Goal: Task Accomplishment & Management: Use online tool/utility

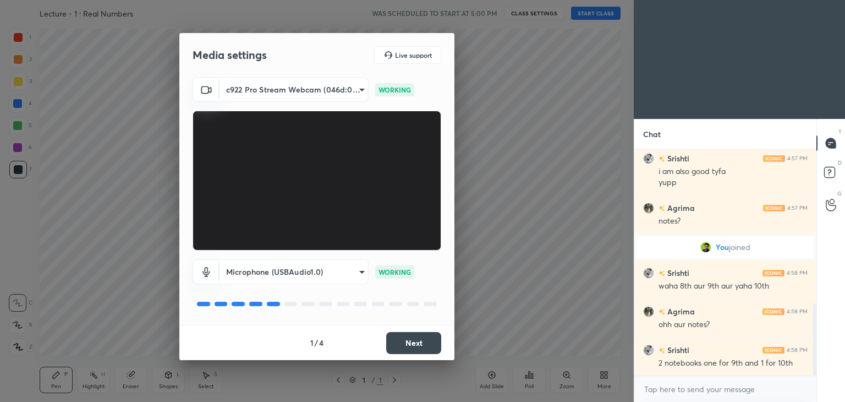
scroll to position [485, 0]
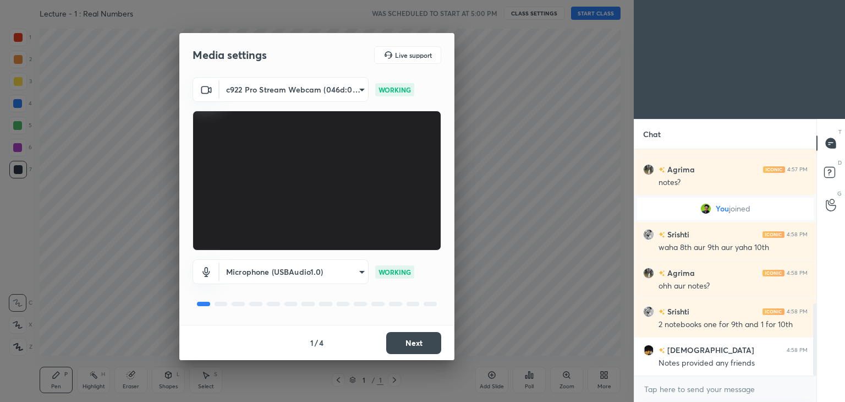
click at [405, 344] on button "Next" at bounding box center [413, 343] width 55 height 22
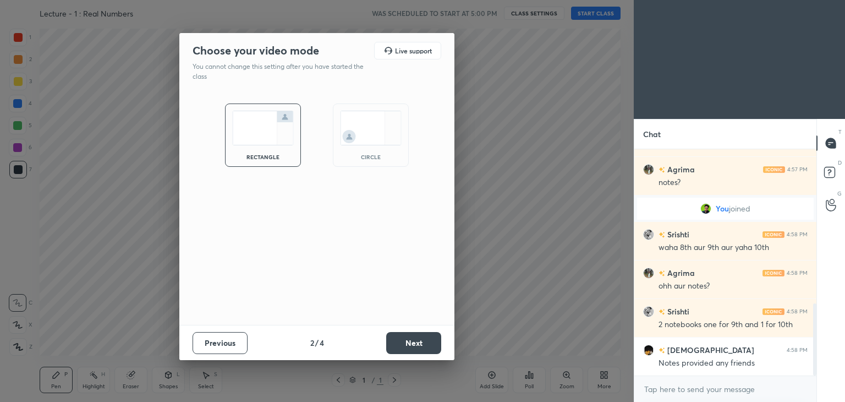
click at [368, 152] on div "circle" at bounding box center [371, 134] width 76 height 63
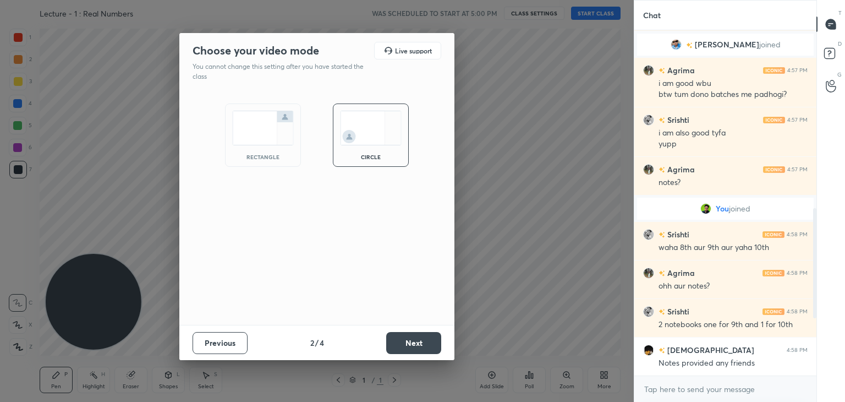
click at [405, 333] on button "Next" at bounding box center [413, 343] width 55 height 22
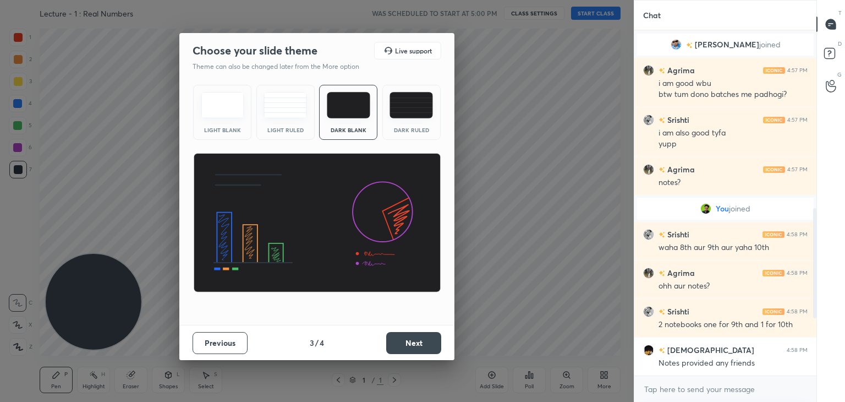
click at [408, 341] on button "Next" at bounding box center [413, 343] width 55 height 22
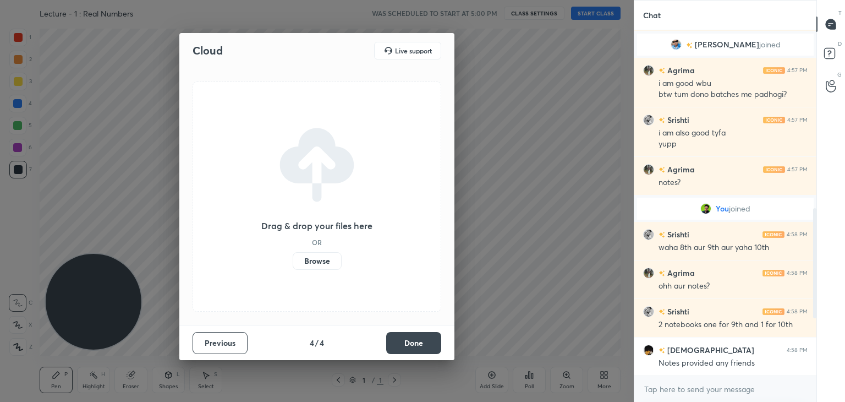
click at [411, 344] on button "Done" at bounding box center [413, 343] width 55 height 22
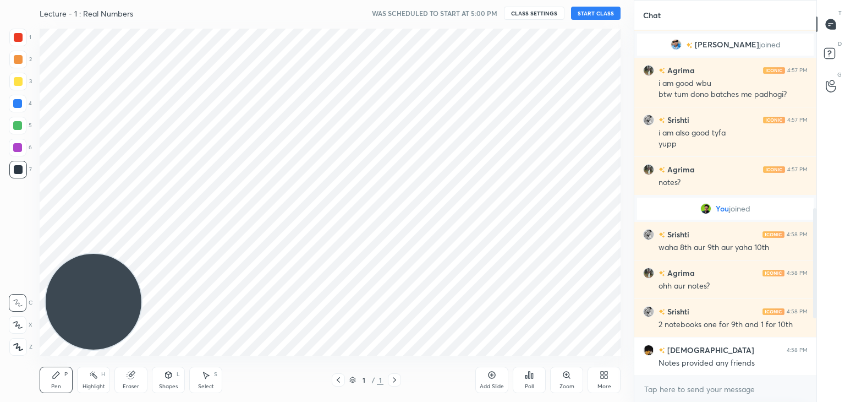
click at [592, 373] on div "More" at bounding box center [604, 380] width 33 height 26
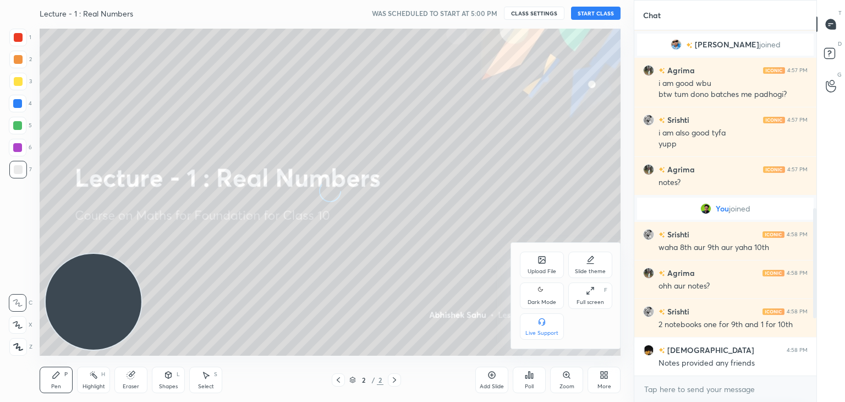
drag, startPoint x: 540, startPoint y: 293, endPoint x: 536, endPoint y: 288, distance: 6.3
click at [539, 293] on icon at bounding box center [542, 290] width 9 height 13
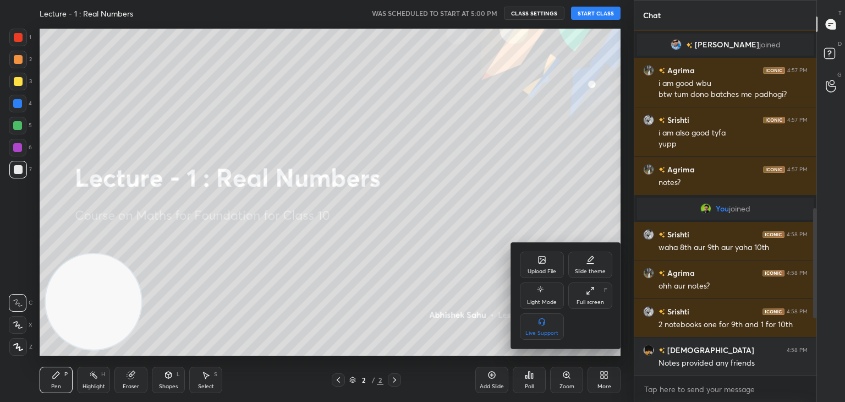
click at [421, 288] on div at bounding box center [422, 201] width 845 height 402
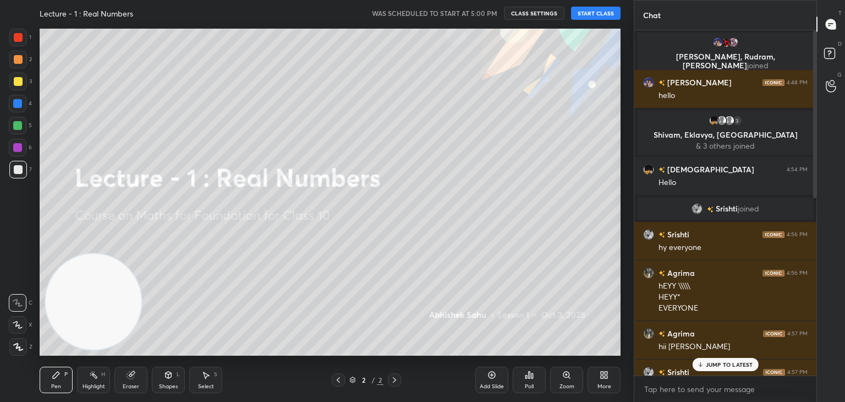
drag, startPoint x: 815, startPoint y: 275, endPoint x: 808, endPoint y: 54, distance: 220.8
click at [808, 55] on div "[PERSON_NAME], [PERSON_NAME], [PERSON_NAME] joined [PERSON_NAME] 4:48 PM hello …" at bounding box center [726, 202] width 182 height 345
drag, startPoint x: 815, startPoint y: 89, endPoint x: 815, endPoint y: 96, distance: 7.2
click at [815, 96] on div at bounding box center [815, 113] width 3 height 167
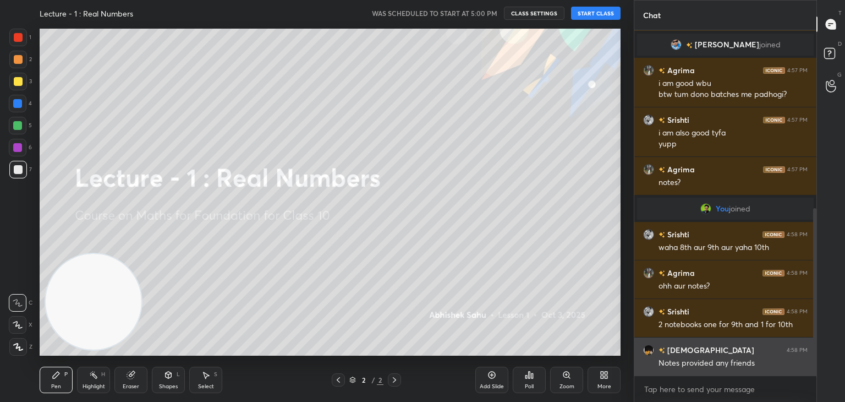
drag, startPoint x: 815, startPoint y: 95, endPoint x: 787, endPoint y: 342, distance: 248.8
click at [809, 345] on div "[PERSON_NAME] 4:57 PM hii [PERSON_NAME] [PERSON_NAME] 4:57 PM hyy [PERSON_NAME]…" at bounding box center [726, 202] width 182 height 345
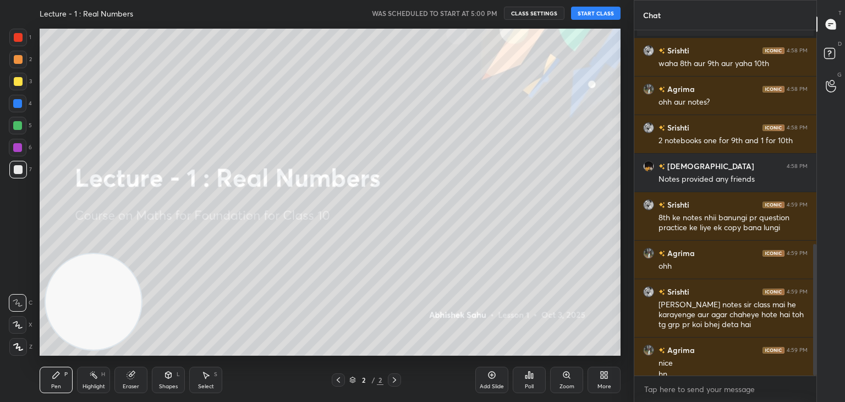
scroll to position [561, 0]
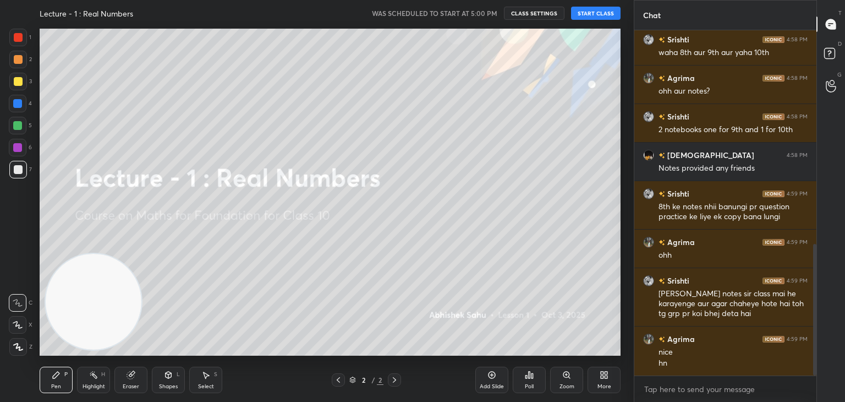
click at [598, 13] on button "START CLASS" at bounding box center [596, 13] width 50 height 13
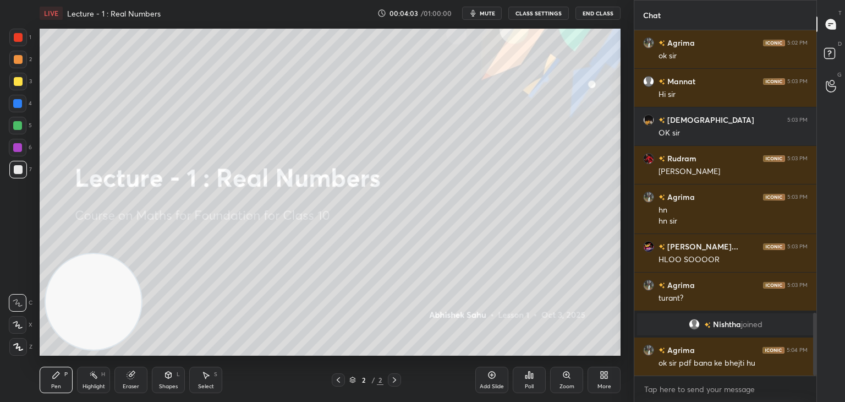
scroll to position [1549, 0]
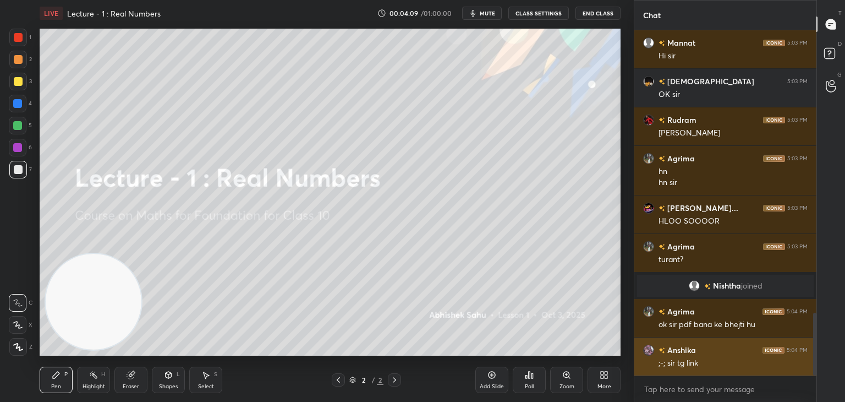
click at [649, 349] on img "grid" at bounding box center [648, 350] width 11 height 11
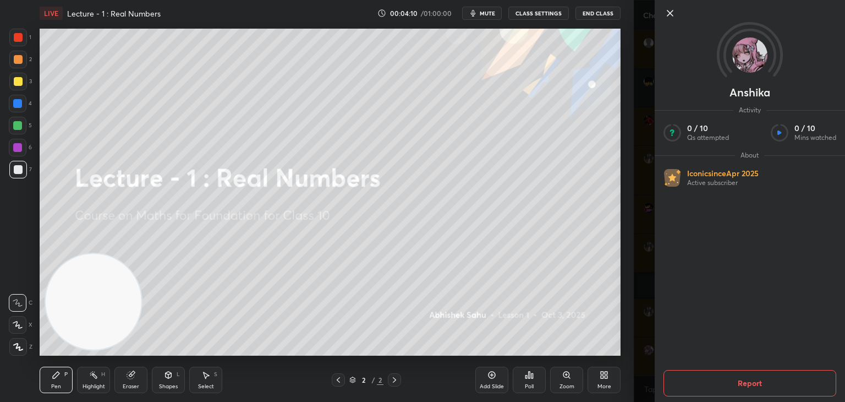
drag, startPoint x: 669, startPoint y: 10, endPoint x: 688, endPoint y: 99, distance: 90.6
click at [669, 10] on icon at bounding box center [670, 13] width 13 height 13
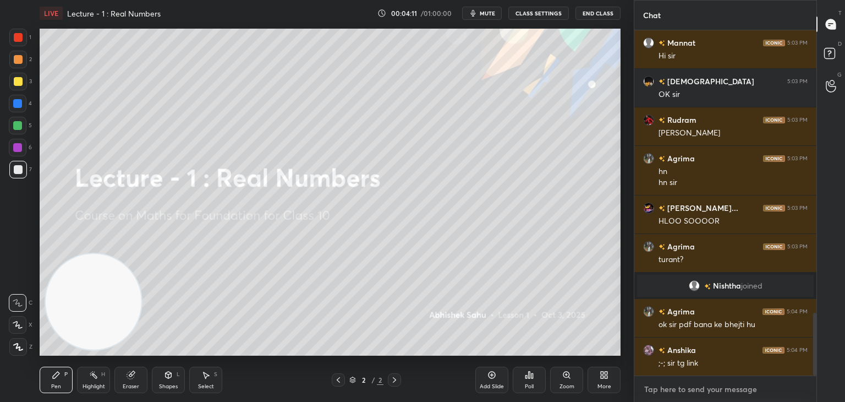
type textarea "x"
drag, startPoint x: 685, startPoint y: 388, endPoint x: 695, endPoint y: 379, distance: 13.7
click at [686, 387] on textarea at bounding box center [725, 389] width 165 height 18
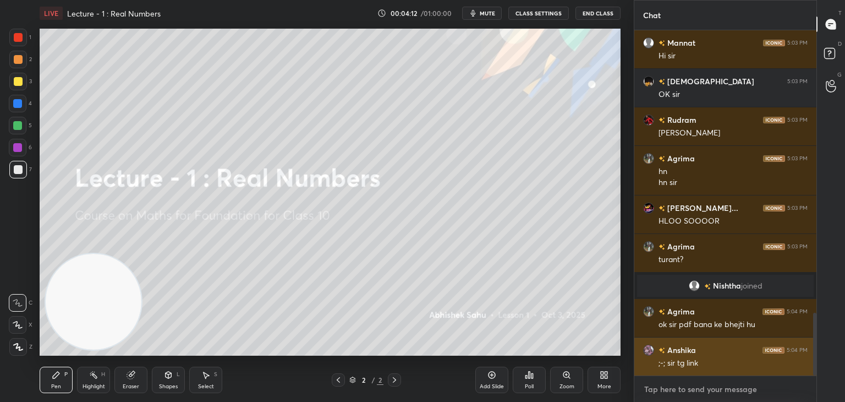
paste textarea "[URL][DOMAIN_NAME]"
type textarea "[URL][DOMAIN_NAME]"
type textarea "x"
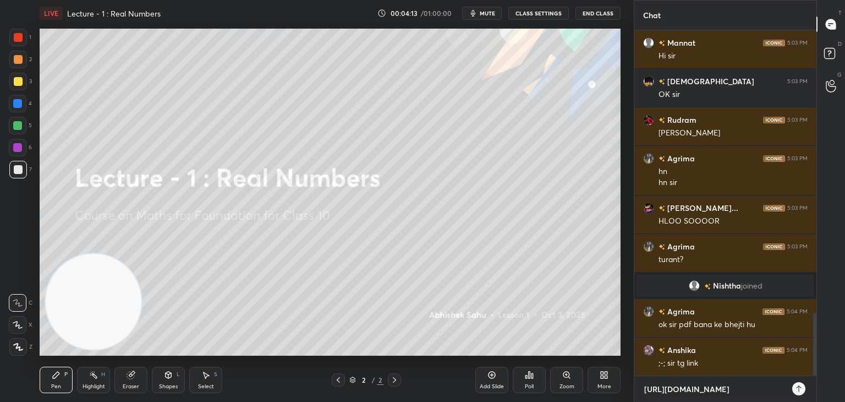
type textarea "[URL][DOMAIN_NAME]"
type textarea "x"
click at [796, 390] on icon at bounding box center [799, 388] width 9 height 9
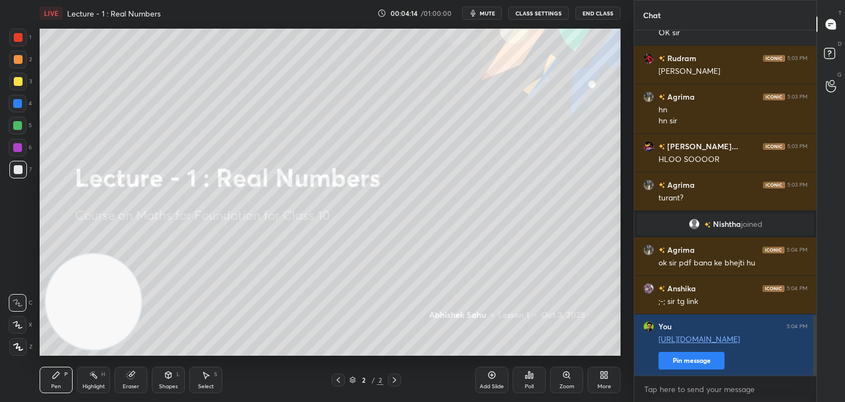
scroll to position [1649, 0]
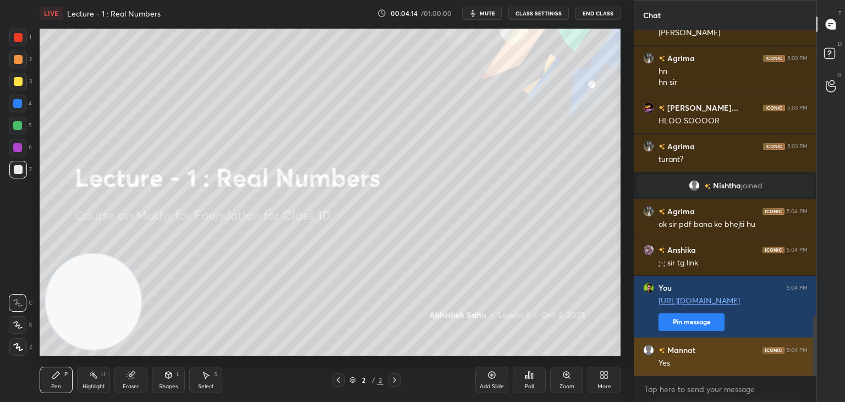
click at [707, 359] on div "Yes" at bounding box center [733, 363] width 149 height 11
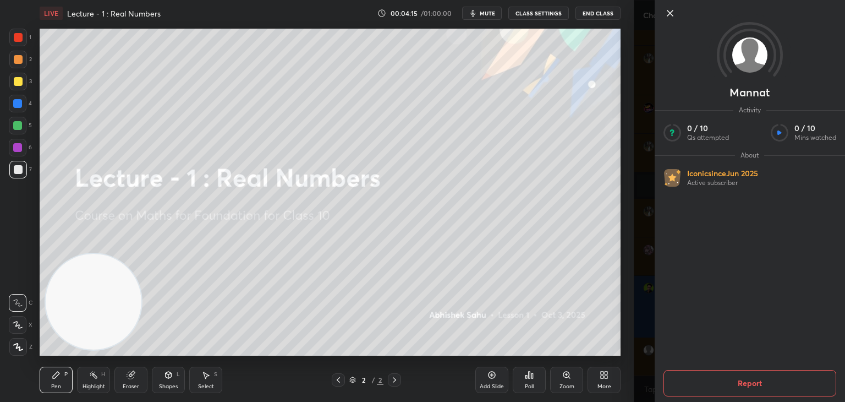
click at [645, 329] on div "Mannat Activity 0 / 10 Qs attempted 0 / 10 Mins watched About Iconic since [DAT…" at bounding box center [739, 201] width 211 height 402
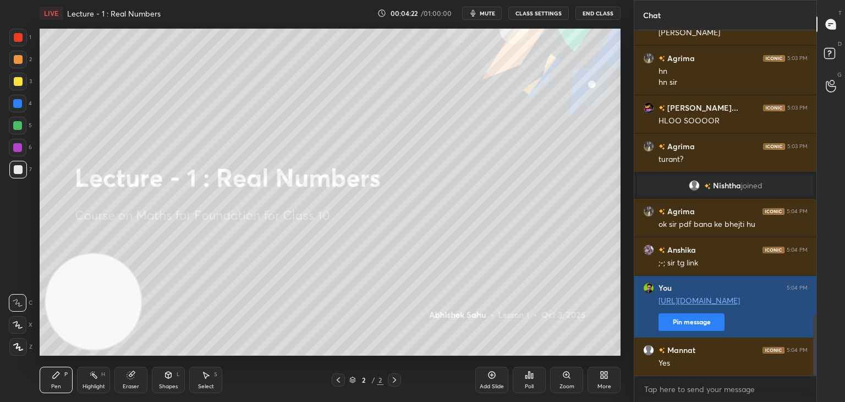
click at [676, 320] on button "Pin message" at bounding box center [692, 322] width 66 height 18
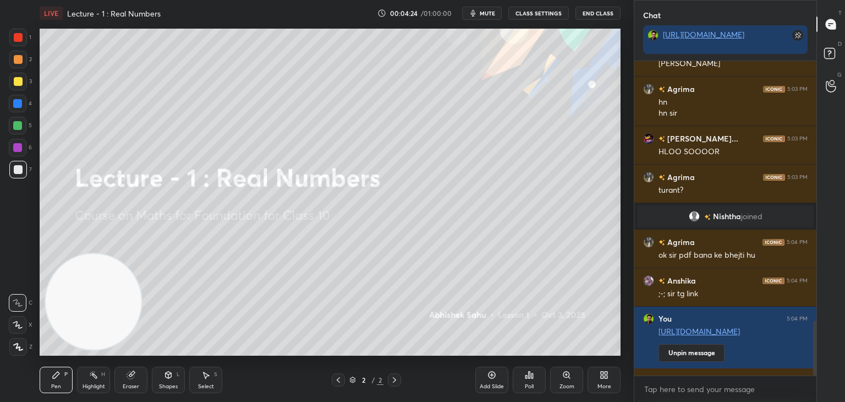
scroll to position [1680, 0]
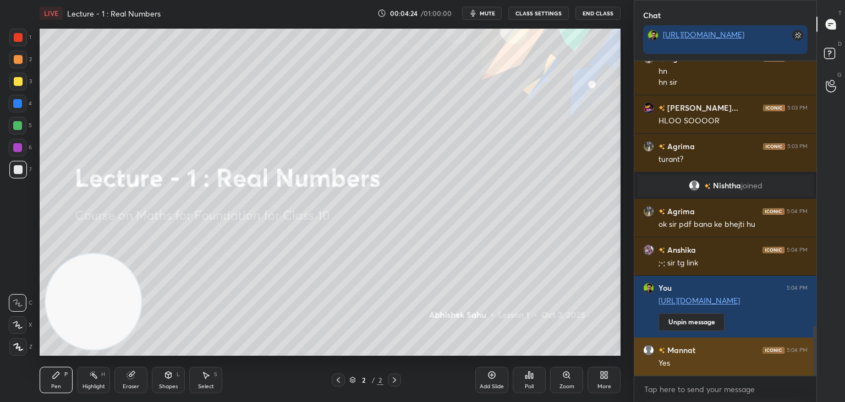
drag, startPoint x: 817, startPoint y: 327, endPoint x: 806, endPoint y: 361, distance: 35.9
click at [814, 369] on div at bounding box center [815, 351] width 3 height 50
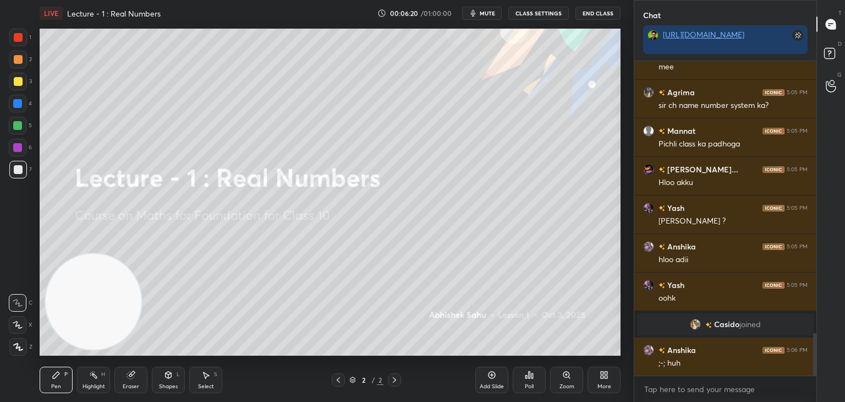
scroll to position [2027, 0]
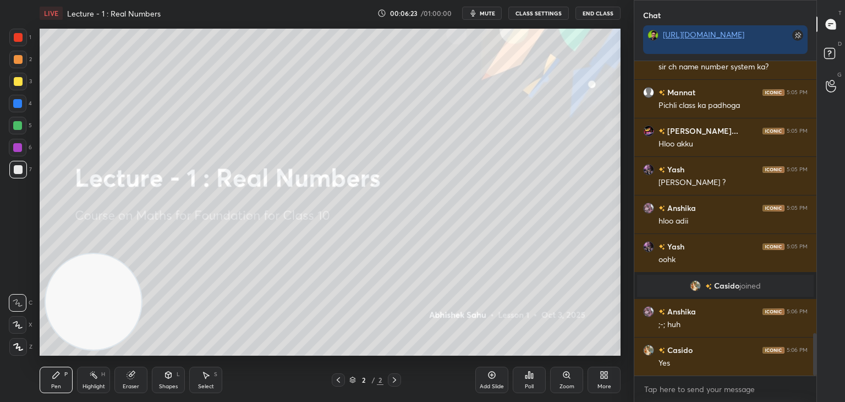
click at [531, 379] on div "Poll" at bounding box center [529, 380] width 33 height 26
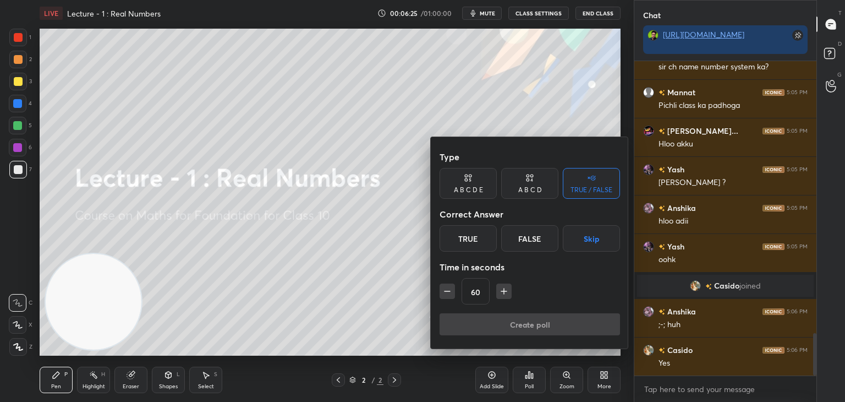
click at [528, 188] on div "A B C D" at bounding box center [530, 190] width 24 height 7
click at [458, 245] on div "A" at bounding box center [456, 238] width 32 height 26
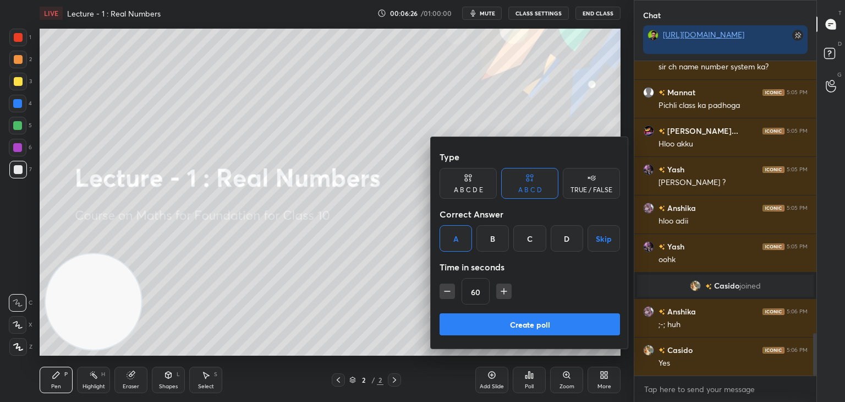
drag, startPoint x: 484, startPoint y: 331, endPoint x: 488, endPoint y: 326, distance: 6.0
click at [484, 329] on button "Create poll" at bounding box center [530, 324] width 181 height 22
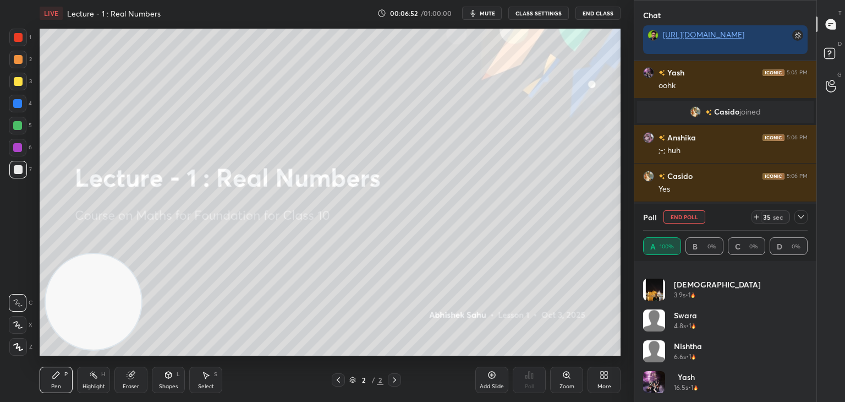
scroll to position [423, 0]
click at [796, 218] on div at bounding box center [801, 216] width 13 height 13
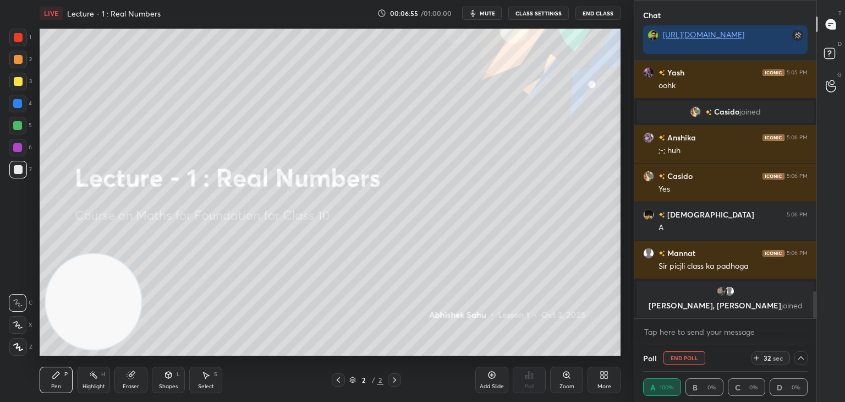
scroll to position [0, 0]
drag, startPoint x: 816, startPoint y: 298, endPoint x: 812, endPoint y: 325, distance: 27.2
click at [812, 327] on div "Chat [URL][DOMAIN_NAME] [PERSON_NAME] 5:05 PM hloo adii Yash 5:05 PM oohk Casid…" at bounding box center [739, 201] width 211 height 402
click at [799, 354] on icon at bounding box center [801, 357] width 9 height 9
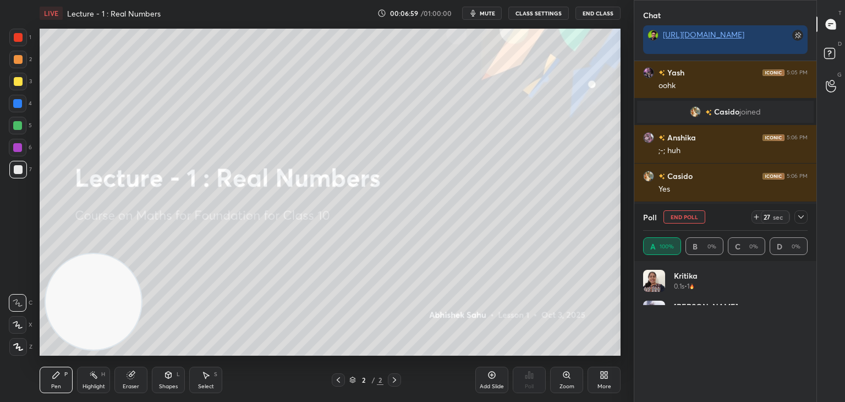
scroll to position [4, 3]
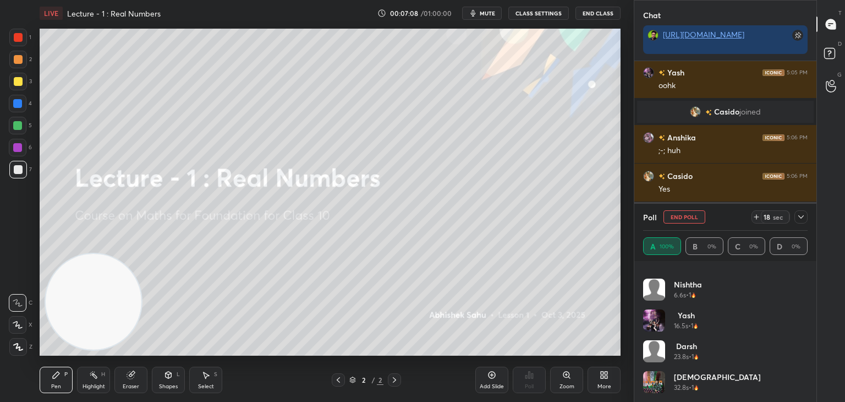
click at [801, 214] on icon at bounding box center [801, 216] width 9 height 9
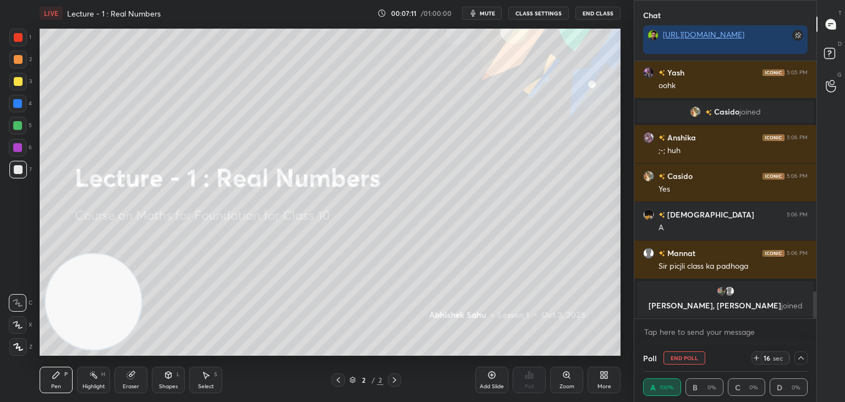
click at [801, 358] on icon at bounding box center [801, 357] width 9 height 9
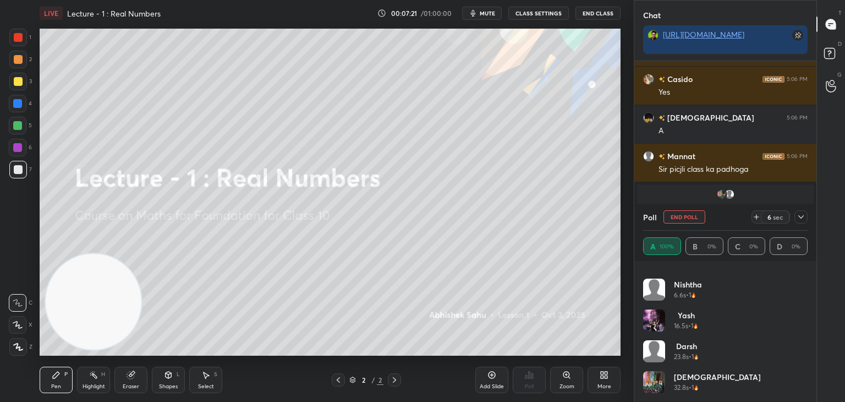
drag, startPoint x: 805, startPoint y: 217, endPoint x: 800, endPoint y: 223, distance: 8.6
click at [805, 217] on icon at bounding box center [801, 216] width 9 height 9
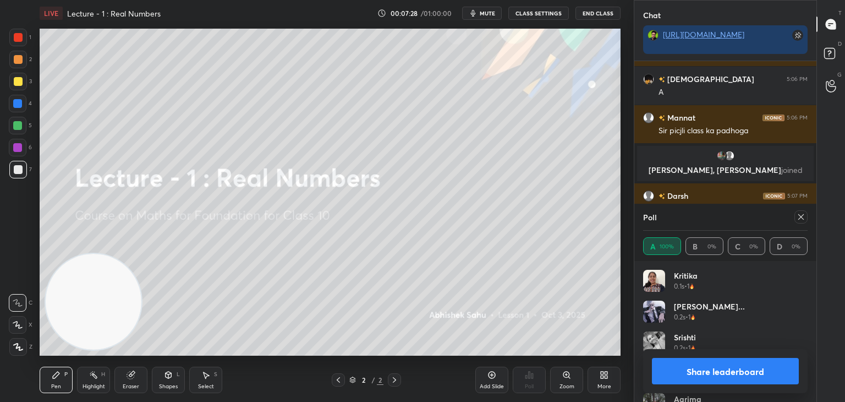
drag, startPoint x: 801, startPoint y: 218, endPoint x: 790, endPoint y: 231, distance: 16.8
click at [801, 219] on icon at bounding box center [801, 216] width 9 height 9
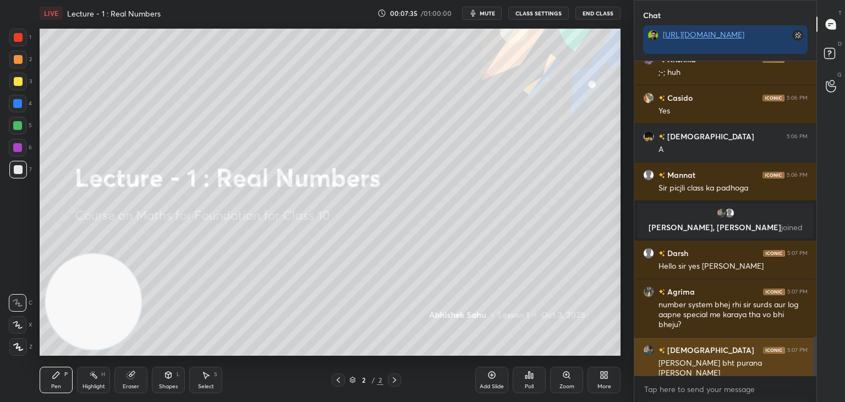
click at [639, 348] on div "[PERSON_NAME] 5:07 PM [PERSON_NAME] bht purana [PERSON_NAME]" at bounding box center [726, 361] width 182 height 48
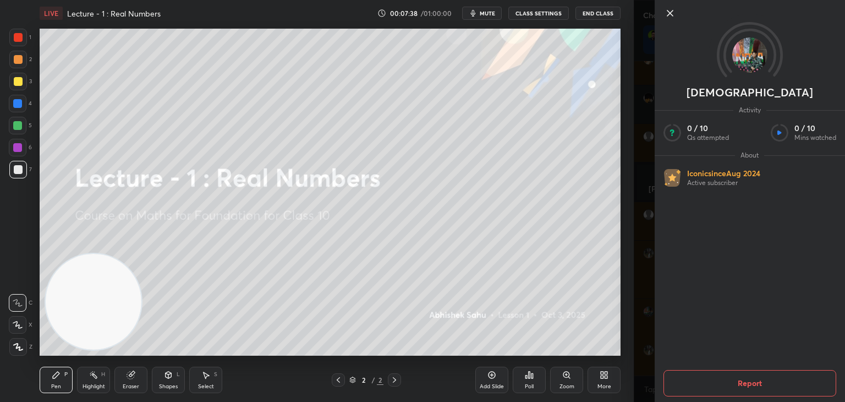
click at [668, 12] on icon at bounding box center [670, 13] width 13 height 13
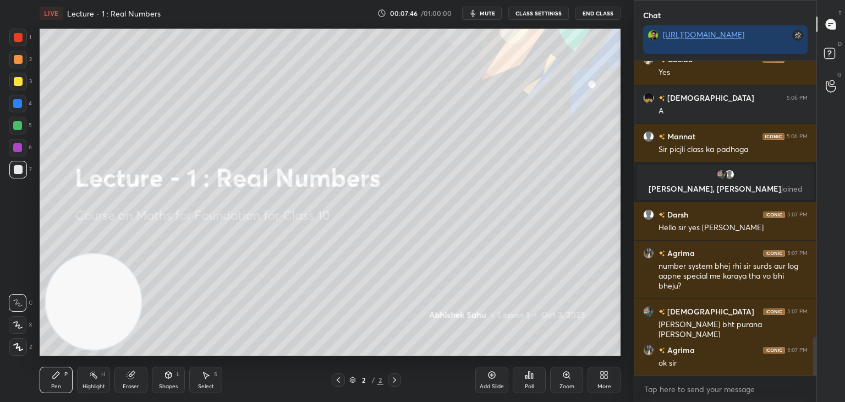
click at [132, 382] on div "Eraser" at bounding box center [130, 380] width 33 height 26
drag, startPoint x: 21, startPoint y: 345, endPoint x: 35, endPoint y: 332, distance: 18.3
click at [21, 344] on span "Erase all" at bounding box center [17, 347] width 17 height 8
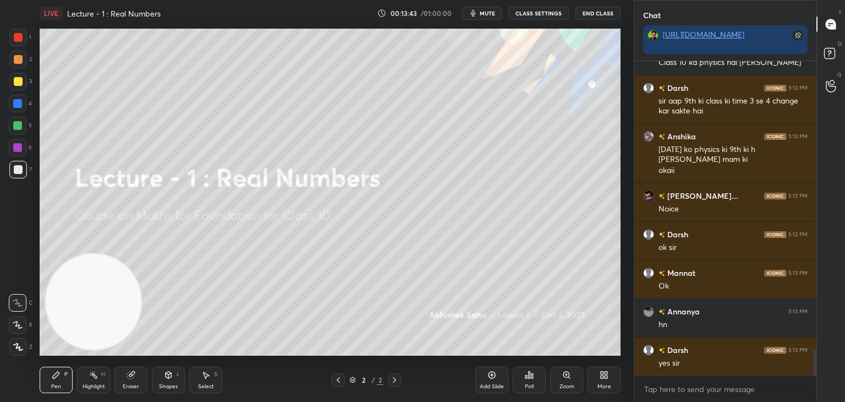
scroll to position [3464, 0]
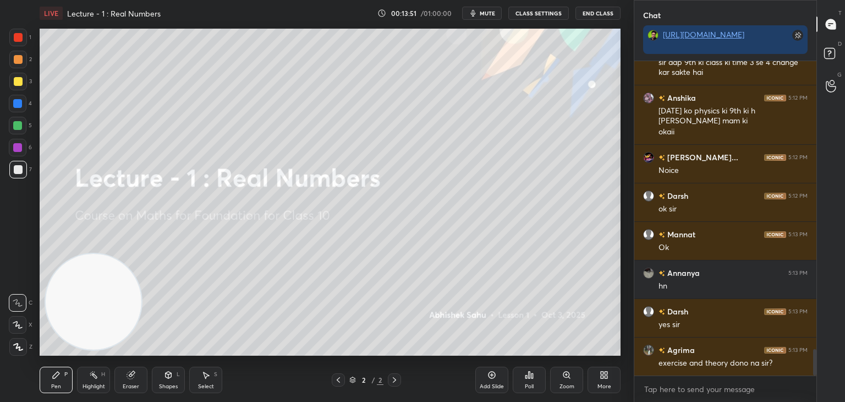
drag, startPoint x: 130, startPoint y: 375, endPoint x: 124, endPoint y: 369, distance: 8.6
click at [129, 375] on icon at bounding box center [130, 375] width 7 height 7
click at [18, 349] on span "Erase all" at bounding box center [17, 347] width 17 height 8
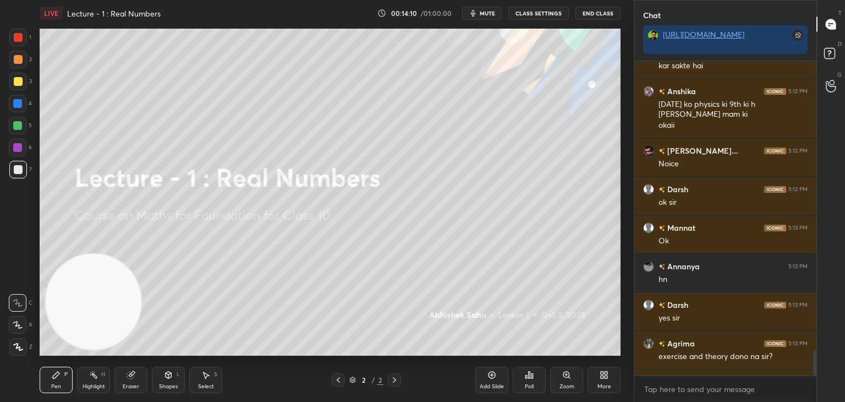
scroll to position [3558, 0]
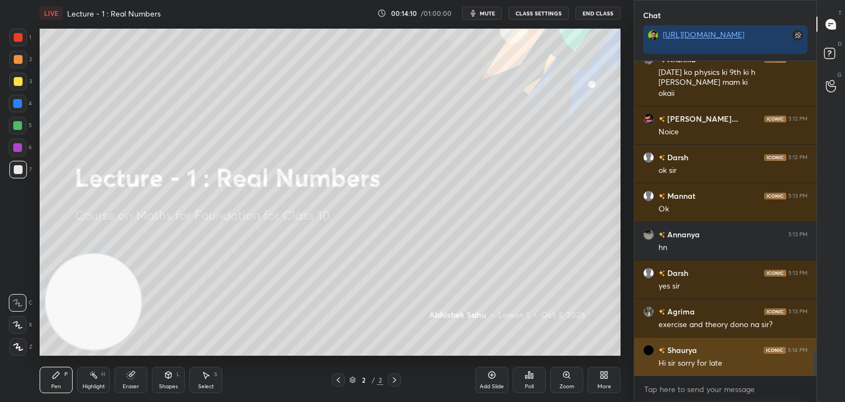
drag, startPoint x: 815, startPoint y: 355, endPoint x: 785, endPoint y: 337, distance: 35.0
click at [820, 384] on div "Chat [URL][DOMAIN_NAME] [PERSON_NAME] 5:12 PM sir aap 9th ki class ki time 3 se…" at bounding box center [739, 201] width 211 height 402
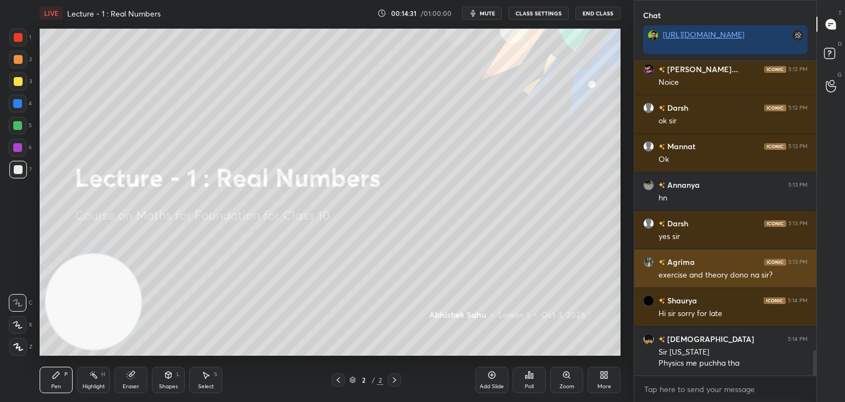
scroll to position [3655, 0]
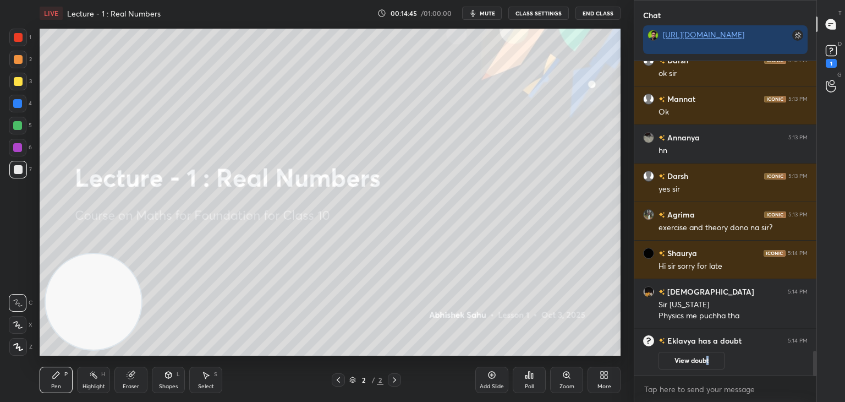
click at [707, 358] on button "View doubt" at bounding box center [692, 361] width 66 height 18
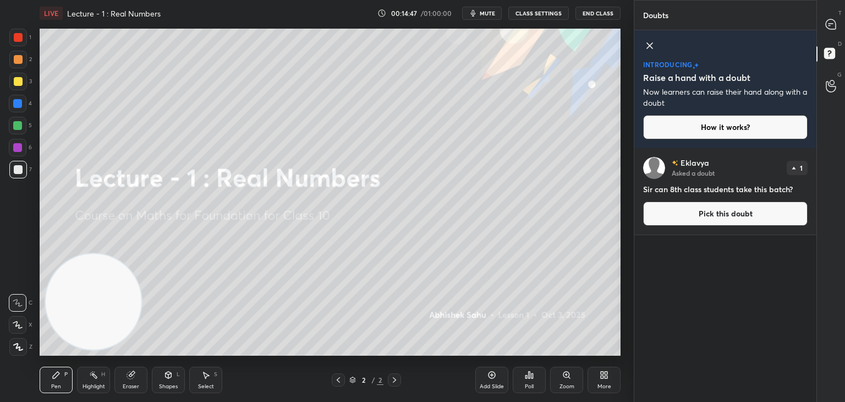
click at [647, 50] on icon at bounding box center [649, 45] width 13 height 13
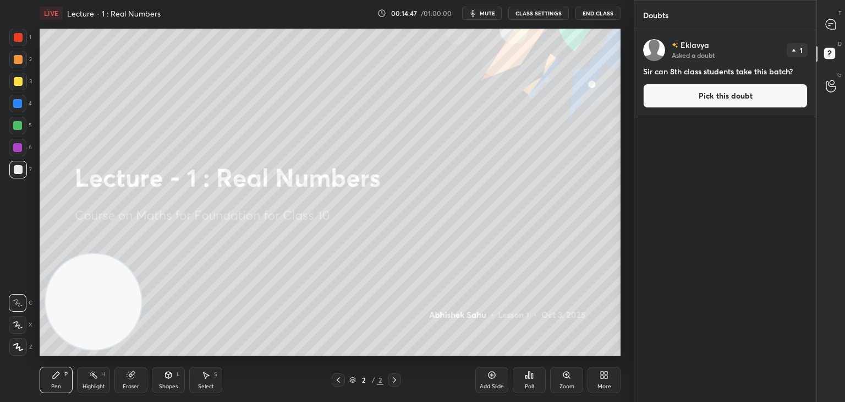
scroll to position [368, 179]
click at [838, 28] on div at bounding box center [832, 24] width 22 height 20
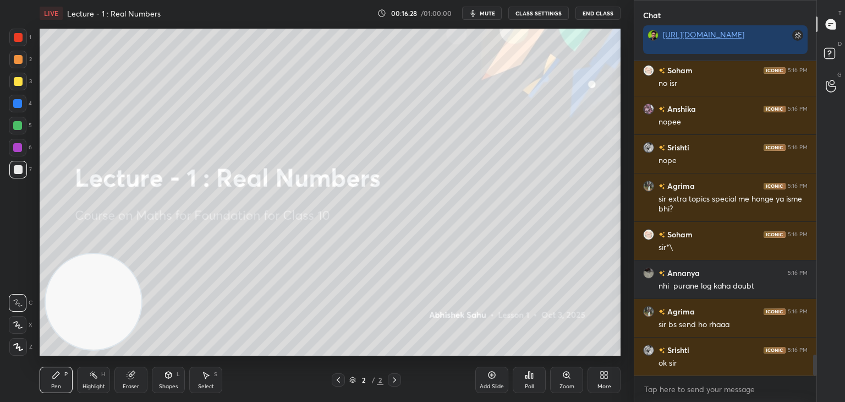
scroll to position [4407, 0]
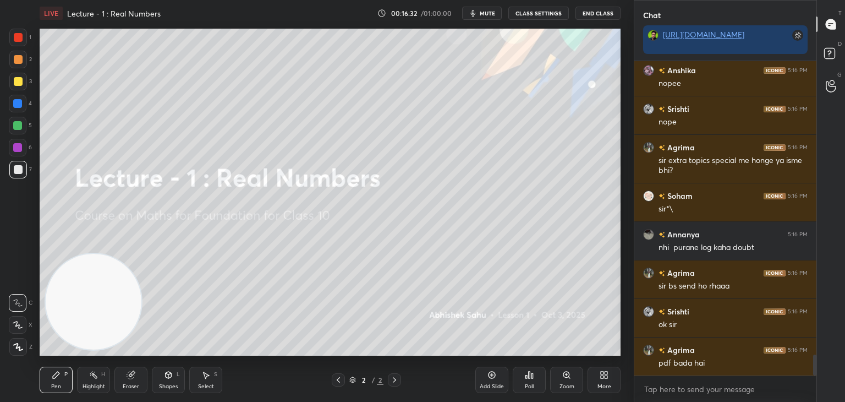
drag, startPoint x: 493, startPoint y: 384, endPoint x: 493, endPoint y: 376, distance: 7.7
click at [492, 384] on div "Add Slide" at bounding box center [492, 387] width 24 height 6
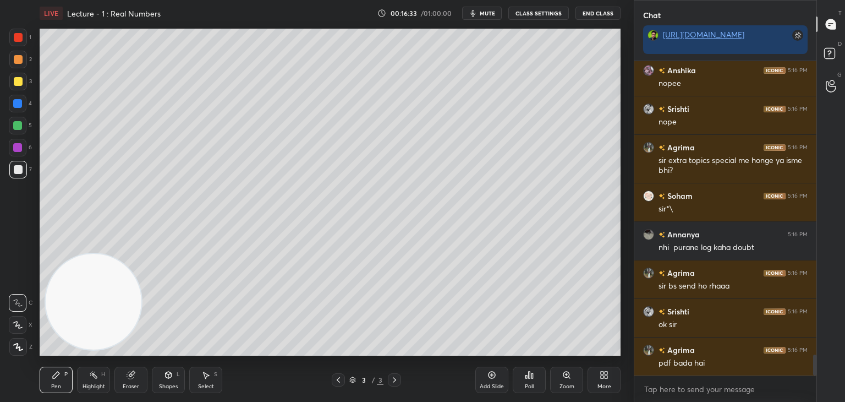
click at [15, 79] on div at bounding box center [18, 81] width 9 height 9
drag, startPoint x: 22, startPoint y: 320, endPoint x: 51, endPoint y: 291, distance: 41.3
click at [20, 321] on div at bounding box center [18, 325] width 18 height 18
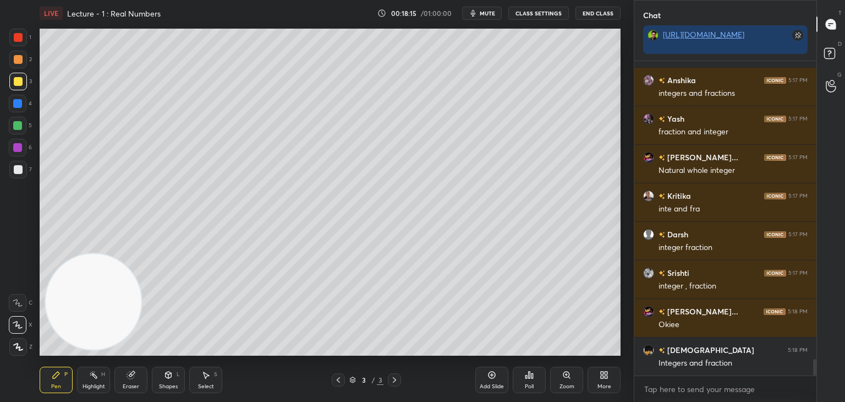
scroll to position [5688, 0]
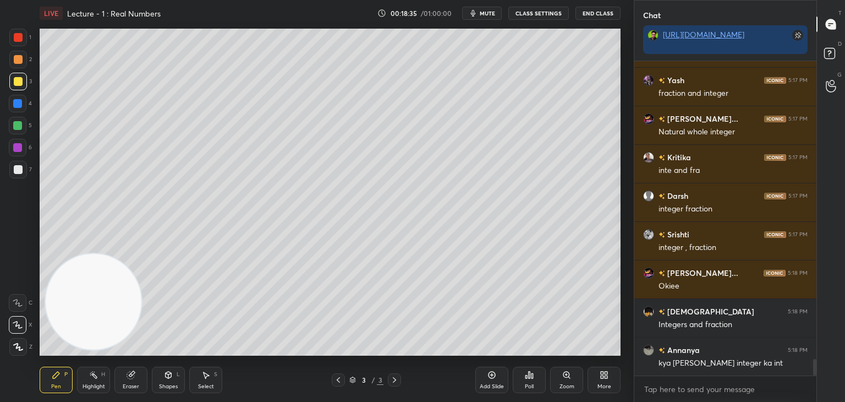
click at [21, 172] on div at bounding box center [18, 170] width 18 height 18
drag, startPoint x: 22, startPoint y: 124, endPoint x: 28, endPoint y: 126, distance: 5.7
click at [22, 125] on div at bounding box center [17, 125] width 9 height 9
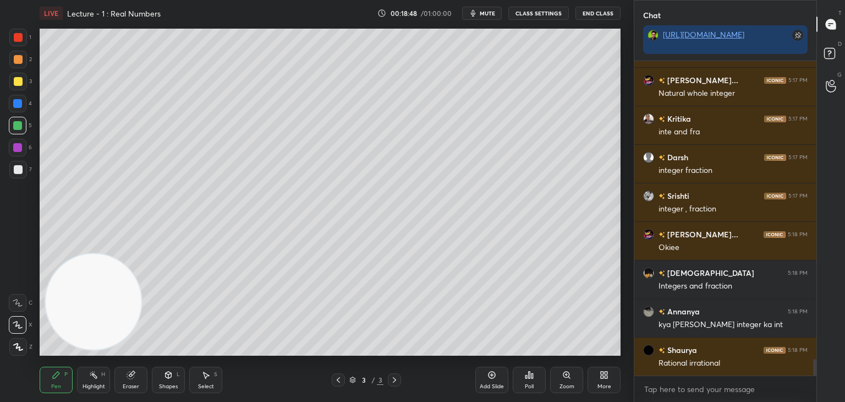
click at [141, 368] on div "Eraser" at bounding box center [130, 380] width 33 height 26
click at [134, 376] on icon at bounding box center [131, 374] width 9 height 9
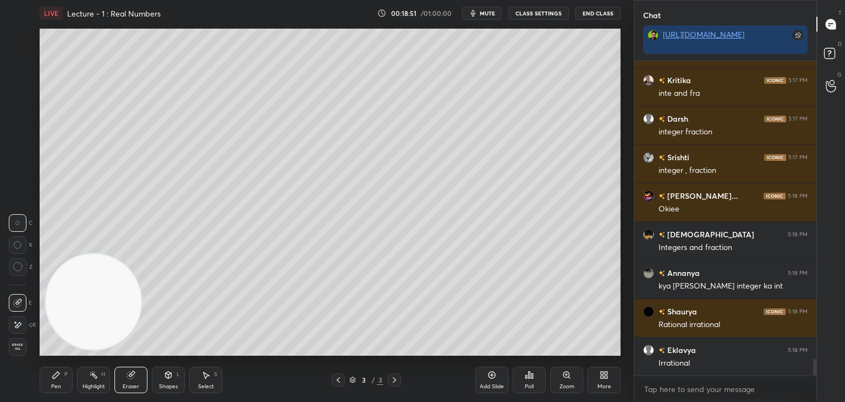
click at [67, 383] on div "Pen P" at bounding box center [56, 380] width 33 height 26
click at [140, 375] on div "Eraser" at bounding box center [130, 380] width 33 height 26
click at [55, 381] on div "Pen P" at bounding box center [56, 380] width 33 height 26
click at [22, 177] on div "7" at bounding box center [20, 172] width 23 height 22
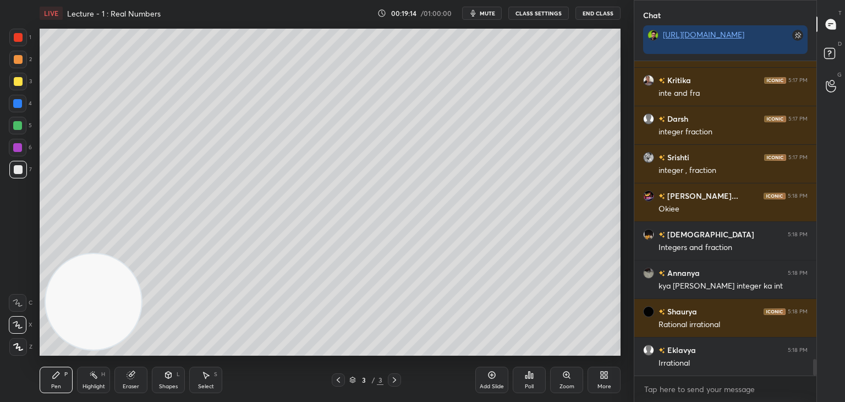
click at [137, 379] on div "Eraser" at bounding box center [130, 380] width 33 height 26
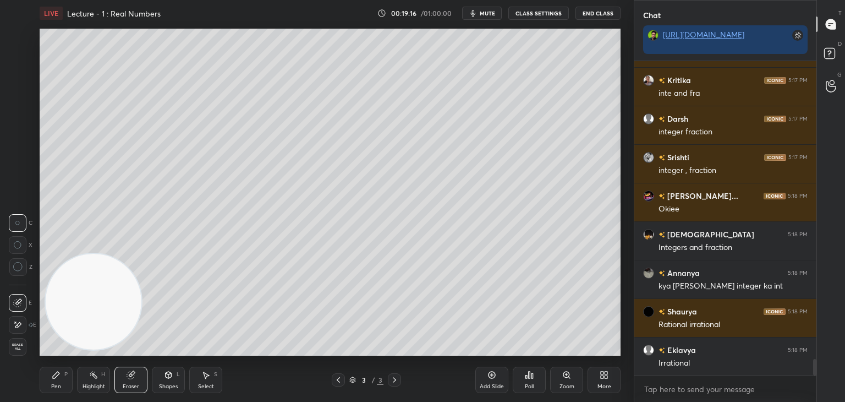
click at [58, 373] on icon at bounding box center [56, 375] width 7 height 7
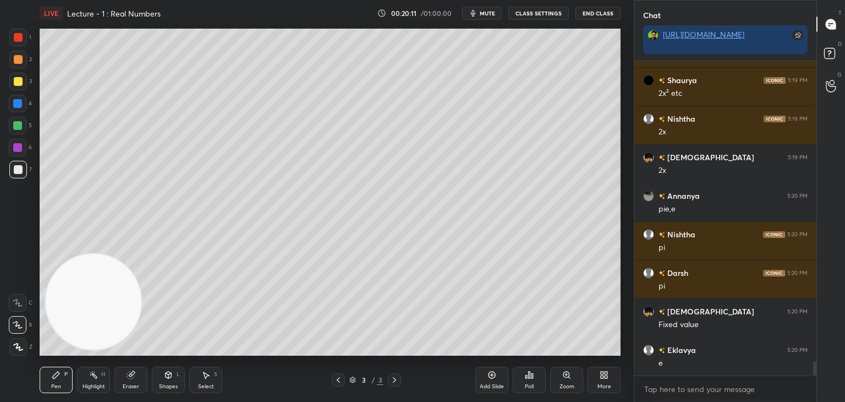
scroll to position [6574, 0]
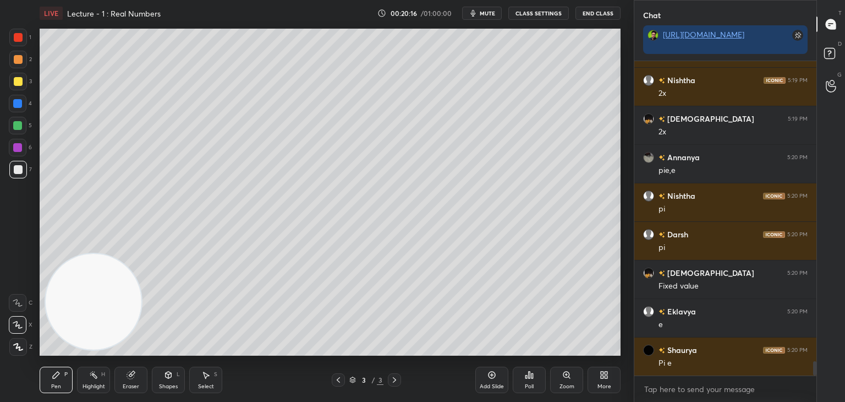
click at [15, 146] on div at bounding box center [17, 147] width 9 height 9
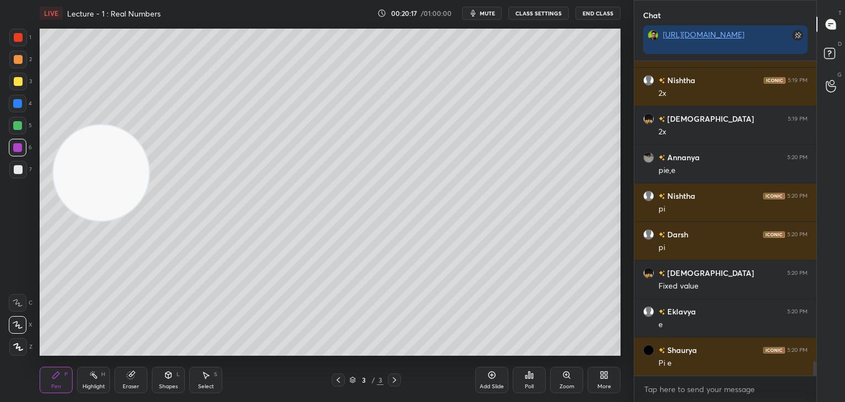
drag, startPoint x: 68, startPoint y: 254, endPoint x: 61, endPoint y: 30, distance: 224.1
click at [72, 12] on div "LIVE Lecture - 1 : Real Numbers 00:20:17 / 01:00:00 mute CLASS SETTINGS End Cla…" at bounding box center [330, 201] width 590 height 402
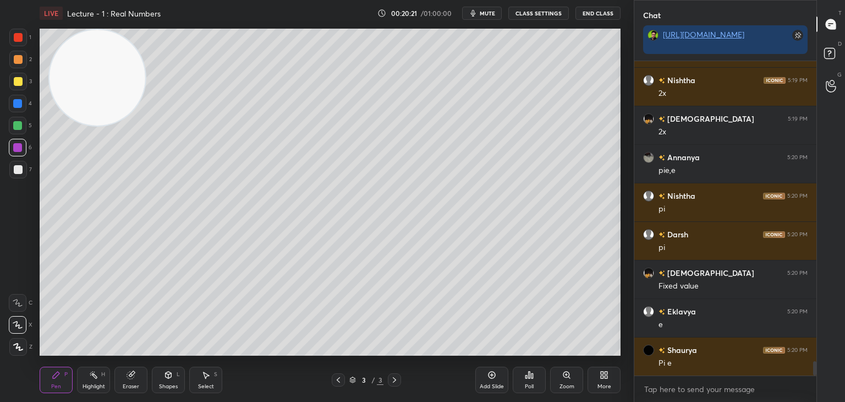
scroll to position [6613, 0]
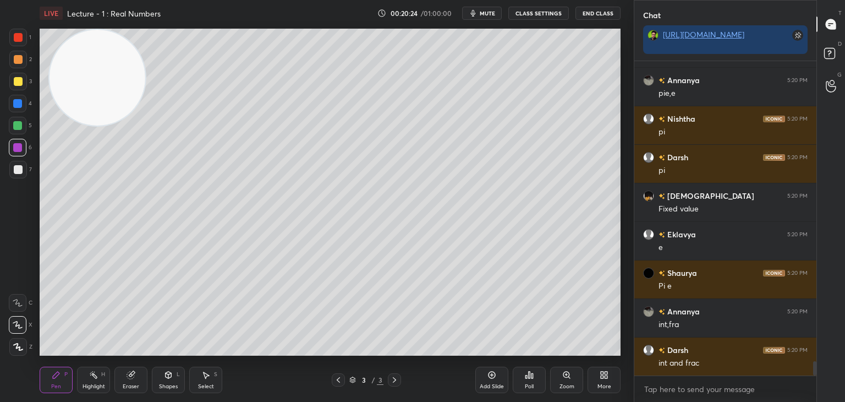
click at [18, 125] on div at bounding box center [17, 125] width 9 height 9
click at [15, 75] on div at bounding box center [18, 82] width 18 height 18
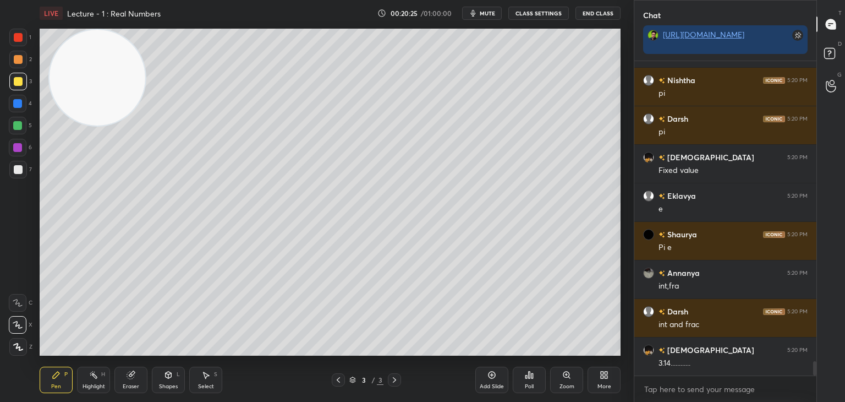
click at [14, 62] on div at bounding box center [18, 59] width 9 height 9
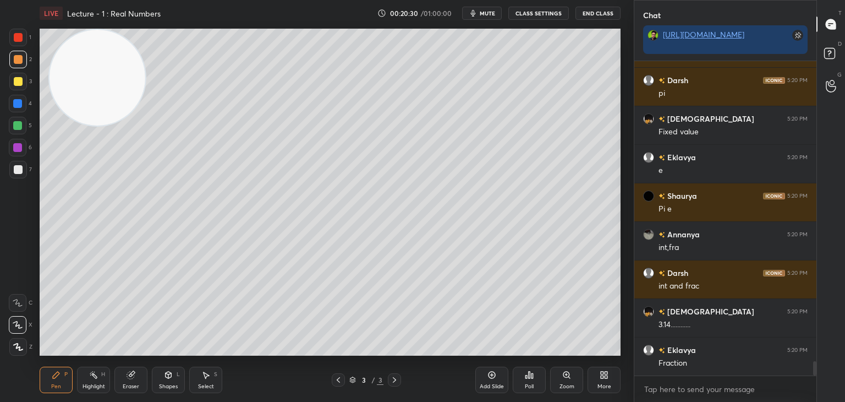
drag, startPoint x: 134, startPoint y: 374, endPoint x: 139, endPoint y: 363, distance: 11.9
click at [133, 373] on div "Eraser" at bounding box center [130, 380] width 33 height 26
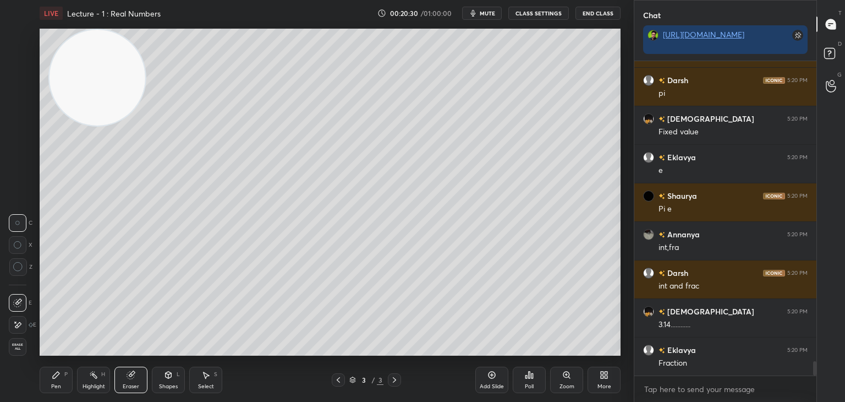
scroll to position [6767, 0]
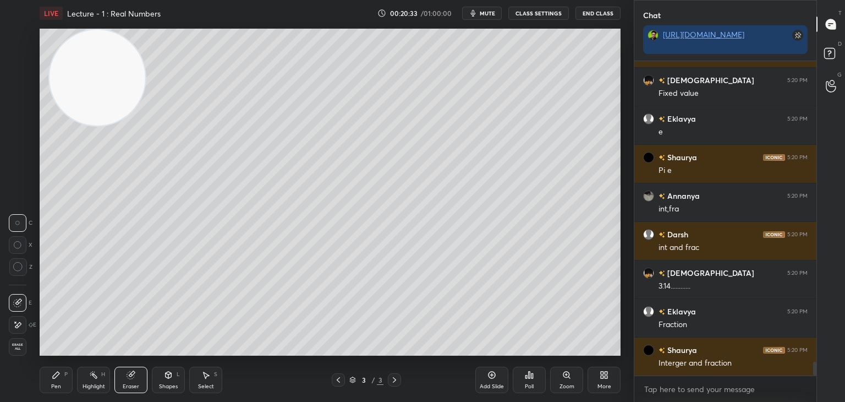
drag, startPoint x: 51, startPoint y: 387, endPoint x: 68, endPoint y: 359, distance: 33.1
click at [53, 382] on div "Pen P" at bounding box center [56, 380] width 33 height 26
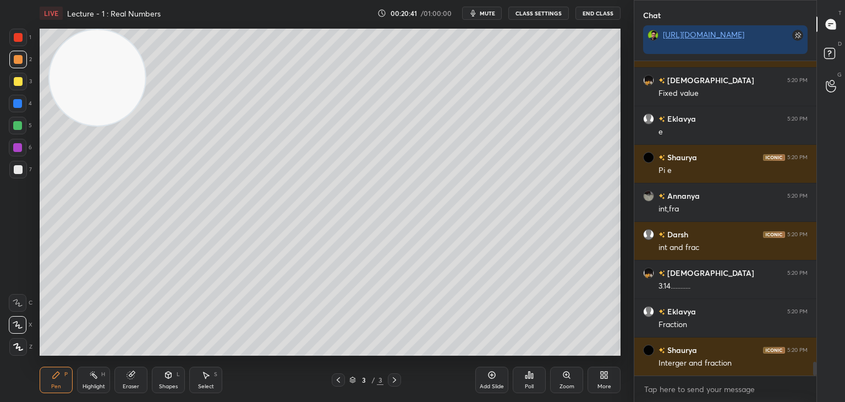
drag, startPoint x: 14, startPoint y: 170, endPoint x: 15, endPoint y: 178, distance: 7.9
click at [11, 173] on div at bounding box center [18, 170] width 18 height 18
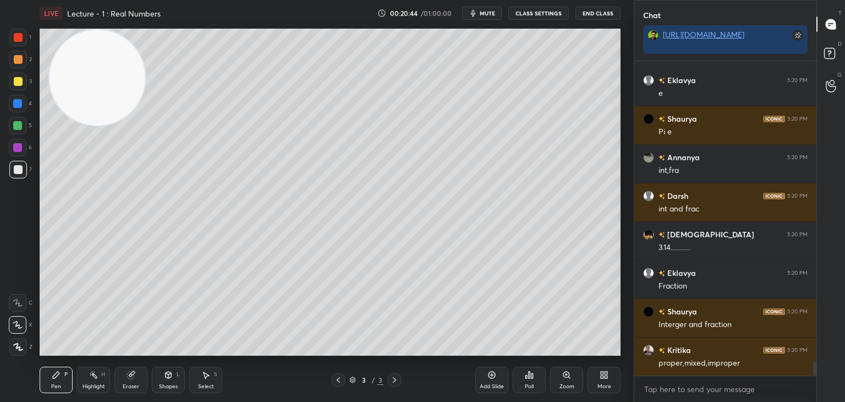
click at [22, 80] on div at bounding box center [18, 82] width 18 height 18
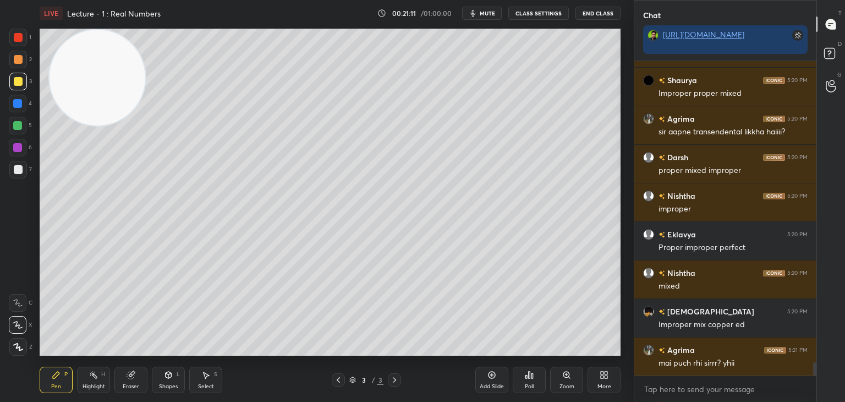
scroll to position [7278, 0]
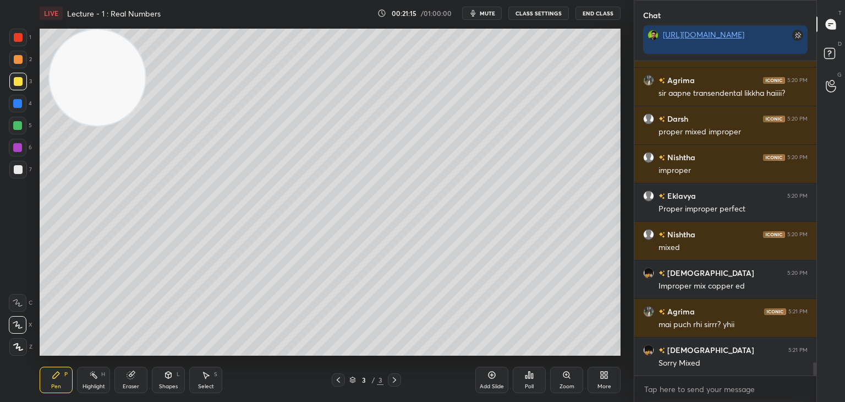
click at [11, 172] on div "1 2 3 4 5 6 7 C X Z C X Z E E Erase all H H" at bounding box center [17, 192] width 35 height 327
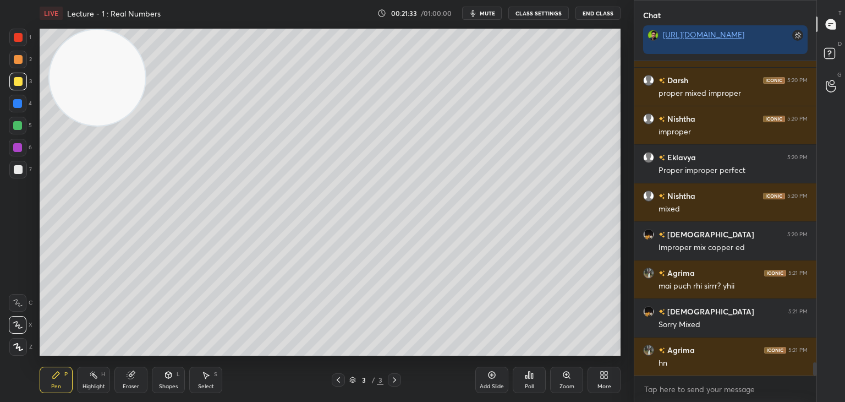
scroll to position [7355, 0]
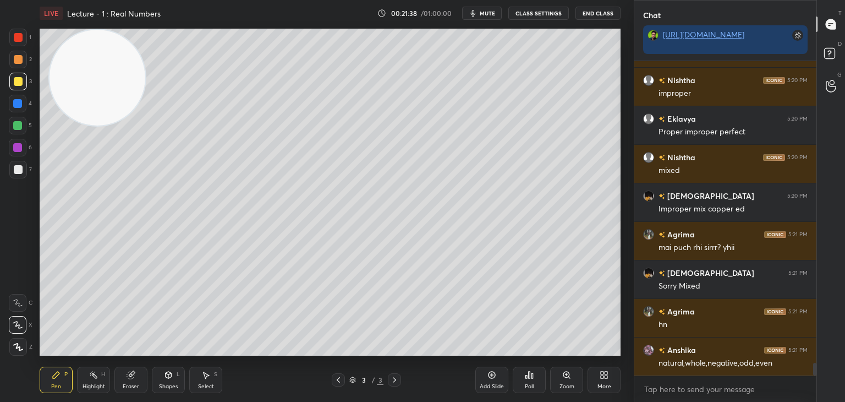
click at [499, 378] on div "Add Slide" at bounding box center [492, 380] width 33 height 26
drag, startPoint x: 78, startPoint y: 116, endPoint x: 0, endPoint y: 276, distance: 177.5
click at [0, 276] on div "1 2 3 4 5 6 7 C X Z C X Z E E Erase all H H LIVE Lecture - 1 : Real Numbers 00:…" at bounding box center [312, 201] width 625 height 402
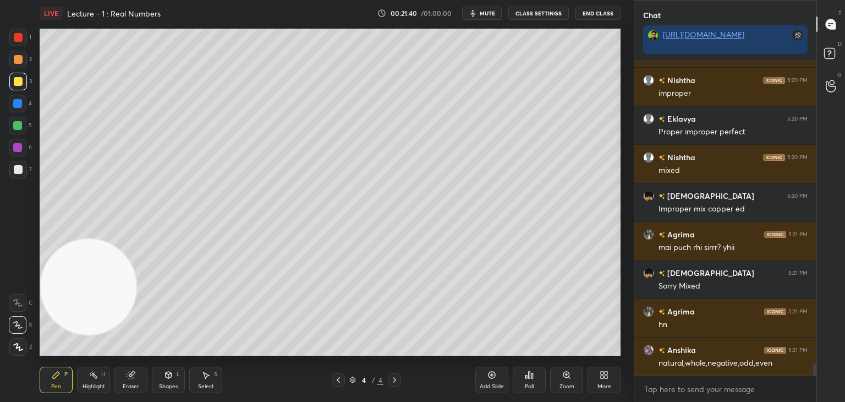
click at [20, 128] on div at bounding box center [17, 125] width 9 height 9
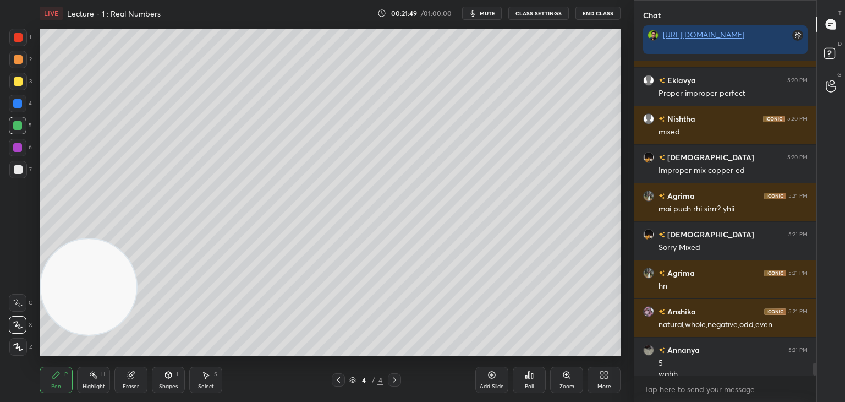
scroll to position [7404, 0]
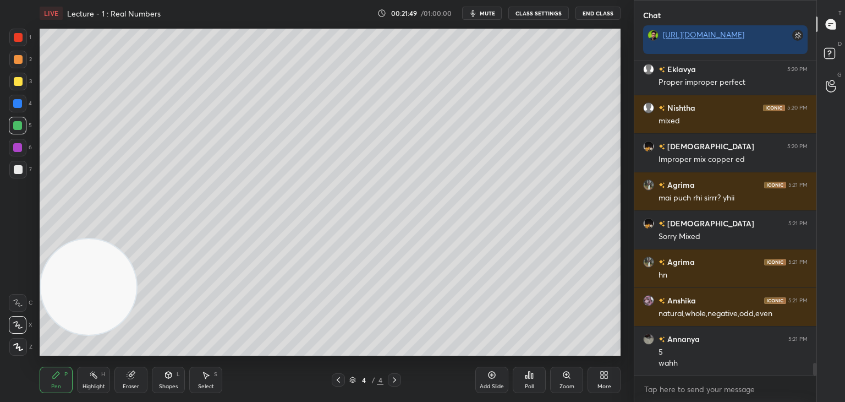
click at [18, 173] on div at bounding box center [18, 169] width 9 height 9
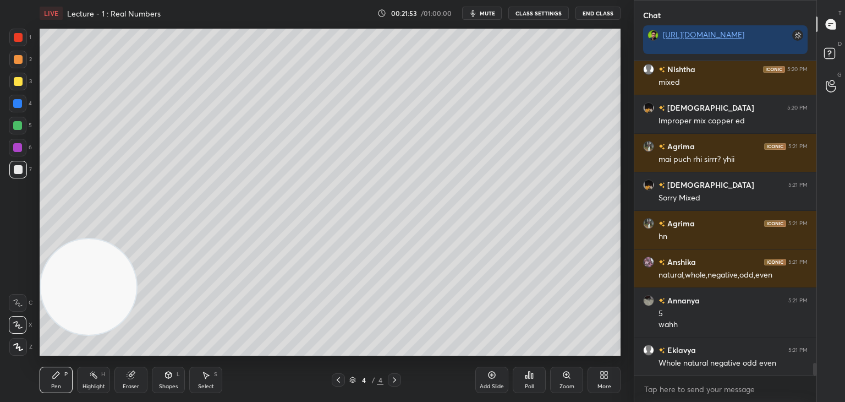
click at [167, 379] on icon at bounding box center [168, 374] width 9 height 9
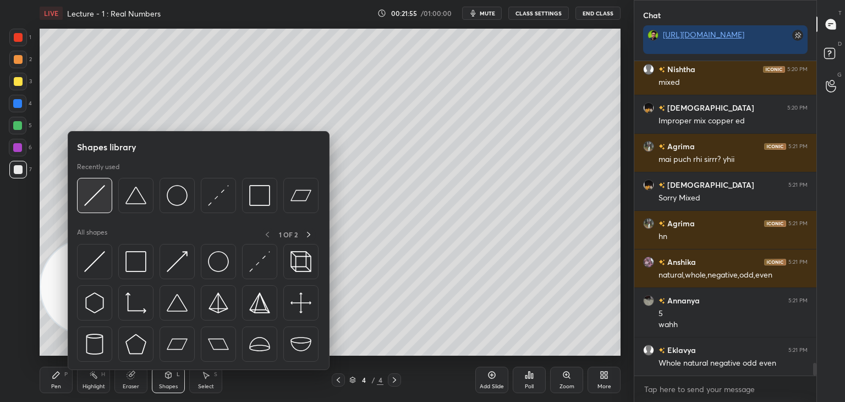
click at [102, 199] on img at bounding box center [94, 195] width 21 height 21
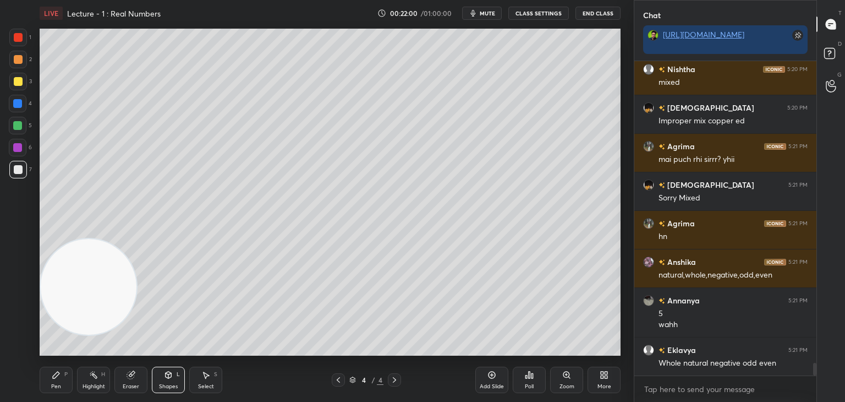
click at [57, 384] on div "Pen" at bounding box center [56, 387] width 10 height 6
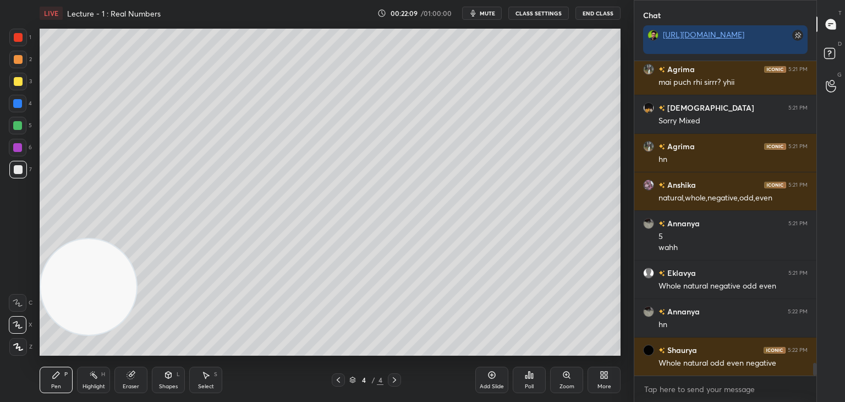
scroll to position [7558, 0]
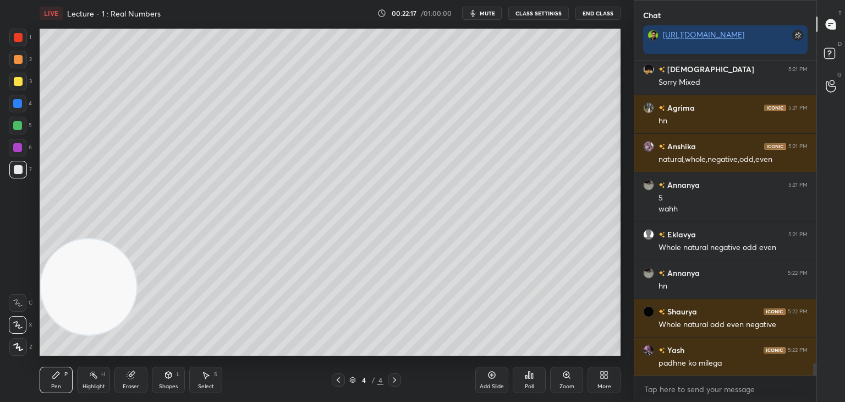
click at [19, 84] on div at bounding box center [18, 81] width 9 height 9
click at [17, 61] on div at bounding box center [18, 59] width 9 height 9
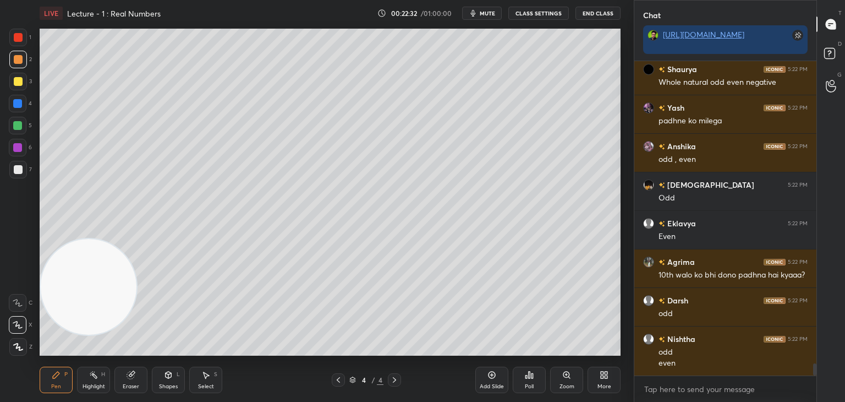
scroll to position [7916, 0]
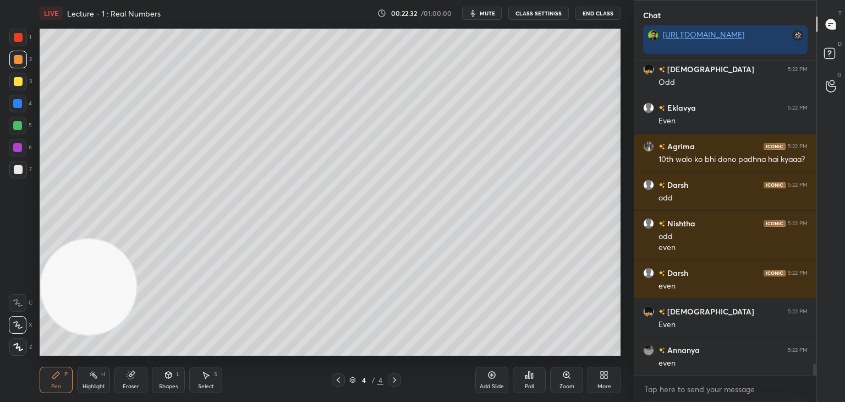
click at [23, 176] on div "7" at bounding box center [20, 170] width 23 height 18
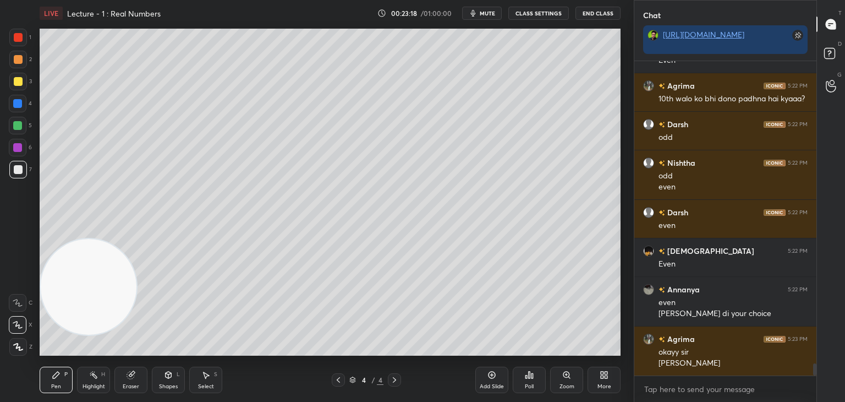
scroll to position [8015, 0]
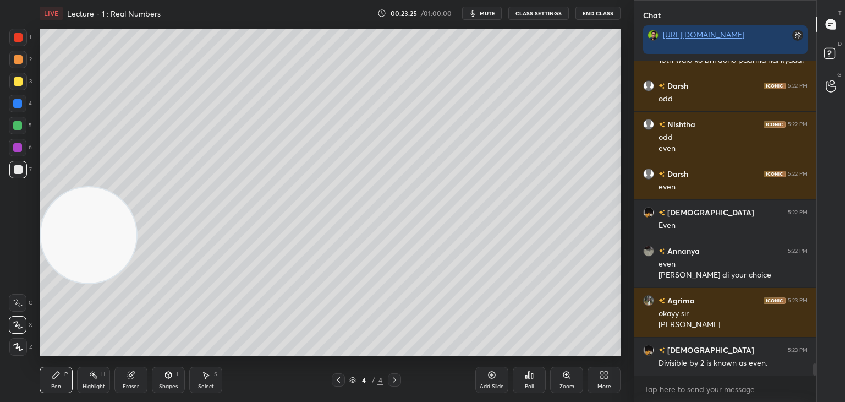
drag, startPoint x: 97, startPoint y: 277, endPoint x: 86, endPoint y: 78, distance: 199.5
click at [86, 187] on video at bounding box center [89, 235] width 96 height 96
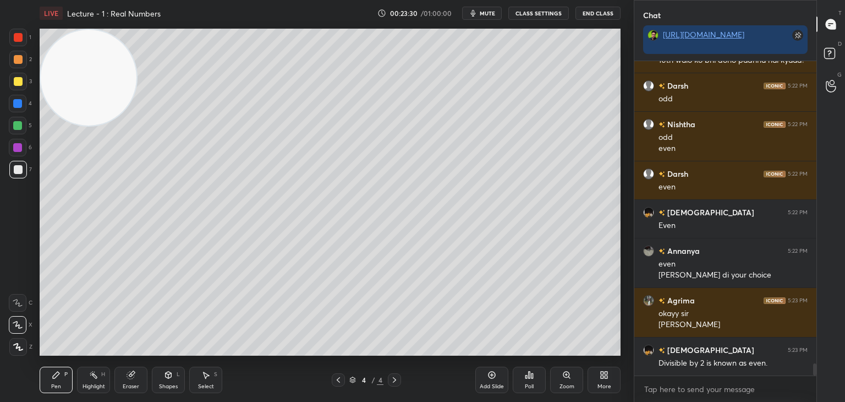
click at [15, 77] on div at bounding box center [18, 81] width 9 height 9
drag, startPoint x: 14, startPoint y: 60, endPoint x: 15, endPoint y: 70, distance: 10.0
click at [14, 61] on div at bounding box center [18, 59] width 9 height 9
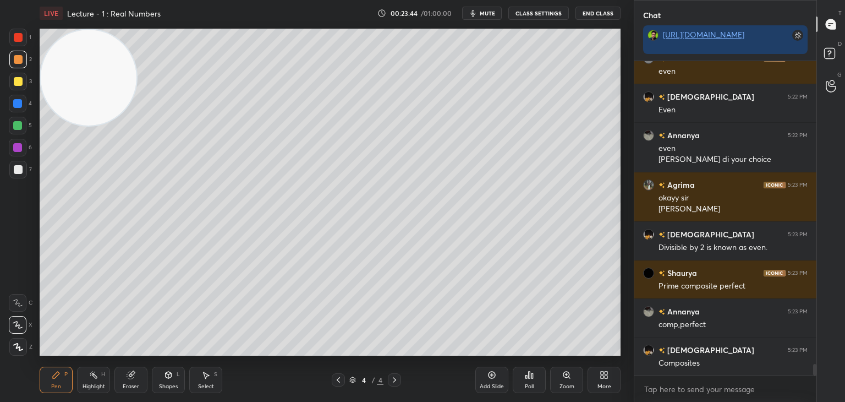
scroll to position [8169, 0]
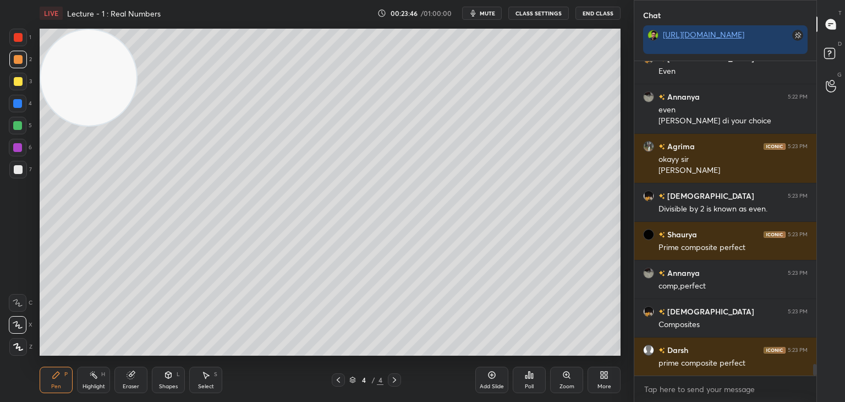
click at [23, 126] on div at bounding box center [18, 126] width 18 height 18
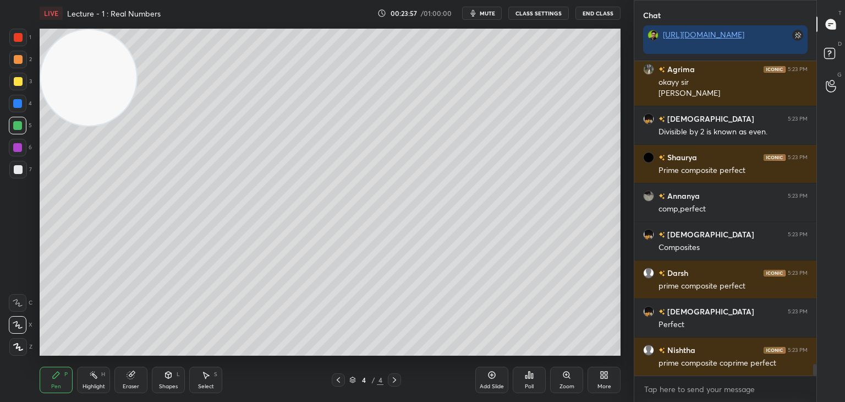
scroll to position [8285, 0]
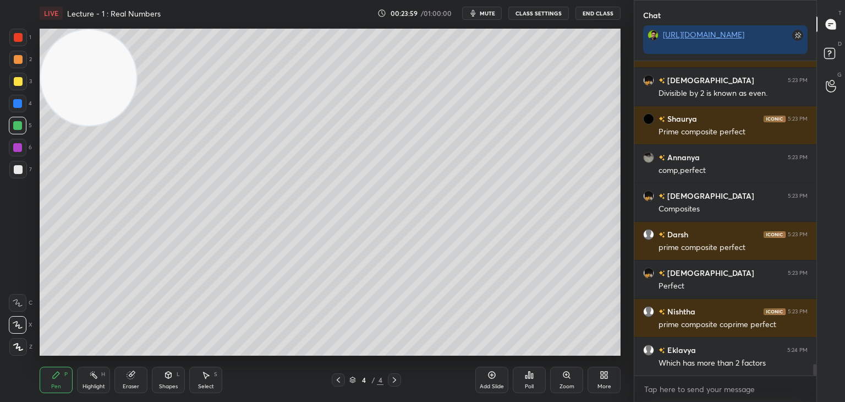
click at [134, 379] on div "Eraser" at bounding box center [130, 380] width 33 height 26
click at [48, 377] on div "Pen P" at bounding box center [56, 380] width 33 height 26
click at [14, 172] on div at bounding box center [18, 170] width 18 height 18
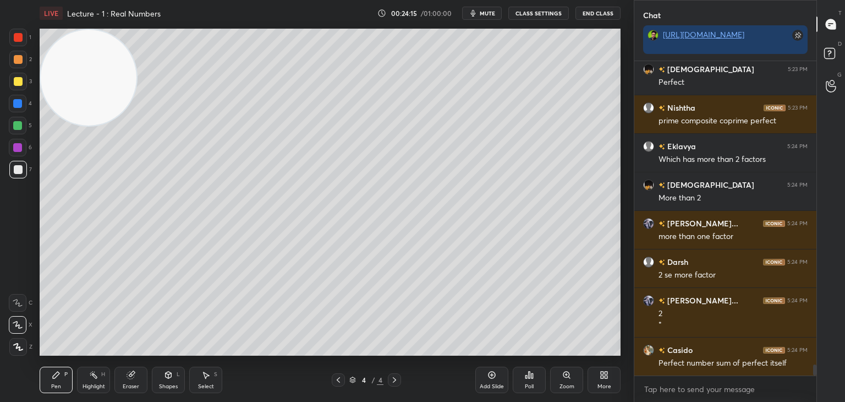
scroll to position [8527, 0]
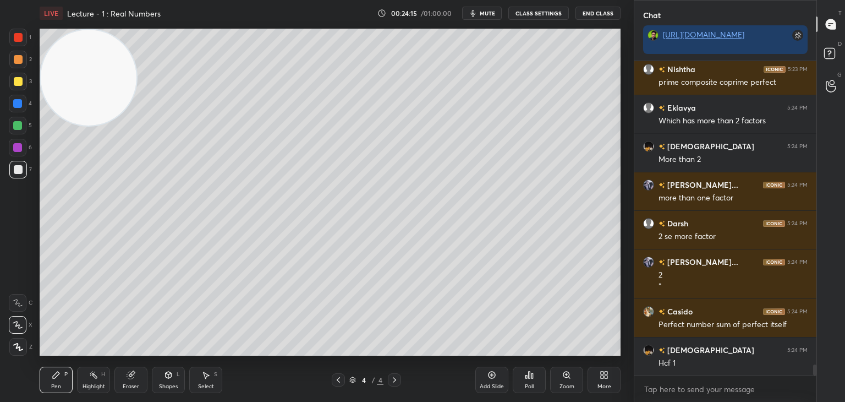
click at [20, 101] on div at bounding box center [18, 104] width 18 height 18
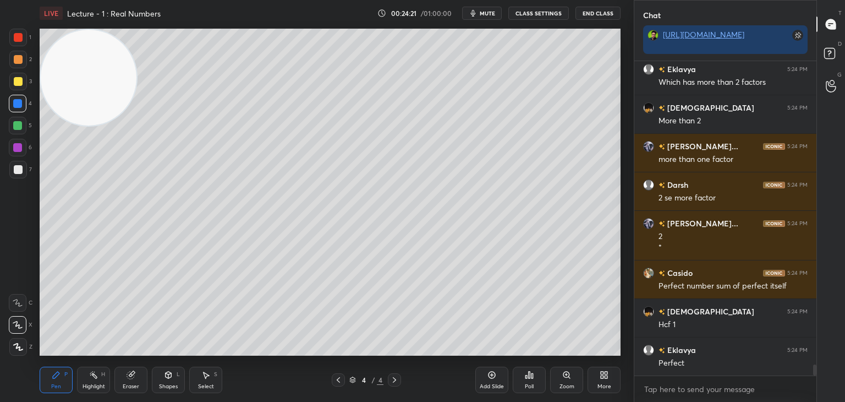
click at [21, 170] on div at bounding box center [18, 170] width 18 height 18
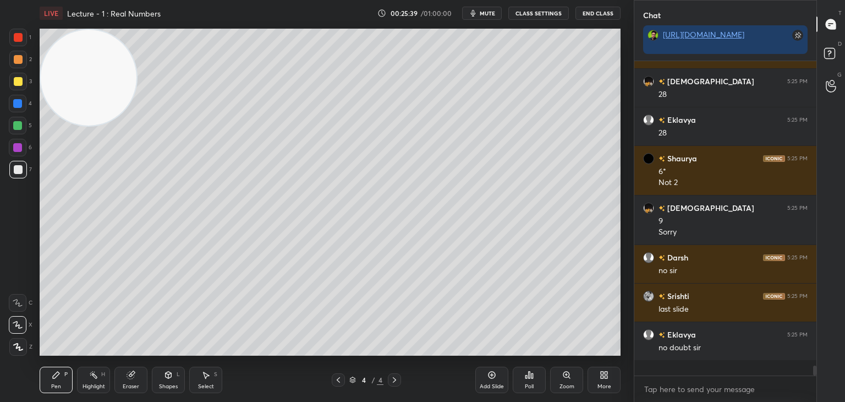
scroll to position [311, 179]
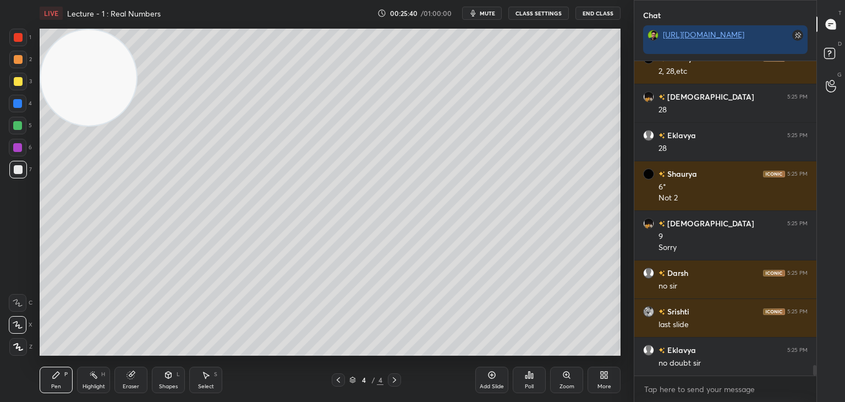
click at [337, 382] on icon at bounding box center [338, 379] width 9 height 9
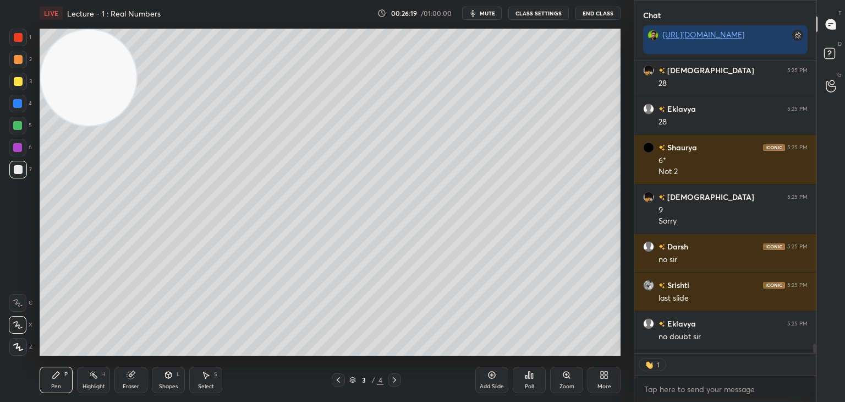
scroll to position [289, 179]
click at [393, 379] on icon at bounding box center [394, 379] width 9 height 9
click at [392, 379] on icon at bounding box center [394, 379] width 9 height 9
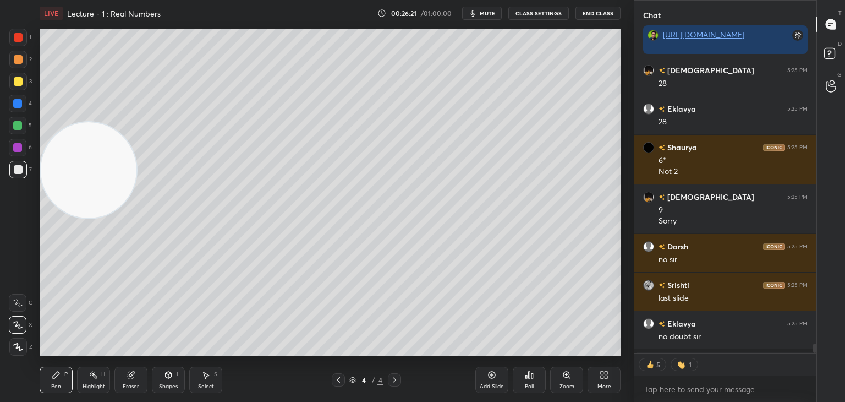
drag, startPoint x: 104, startPoint y: 99, endPoint x: 6, endPoint y: 427, distance: 343.0
click at [6, 0] on html "1 2 3 4 5 6 7 C X Z C X Z E E Erase all H H LIVE Lecture - 1 : Real Numbers 00:…" at bounding box center [422, 0] width 845 height 0
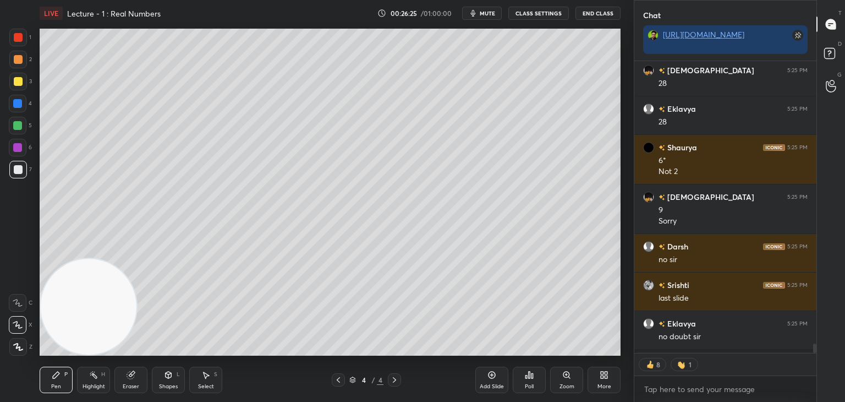
scroll to position [9301, 0]
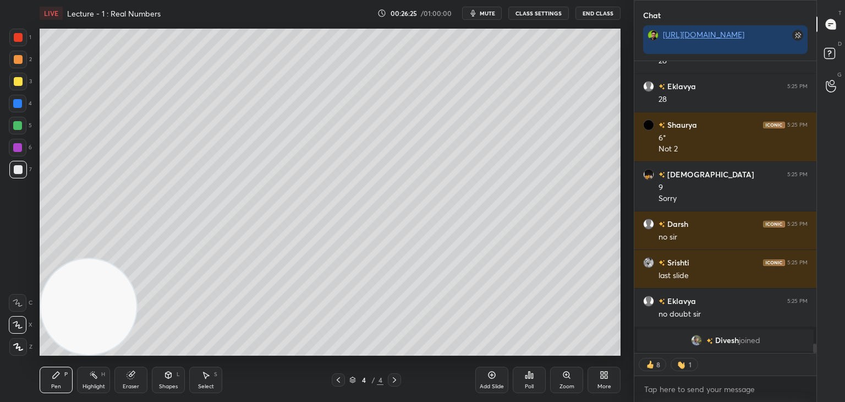
drag, startPoint x: 815, startPoint y: 347, endPoint x: 812, endPoint y: 357, distance: 9.6
click at [814, 358] on div "Shaurya 5:24 PM 2, 28,etc [PERSON_NAME] 5:25 PM 28 Eklavya 5:25 PM 28 Shaurya 5…" at bounding box center [726, 231] width 182 height 341
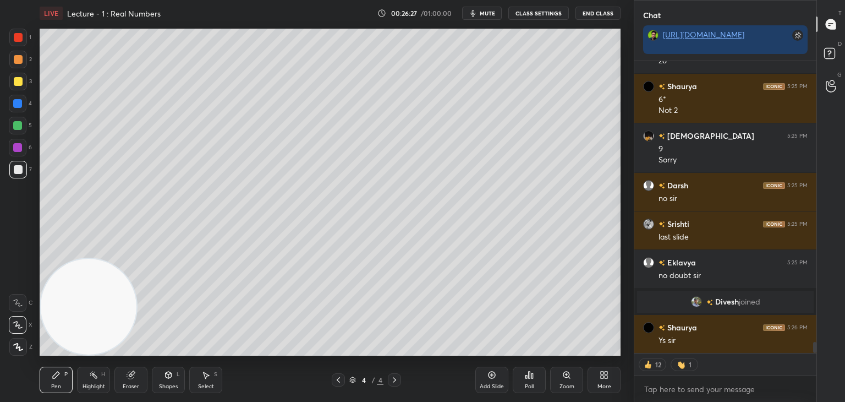
scroll to position [7406, 0]
click at [493, 376] on icon at bounding box center [492, 374] width 9 height 9
click at [16, 80] on div at bounding box center [18, 81] width 9 height 9
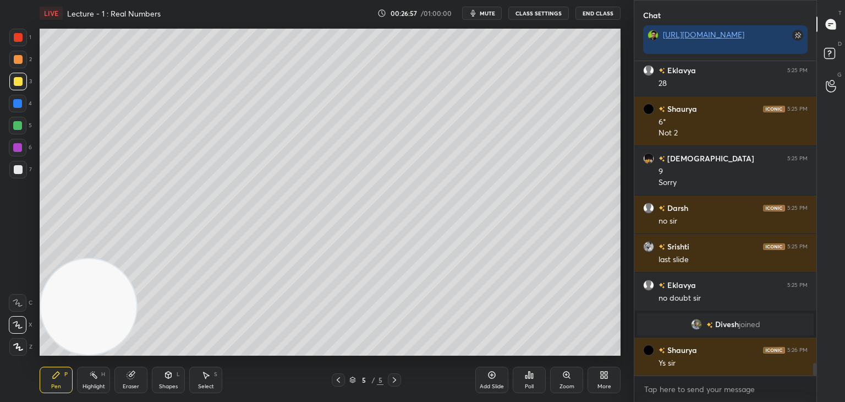
click at [20, 170] on div at bounding box center [18, 169] width 9 height 9
click at [24, 85] on div at bounding box center [18, 82] width 18 height 18
click at [18, 168] on div at bounding box center [18, 169] width 9 height 9
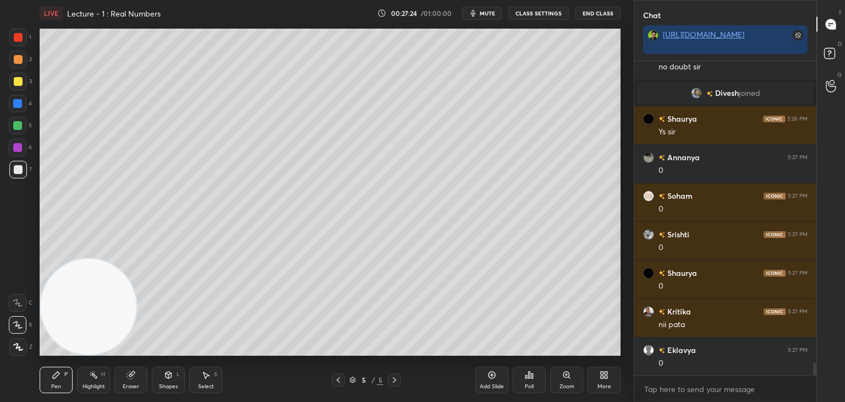
scroll to position [7653, 0]
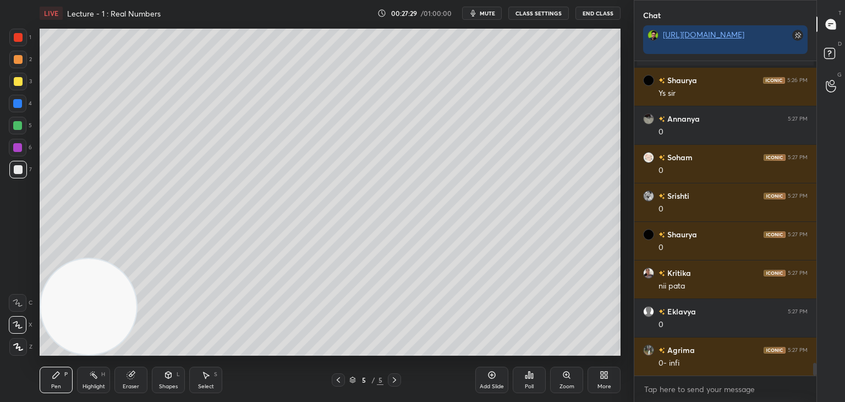
click at [18, 64] on div at bounding box center [18, 60] width 18 height 18
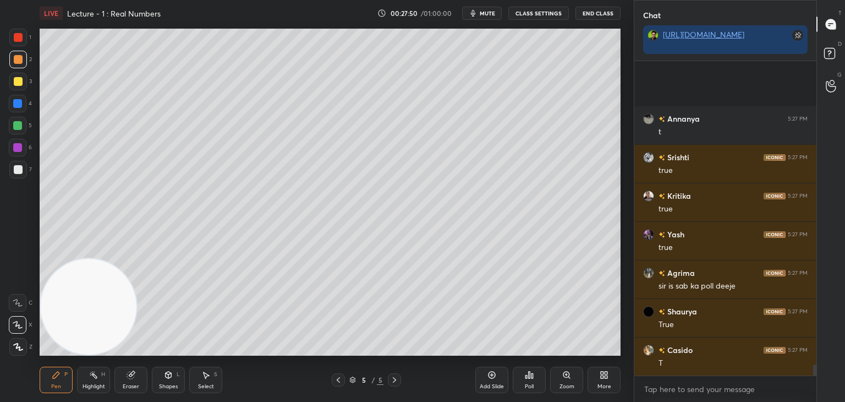
scroll to position [8770, 0]
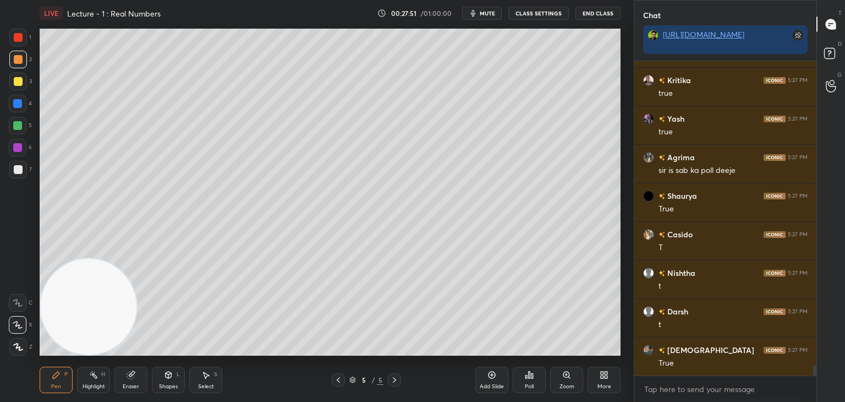
drag, startPoint x: 20, startPoint y: 166, endPoint x: 25, endPoint y: 163, distance: 6.2
click at [19, 167] on div at bounding box center [18, 169] width 9 height 9
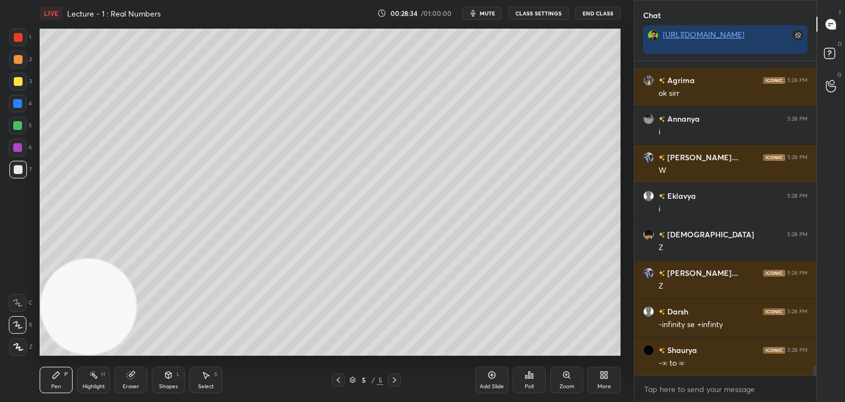
scroll to position [9233, 0]
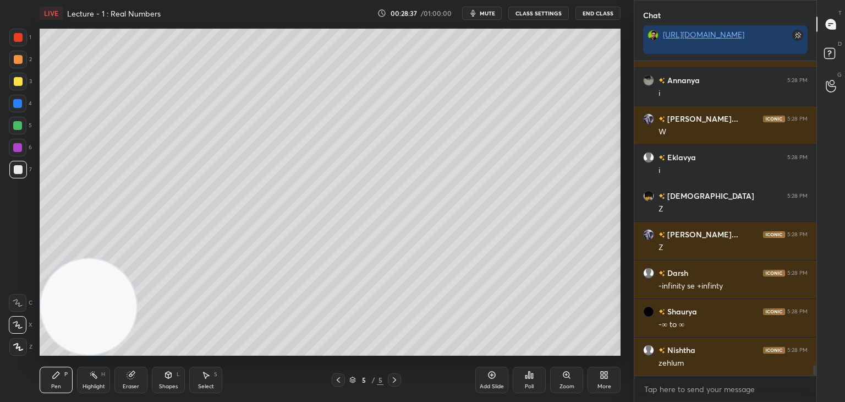
click at [22, 79] on div at bounding box center [18, 82] width 18 height 18
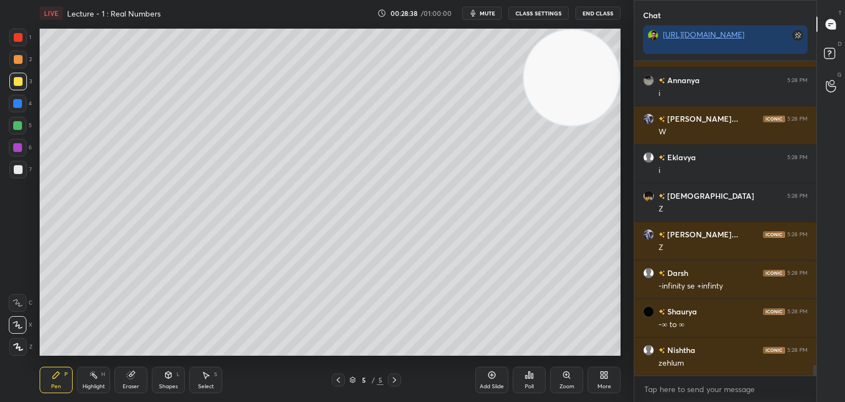
drag, startPoint x: 97, startPoint y: 299, endPoint x: 585, endPoint y: 47, distance: 549.2
click at [621, 37] on div "Setting up your live class Poll for secs No correct answer Start poll" at bounding box center [330, 191] width 590 height 331
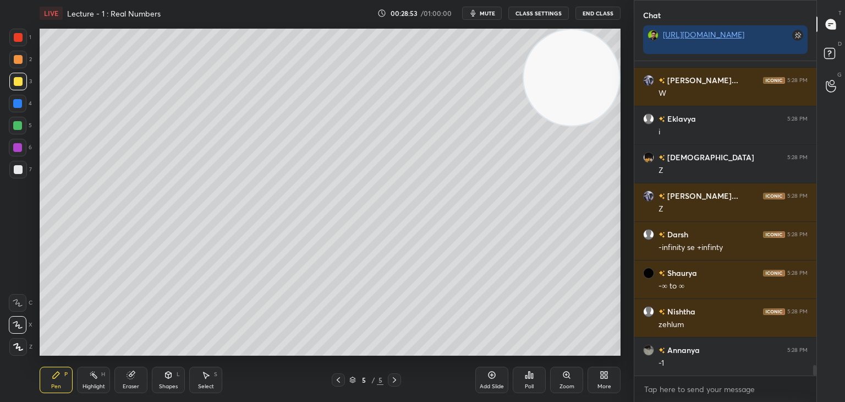
click at [18, 173] on div at bounding box center [18, 169] width 9 height 9
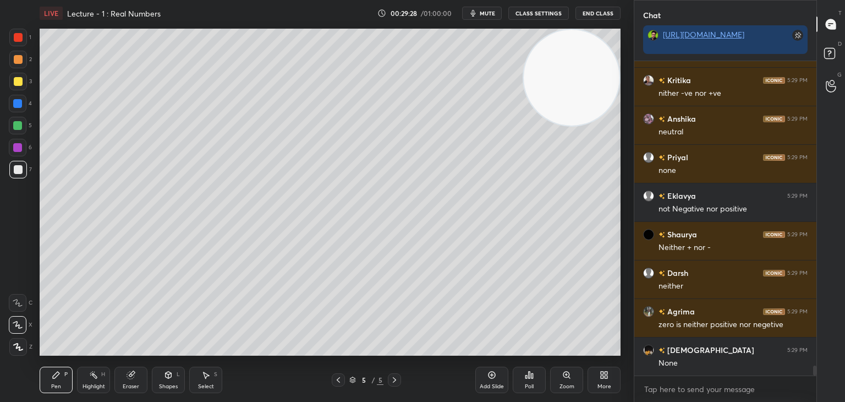
scroll to position [9849, 0]
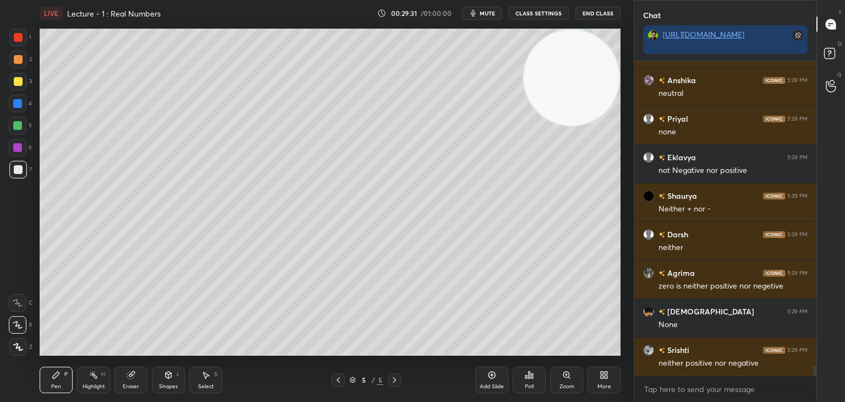
click at [20, 78] on div at bounding box center [18, 82] width 18 height 18
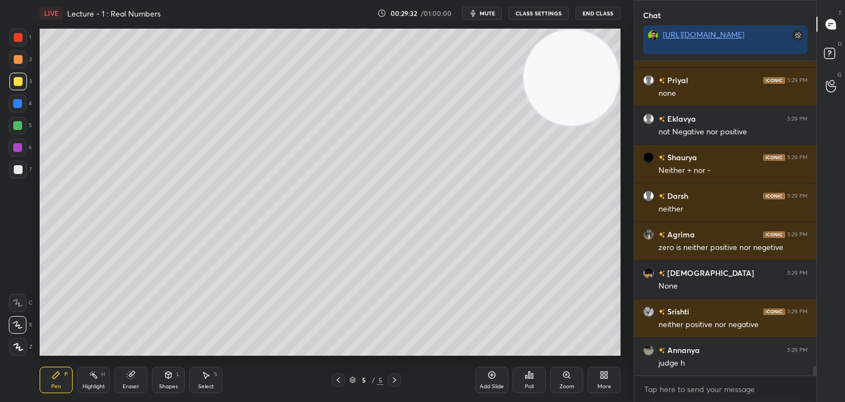
click at [20, 62] on div at bounding box center [18, 59] width 9 height 9
click at [24, 173] on div at bounding box center [18, 170] width 18 height 18
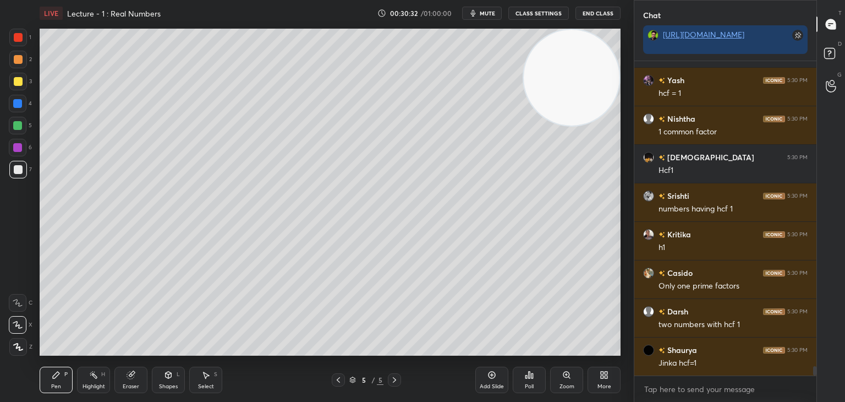
scroll to position [9477, 0]
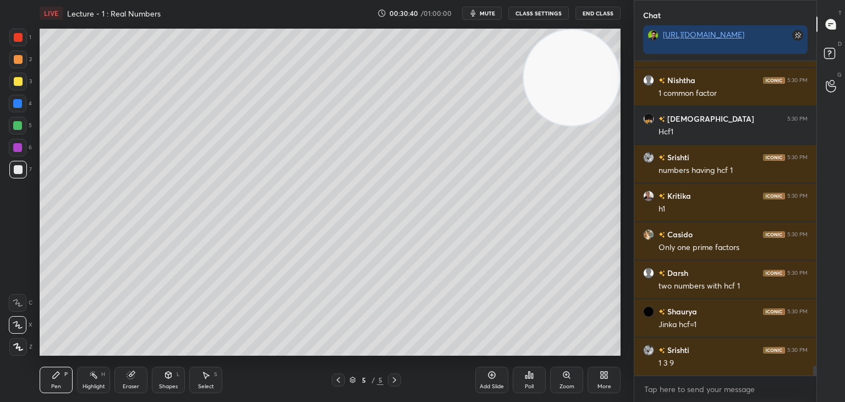
drag, startPoint x: 498, startPoint y: 378, endPoint x: 495, endPoint y: 363, distance: 14.5
click at [498, 377] on div "Add Slide" at bounding box center [492, 380] width 33 height 26
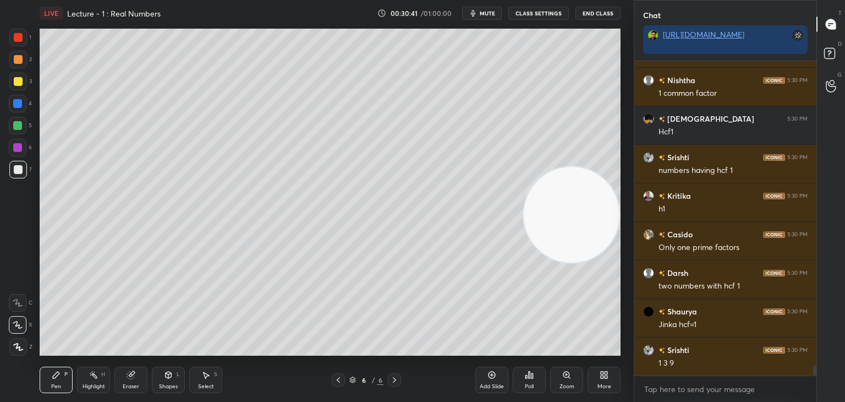
drag, startPoint x: 587, startPoint y: 77, endPoint x: 552, endPoint y: 364, distance: 288.9
click at [555, 362] on div "LIVE Lecture - 1 : Real Numbers 00:30:41 / 01:00:00 mute CLASS SETTINGS End Cla…" at bounding box center [330, 201] width 590 height 402
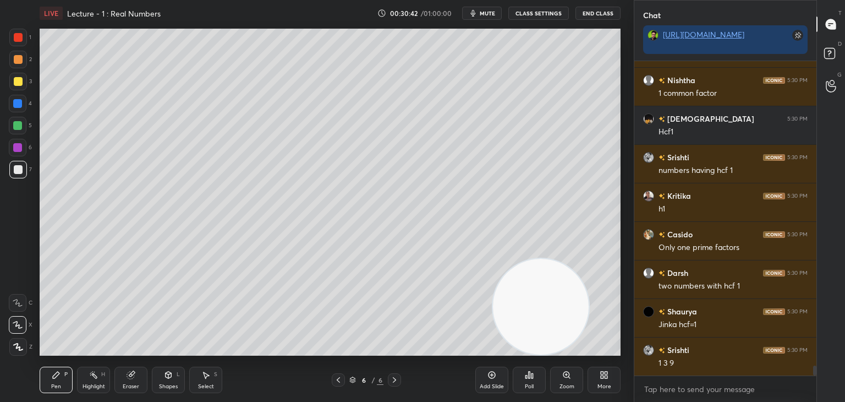
click at [20, 82] on div at bounding box center [18, 82] width 18 height 18
click at [335, 378] on icon at bounding box center [338, 379] width 9 height 9
drag, startPoint x: 395, startPoint y: 378, endPoint x: 380, endPoint y: 362, distance: 21.8
click at [394, 377] on icon at bounding box center [394, 379] width 9 height 9
click at [129, 373] on icon at bounding box center [130, 375] width 7 height 7
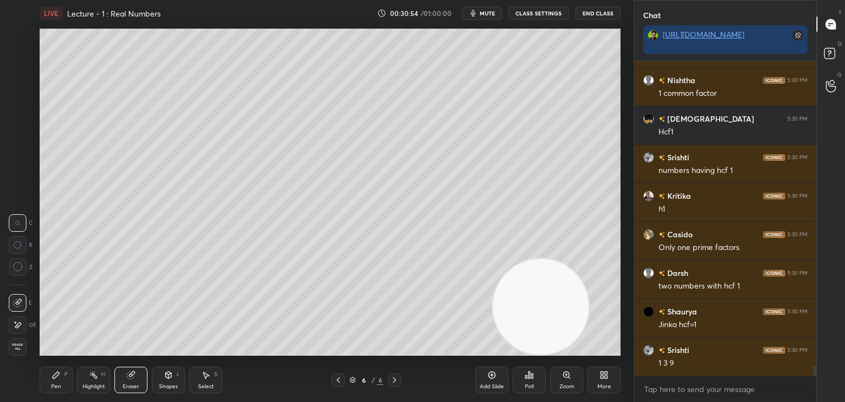
drag, startPoint x: 57, startPoint y: 379, endPoint x: 52, endPoint y: 367, distance: 12.8
click at [57, 379] on icon at bounding box center [56, 374] width 9 height 9
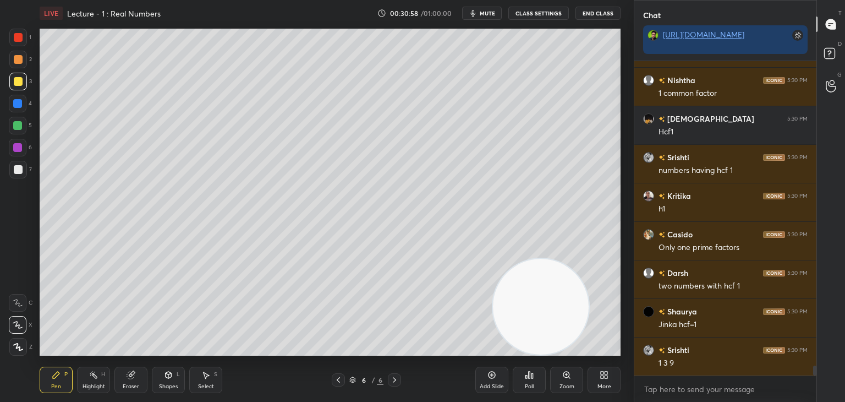
scroll to position [9515, 0]
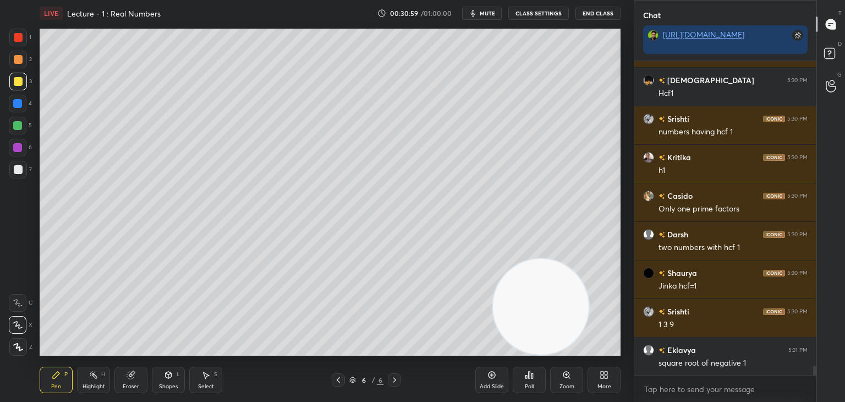
drag, startPoint x: 17, startPoint y: 172, endPoint x: 29, endPoint y: 162, distance: 16.1
click at [17, 172] on div at bounding box center [18, 169] width 9 height 9
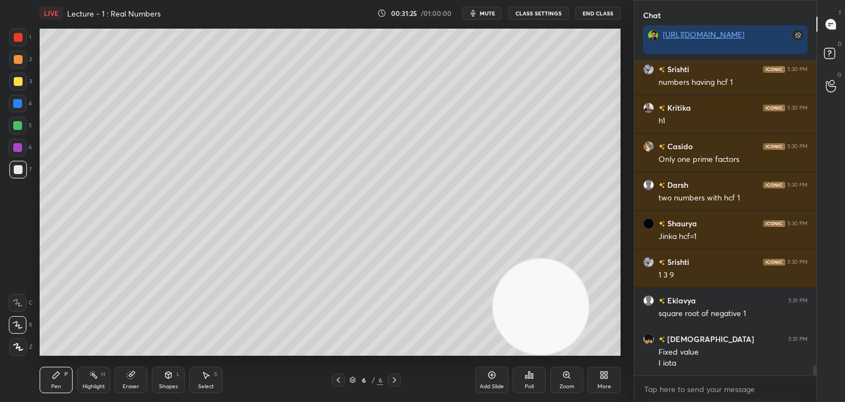
scroll to position [9576, 0]
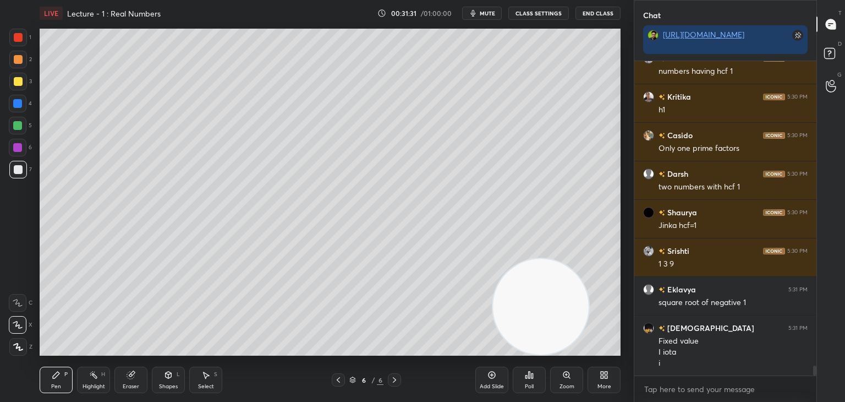
click at [21, 84] on div at bounding box center [18, 82] width 18 height 18
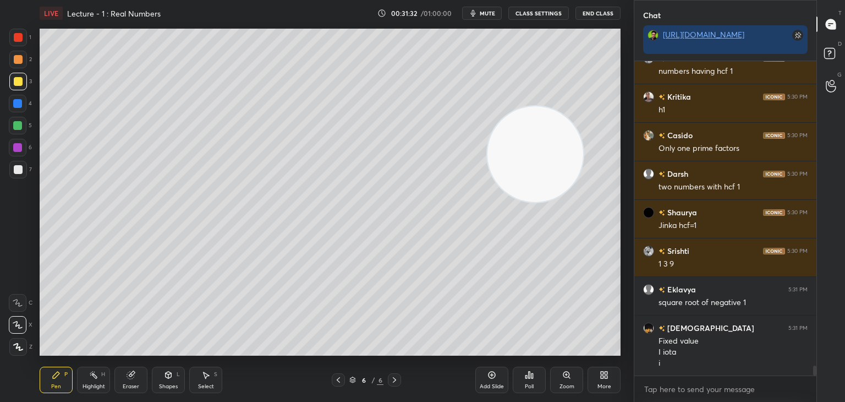
drag, startPoint x: 550, startPoint y: 307, endPoint x: 535, endPoint y: 41, distance: 266.3
click at [570, 106] on video at bounding box center [536, 154] width 96 height 96
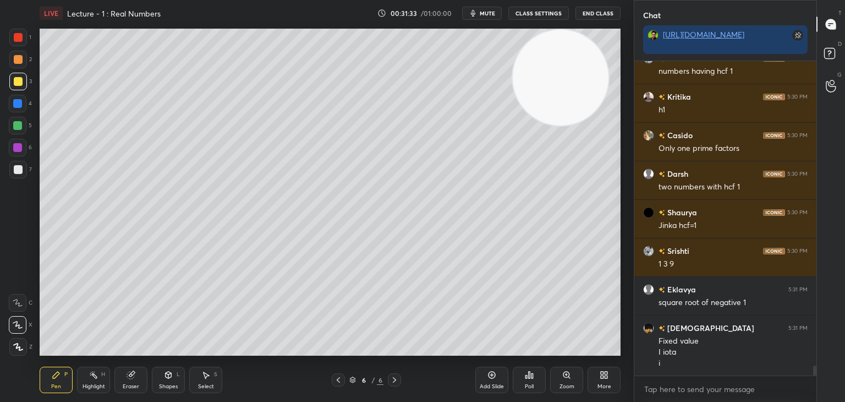
click at [15, 58] on div at bounding box center [18, 59] width 9 height 9
click at [21, 132] on div at bounding box center [18, 126] width 18 height 18
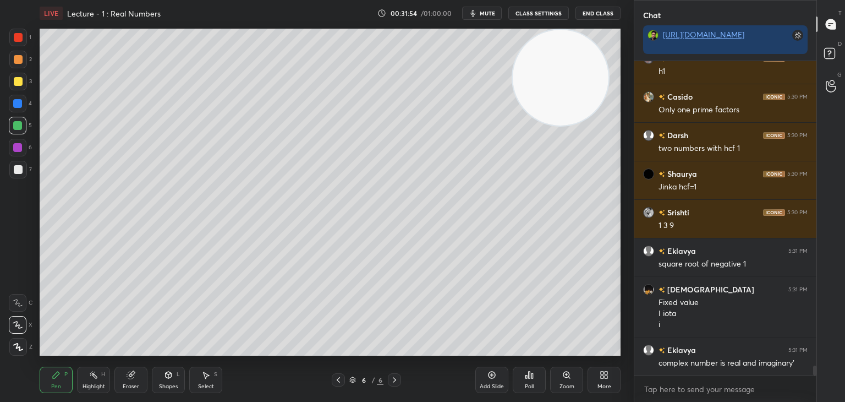
scroll to position [9653, 0]
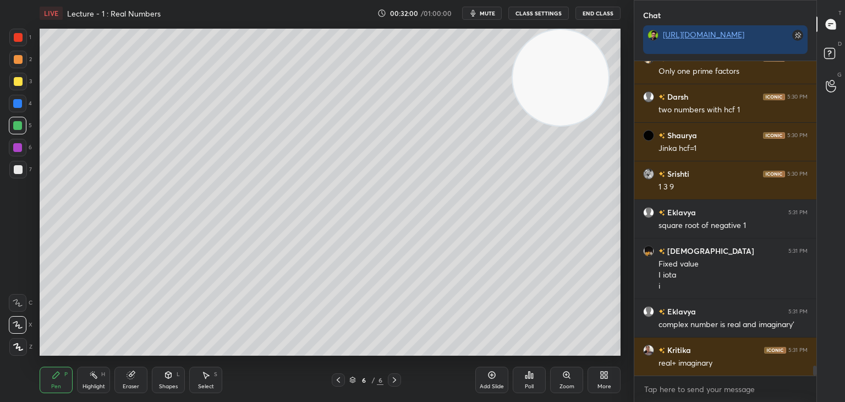
drag, startPoint x: 151, startPoint y: 366, endPoint x: 159, endPoint y: 359, distance: 9.7
click at [150, 368] on div "Pen P Highlight H Eraser Shapes L Select S 6 / 6 Add Slide Poll Zoom More" at bounding box center [330, 380] width 581 height 44
click at [129, 374] on icon at bounding box center [130, 375] width 7 height 7
click at [55, 375] on icon at bounding box center [56, 375] width 7 height 7
drag, startPoint x: 18, startPoint y: 149, endPoint x: 38, endPoint y: 145, distance: 20.8
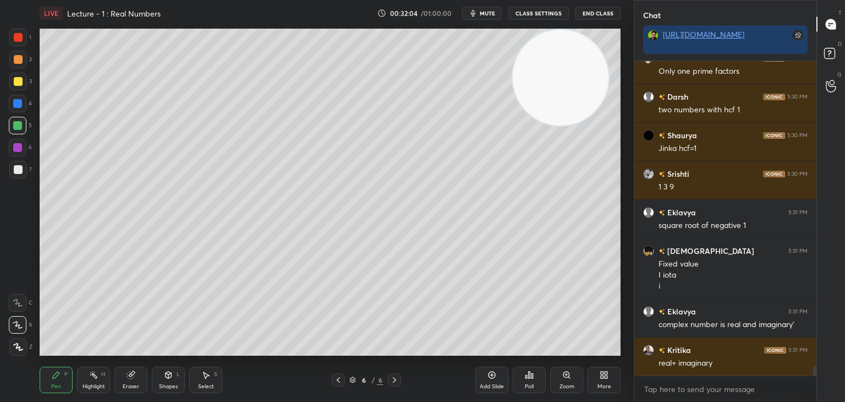
click at [16, 148] on div at bounding box center [17, 147] width 9 height 9
click at [10, 170] on div at bounding box center [18, 170] width 18 height 18
drag, startPoint x: 23, startPoint y: 60, endPoint x: 36, endPoint y: 72, distance: 17.9
click at [24, 61] on div at bounding box center [18, 60] width 18 height 18
click at [18, 168] on div at bounding box center [18, 169] width 9 height 9
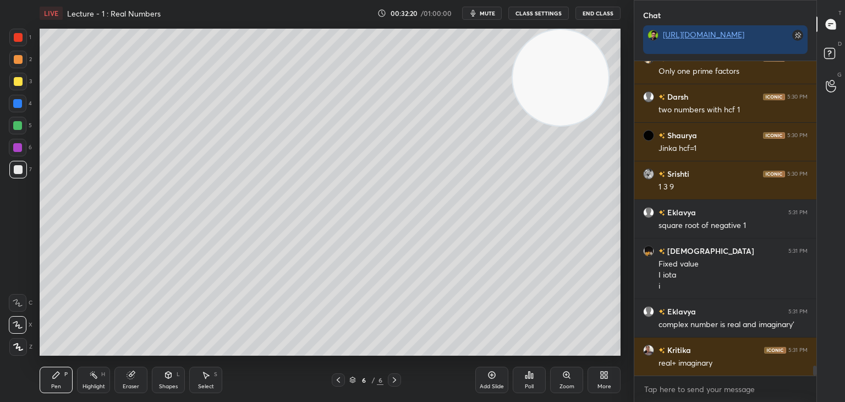
scroll to position [9692, 0]
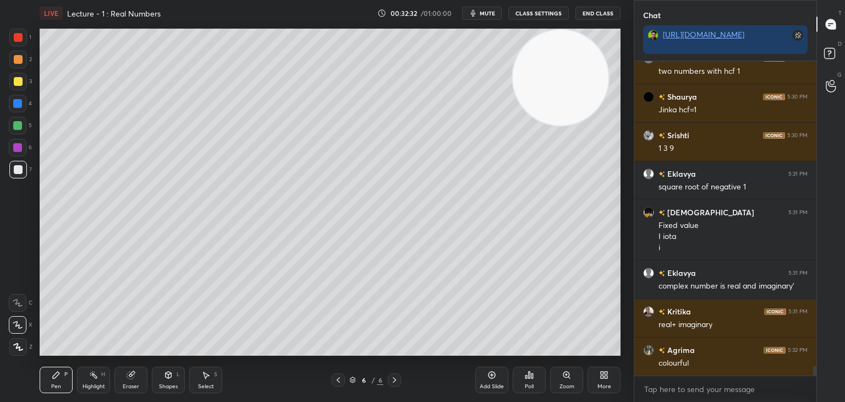
drag, startPoint x: 21, startPoint y: 82, endPoint x: 16, endPoint y: 86, distance: 7.0
click at [20, 83] on div at bounding box center [18, 81] width 9 height 9
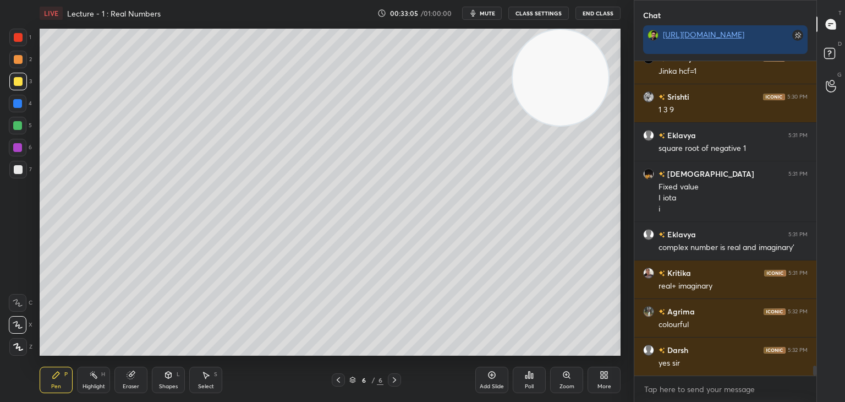
scroll to position [9769, 0]
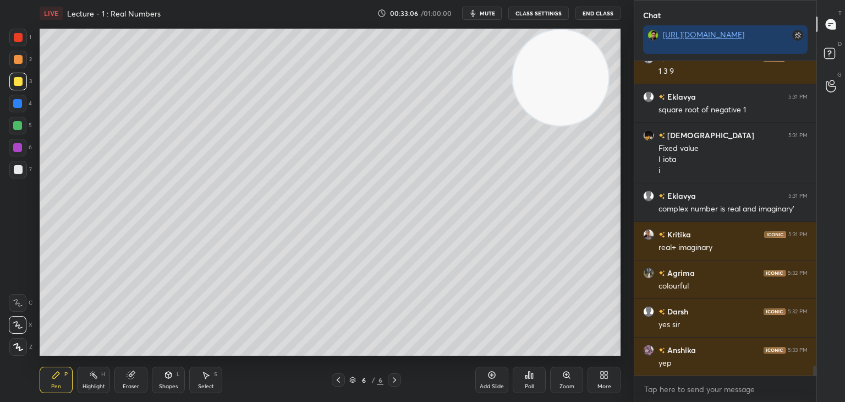
drag, startPoint x: 24, startPoint y: 170, endPoint x: 39, endPoint y: 178, distance: 17.0
click at [23, 171] on div at bounding box center [18, 170] width 18 height 18
click at [20, 150] on div at bounding box center [18, 148] width 18 height 18
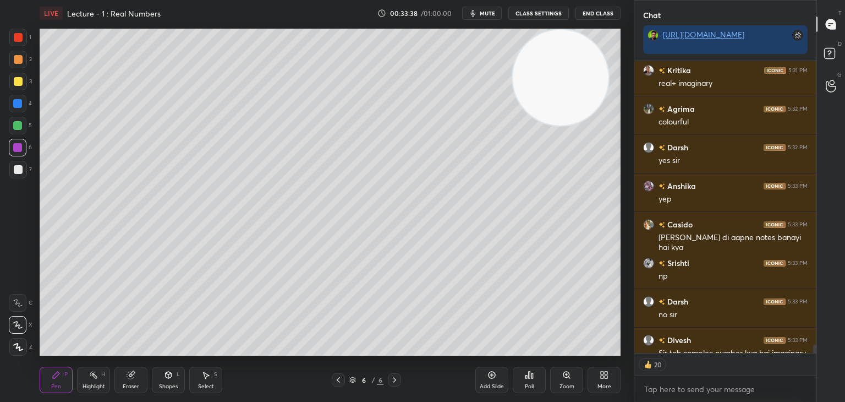
scroll to position [9955, 0]
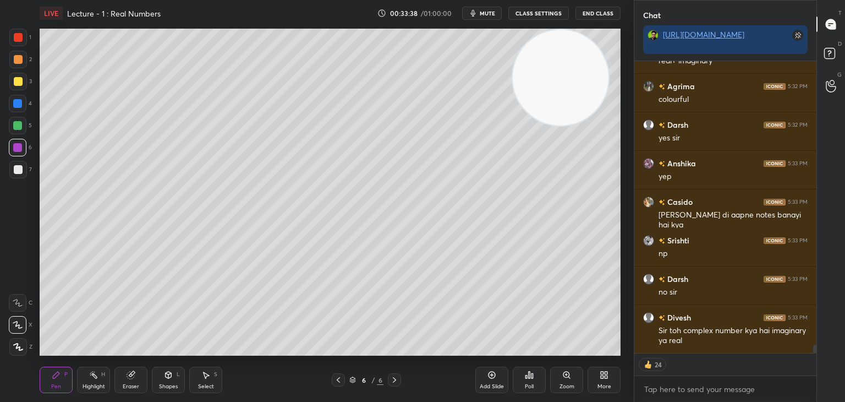
drag, startPoint x: 815, startPoint y: 347, endPoint x: 815, endPoint y: 357, distance: 9.4
click at [815, 357] on div "Eklavya 5:31 PM complex number is real and imaginary' [PERSON_NAME] 5:31 PM rea…" at bounding box center [726, 231] width 182 height 341
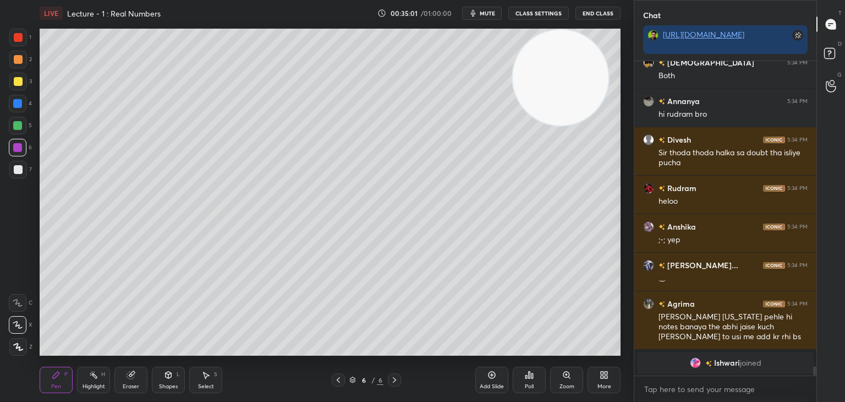
scroll to position [10126, 0]
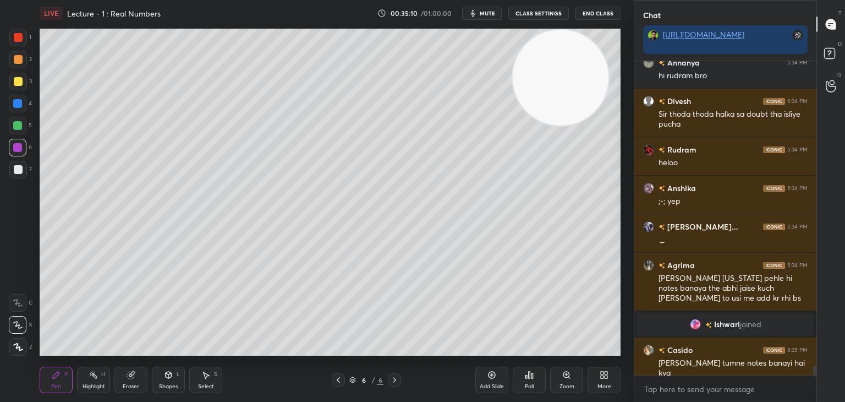
click at [488, 382] on div "Add Slide" at bounding box center [492, 380] width 33 height 26
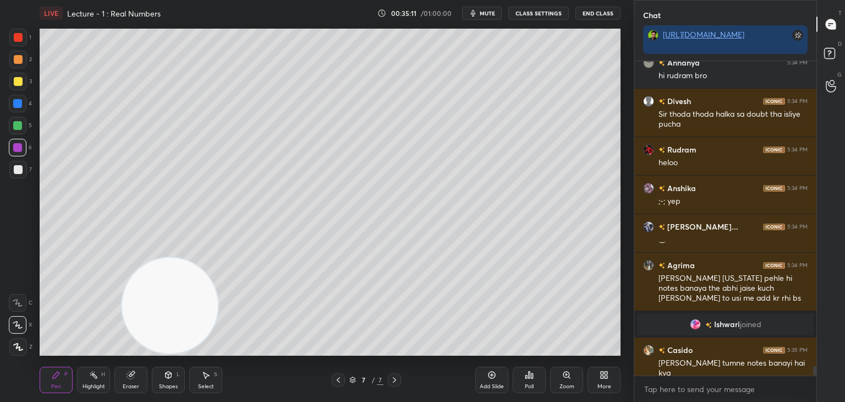
drag, startPoint x: 579, startPoint y: 92, endPoint x: 0, endPoint y: 416, distance: 663.6
click at [0, 0] on html "1 2 3 4 5 6 7 C X Z C X Z E E Erase all H H LIVE Lecture - 1 : Real Numbers 00:…" at bounding box center [422, 0] width 845 height 0
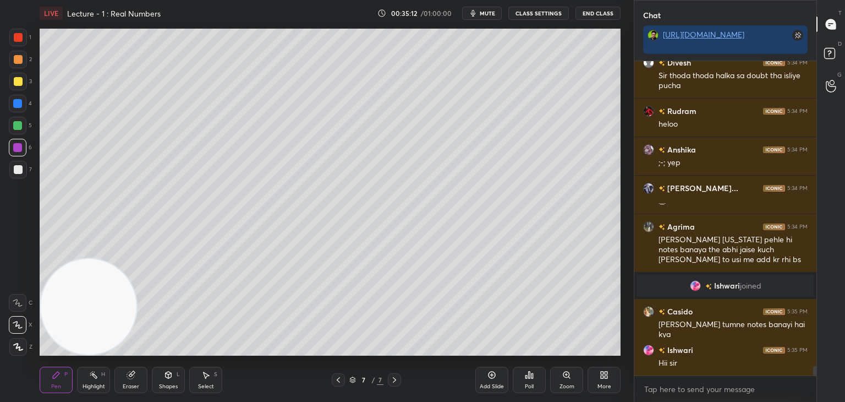
scroll to position [10203, 0]
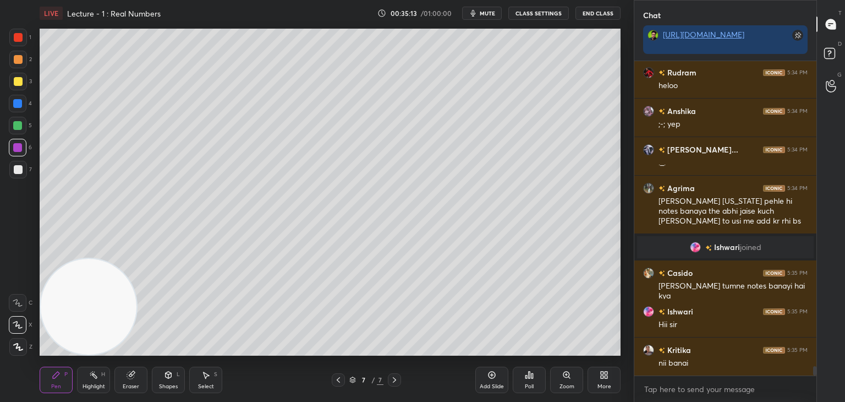
click at [17, 81] on div at bounding box center [18, 81] width 9 height 9
drag, startPoint x: 339, startPoint y: 379, endPoint x: 354, endPoint y: 378, distance: 15.5
click at [340, 378] on icon at bounding box center [338, 379] width 9 height 9
click at [394, 379] on icon at bounding box center [394, 379] width 9 height 9
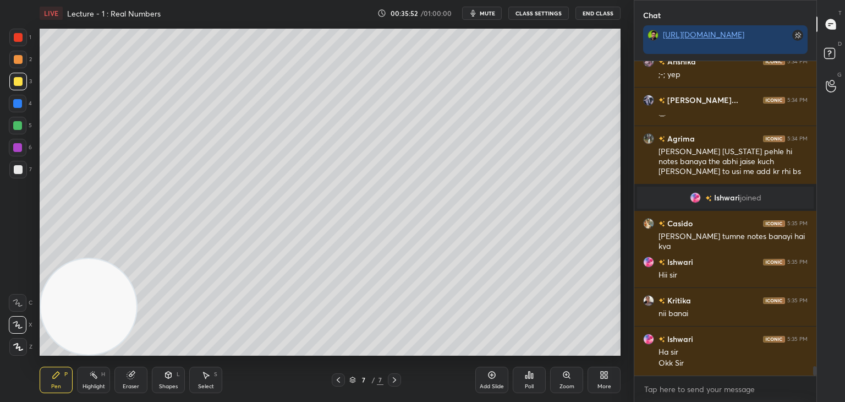
scroll to position [10292, 0]
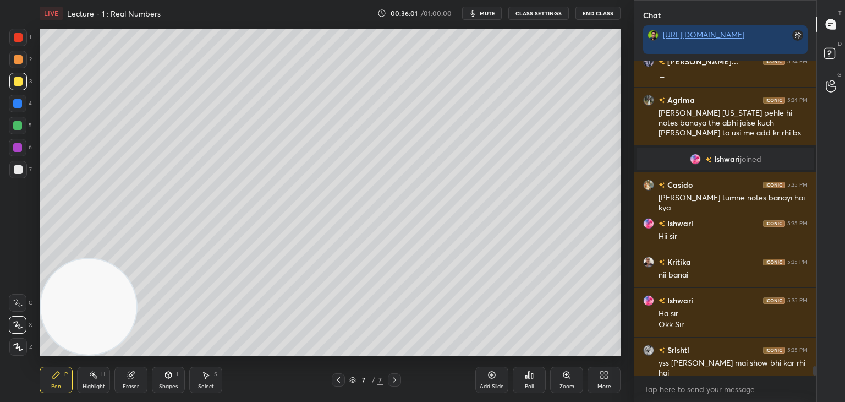
click at [19, 169] on div at bounding box center [18, 169] width 9 height 9
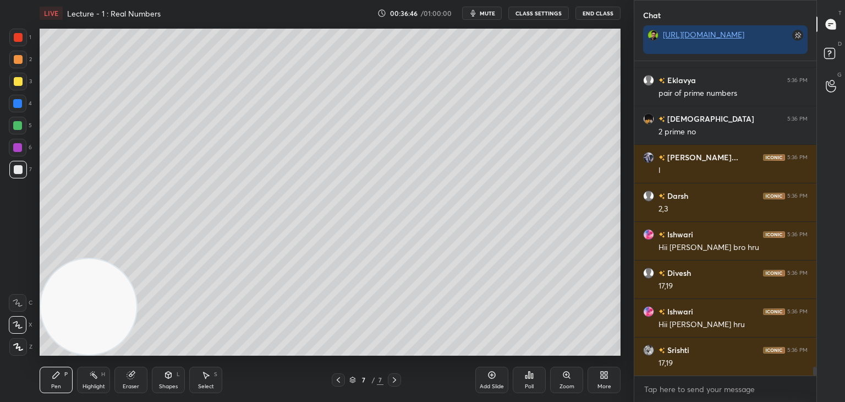
scroll to position [10842, 0]
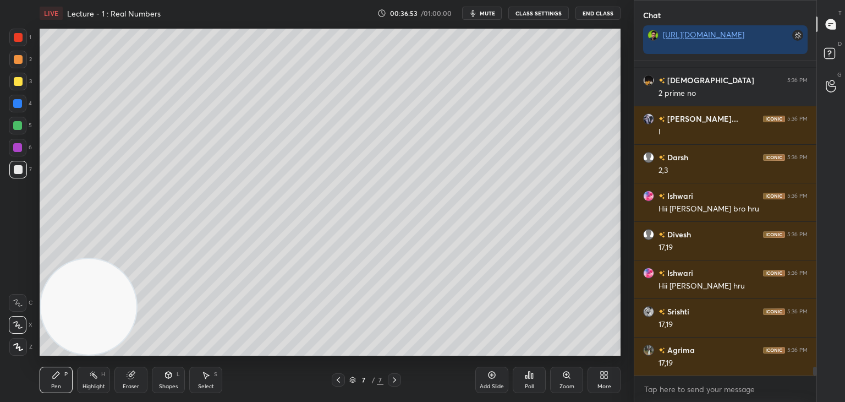
click at [20, 83] on div at bounding box center [18, 81] width 9 height 9
click at [24, 69] on div "2" at bounding box center [20, 62] width 23 height 22
click at [22, 170] on div at bounding box center [18, 170] width 18 height 18
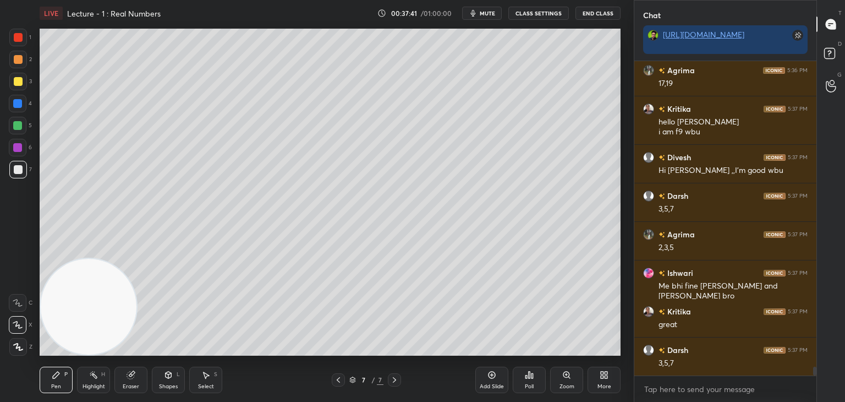
scroll to position [11160, 0]
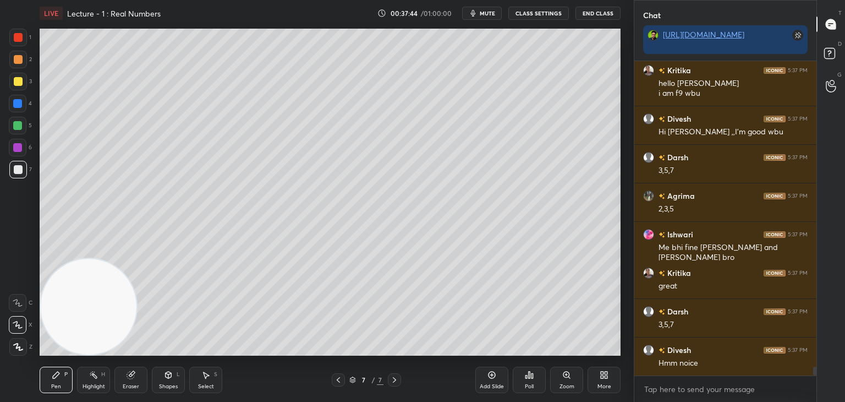
click at [20, 88] on div at bounding box center [18, 82] width 18 height 18
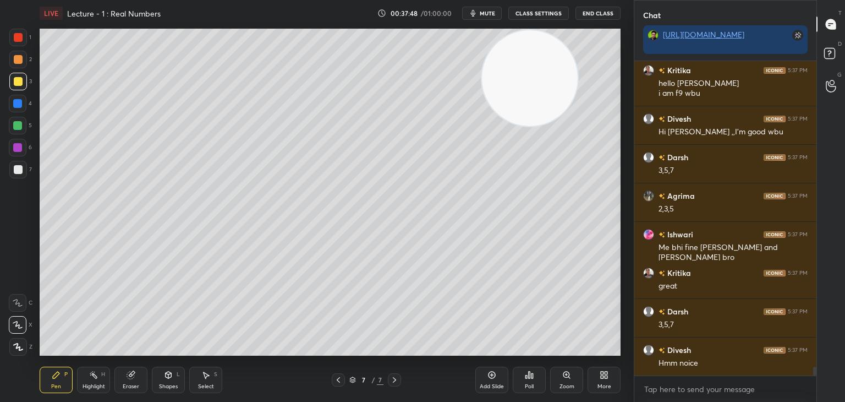
drag, startPoint x: 102, startPoint y: 299, endPoint x: 526, endPoint y: 83, distance: 475.1
click at [578, 60] on video at bounding box center [530, 78] width 96 height 96
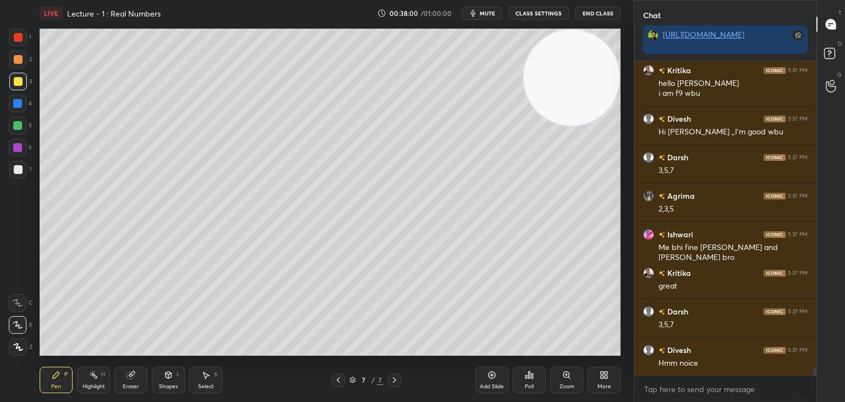
click at [23, 173] on div at bounding box center [18, 170] width 18 height 18
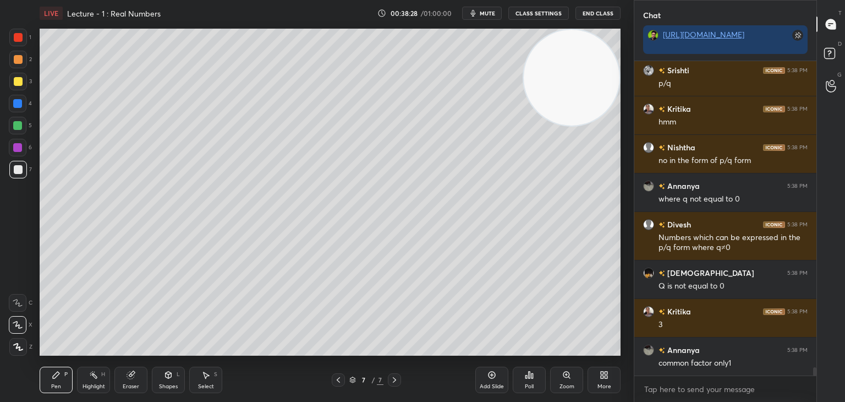
scroll to position [11681, 0]
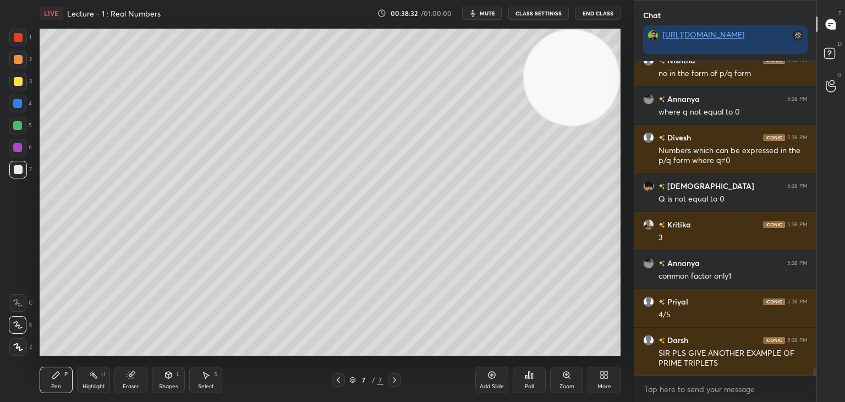
drag, startPoint x: 489, startPoint y: 381, endPoint x: 492, endPoint y: 373, distance: 8.7
click at [486, 380] on div "Add Slide" at bounding box center [492, 380] width 33 height 26
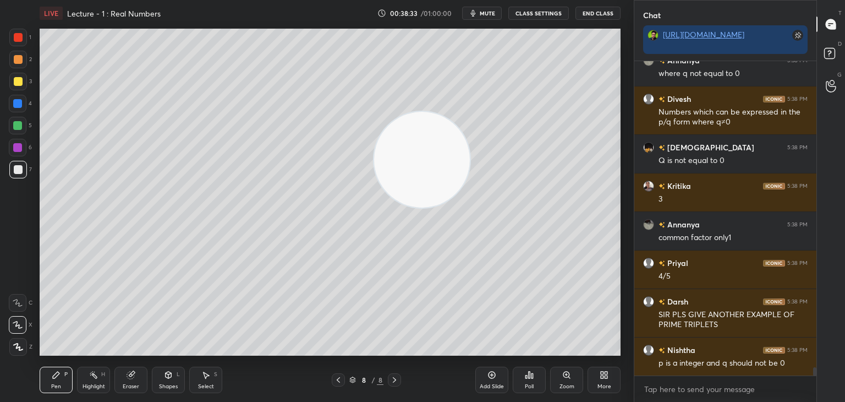
drag, startPoint x: 486, startPoint y: 130, endPoint x: 0, endPoint y: 411, distance: 561.5
click at [0, 0] on html "1 2 3 4 5 6 7 C X Z C X Z E E Erase all H H LIVE Lecture - 1 : Real Numbers 00:…" at bounding box center [422, 0] width 845 height 0
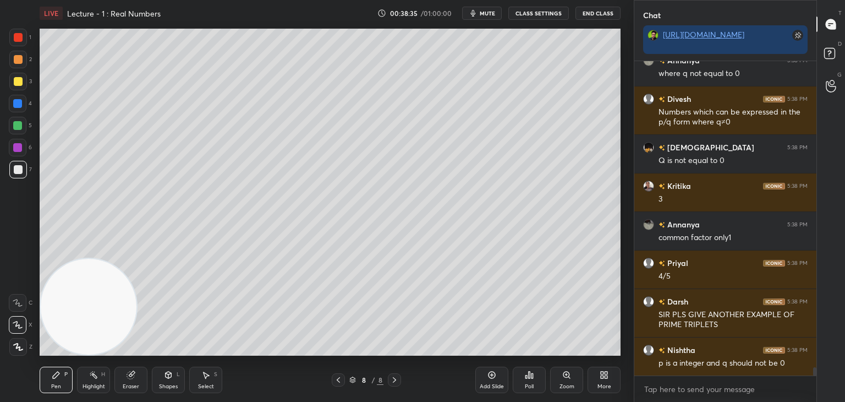
click at [18, 80] on div at bounding box center [18, 81] width 9 height 9
click at [335, 379] on icon at bounding box center [338, 379] width 9 height 9
drag, startPoint x: 401, startPoint y: 379, endPoint x: 393, endPoint y: 366, distance: 15.6
click at [401, 379] on div "7 / 8" at bounding box center [367, 379] width 218 height 13
click at [391, 381] on icon at bounding box center [394, 379] width 9 height 9
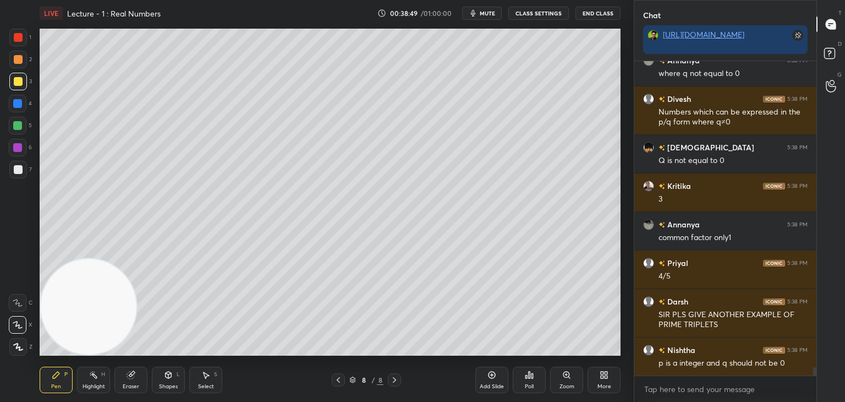
scroll to position [11806, 0]
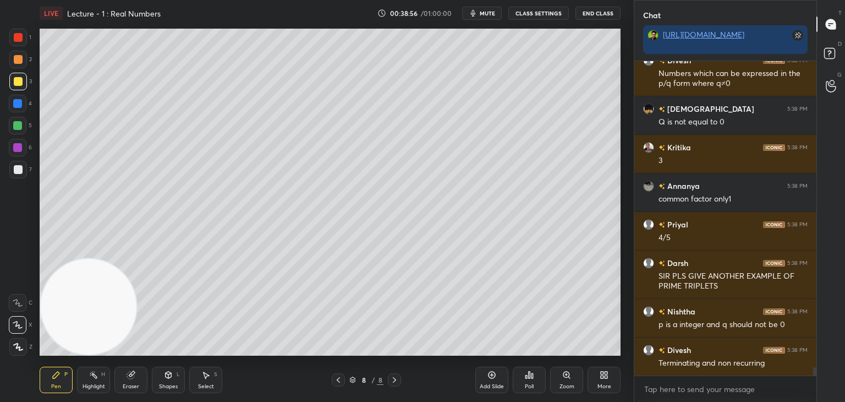
drag, startPoint x: 25, startPoint y: 170, endPoint x: 29, endPoint y: 164, distance: 7.5
click at [25, 170] on div "7" at bounding box center [20, 170] width 23 height 18
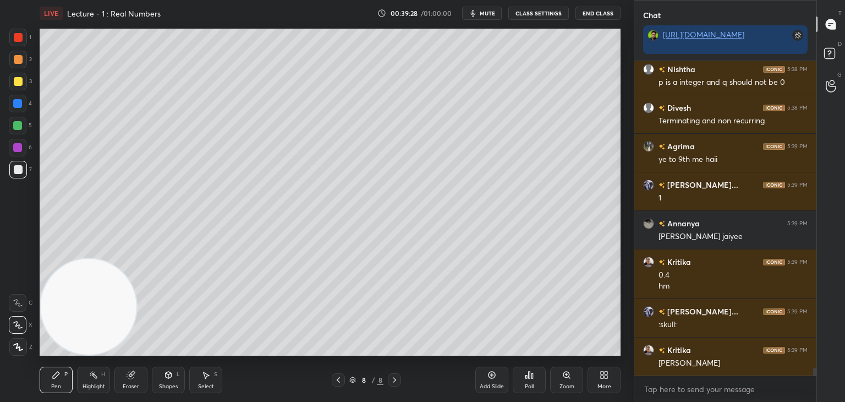
scroll to position [12087, 0]
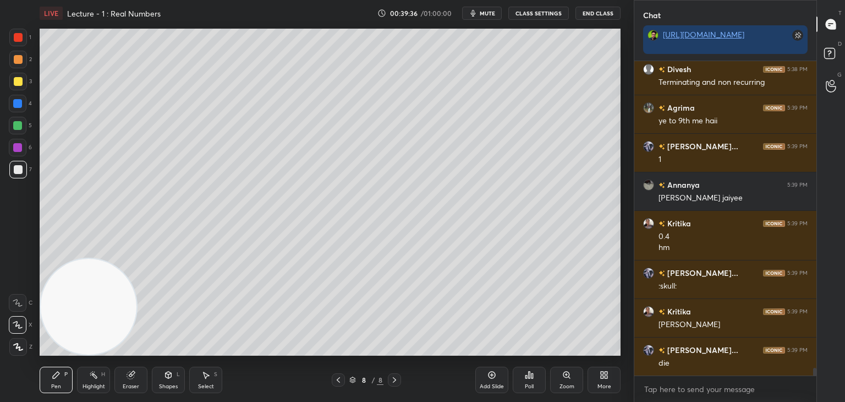
click at [21, 84] on div at bounding box center [18, 82] width 18 height 18
click at [24, 61] on div at bounding box center [18, 60] width 18 height 18
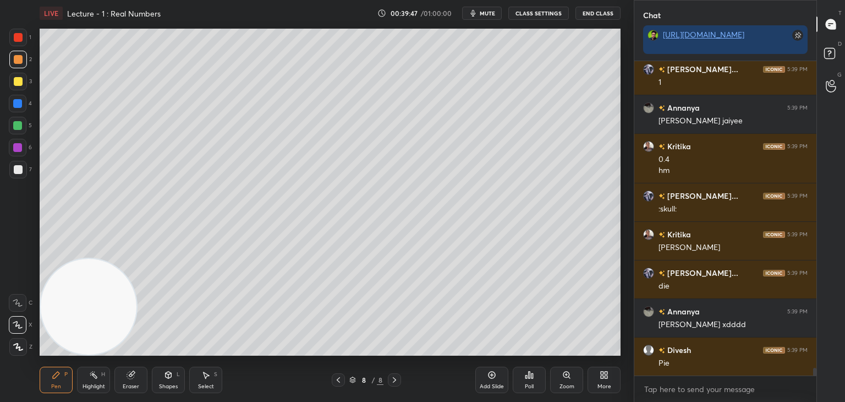
scroll to position [12203, 0]
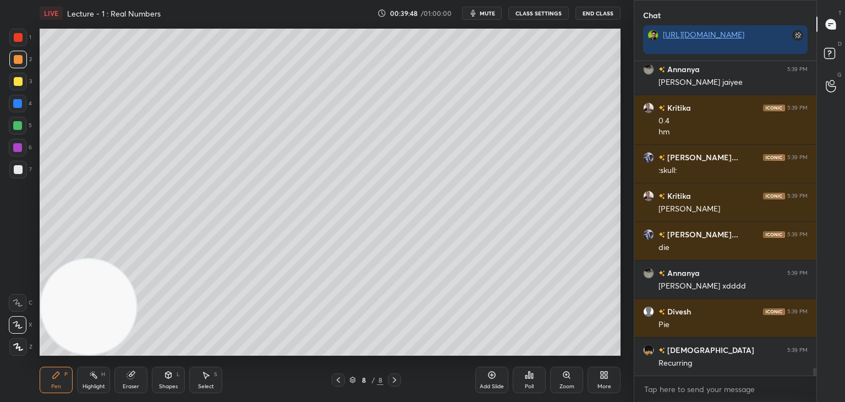
click at [20, 168] on div at bounding box center [18, 169] width 9 height 9
click at [138, 372] on div "Eraser" at bounding box center [130, 380] width 33 height 26
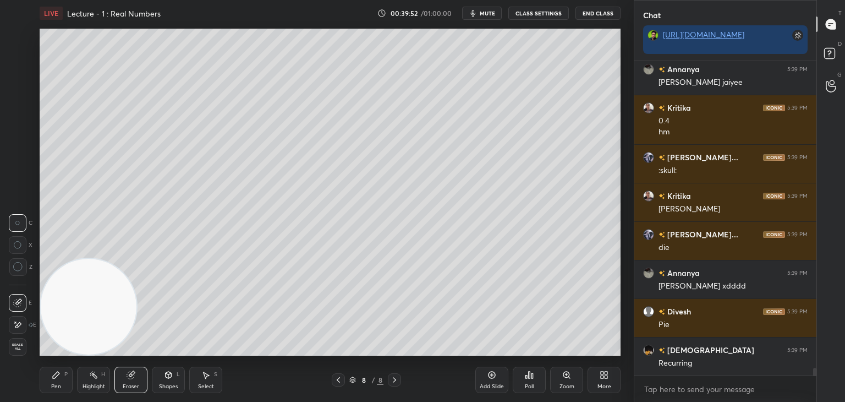
scroll to position [12241, 0]
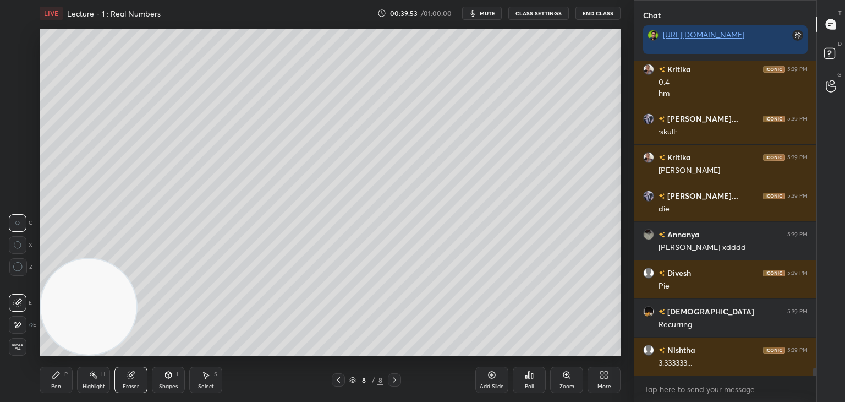
drag, startPoint x: 60, startPoint y: 380, endPoint x: 110, endPoint y: 318, distance: 79.9
click at [58, 380] on div "Pen P" at bounding box center [56, 380] width 33 height 26
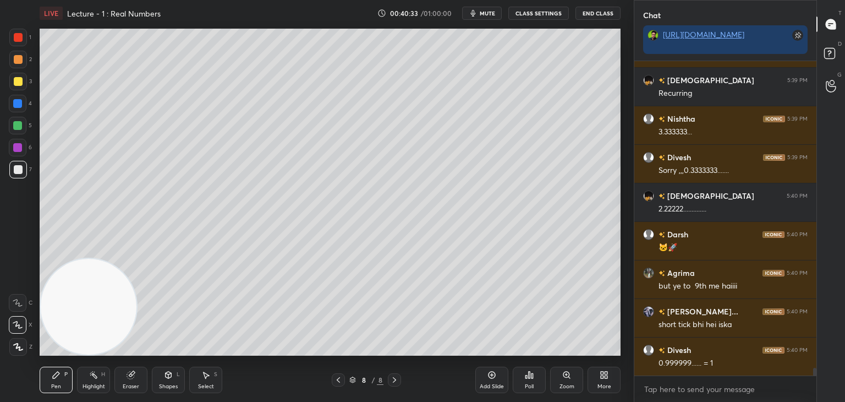
scroll to position [12511, 0]
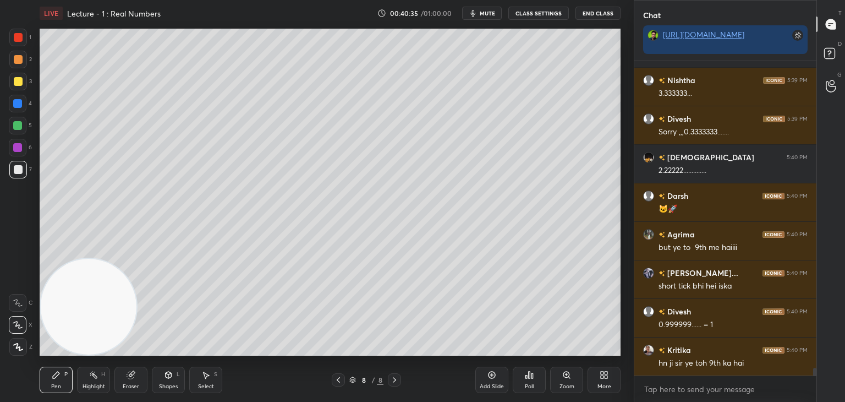
click at [482, 381] on div "Add Slide" at bounding box center [492, 380] width 33 height 26
click at [24, 85] on div at bounding box center [18, 82] width 18 height 18
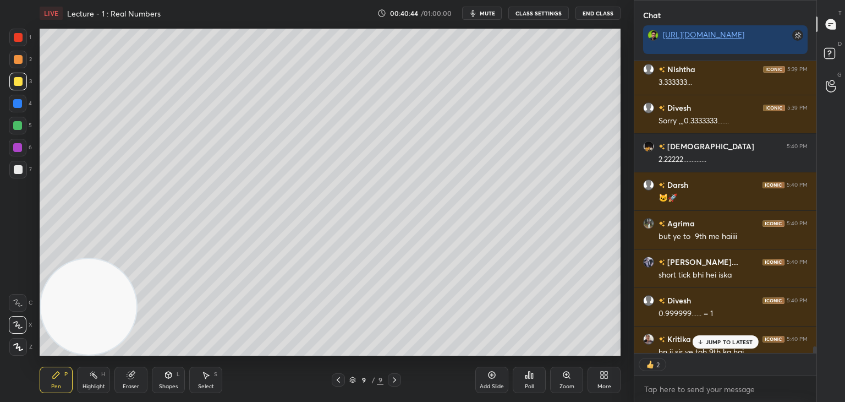
scroll to position [12582, 0]
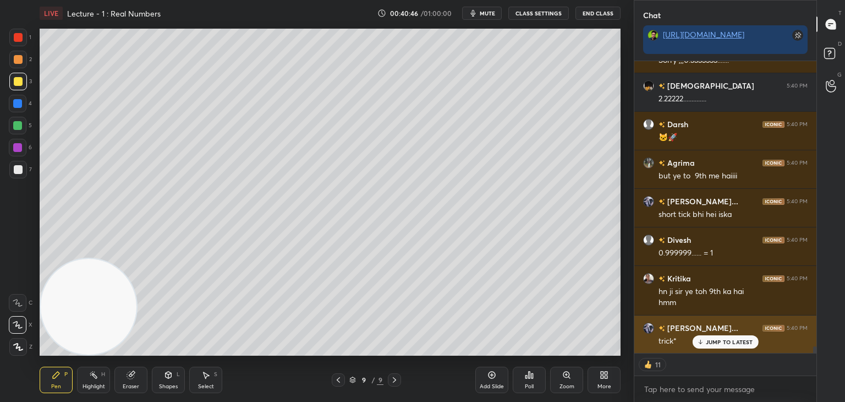
click at [717, 337] on div "JUMP TO LATEST" at bounding box center [725, 341] width 66 height 13
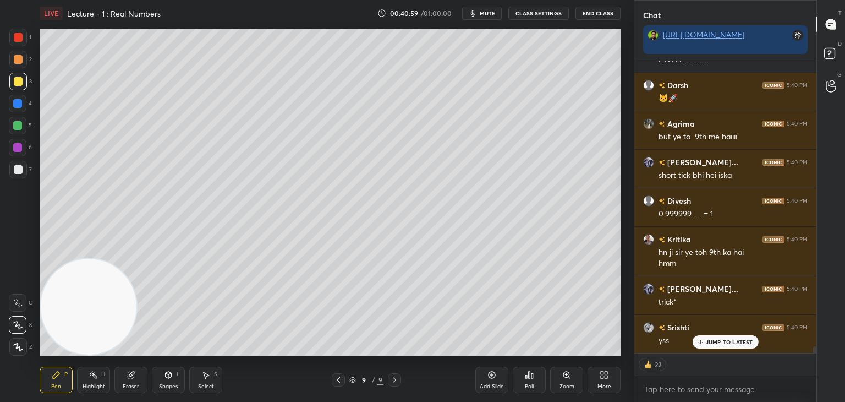
scroll to position [12659, 0]
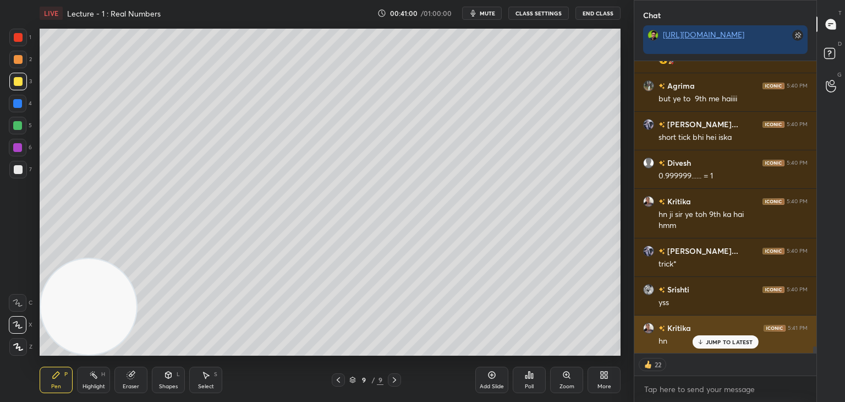
click at [723, 341] on p "JUMP TO LATEST" at bounding box center [729, 342] width 47 height 7
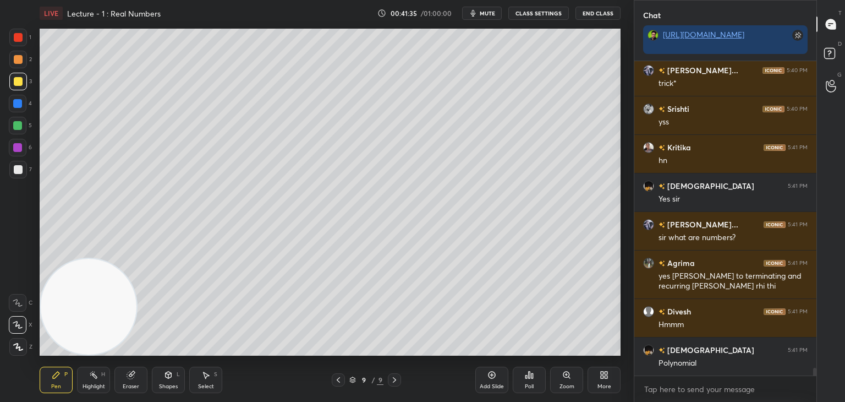
scroll to position [12878, 0]
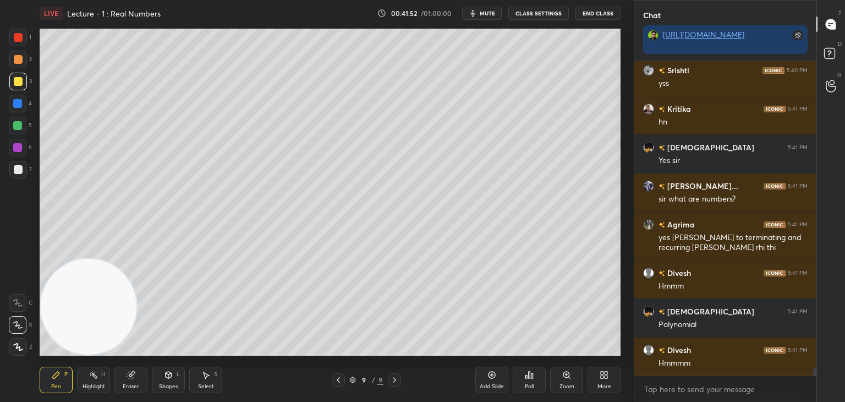
drag, startPoint x: 140, startPoint y: 377, endPoint x: 133, endPoint y: 375, distance: 7.0
click at [138, 376] on div "Eraser" at bounding box center [130, 380] width 33 height 26
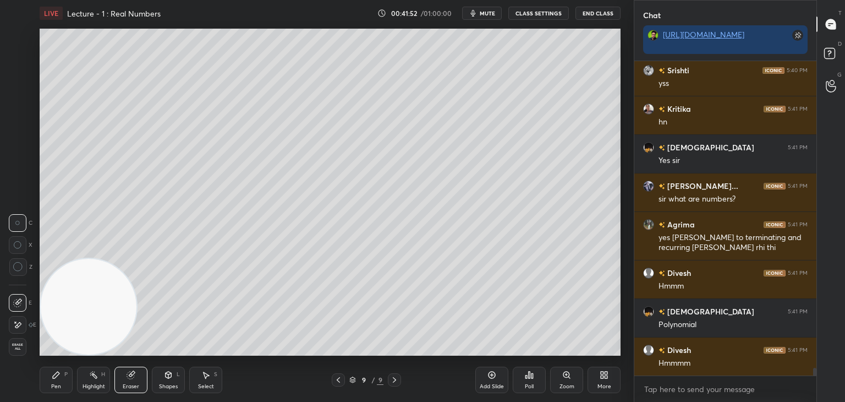
click at [24, 324] on div at bounding box center [18, 325] width 18 height 18
drag, startPoint x: 167, startPoint y: 377, endPoint x: 162, endPoint y: 373, distance: 6.6
click at [165, 377] on icon at bounding box center [168, 374] width 9 height 9
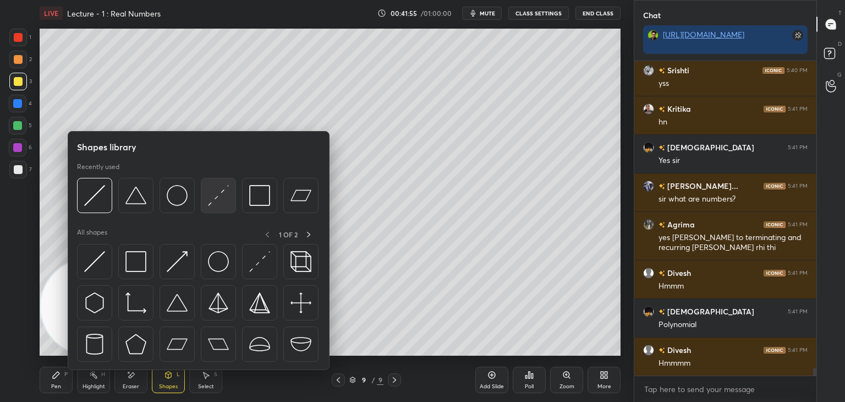
click at [226, 196] on img at bounding box center [218, 195] width 21 height 21
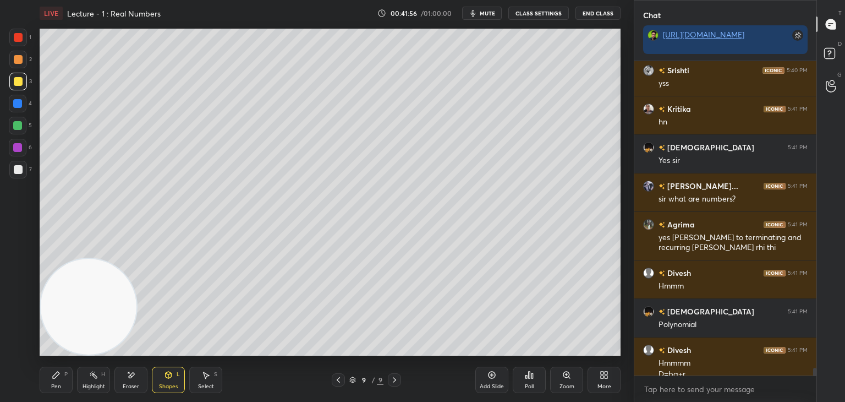
drag, startPoint x: 25, startPoint y: 165, endPoint x: 30, endPoint y: 154, distance: 12.3
click at [24, 163] on div at bounding box center [18, 170] width 18 height 18
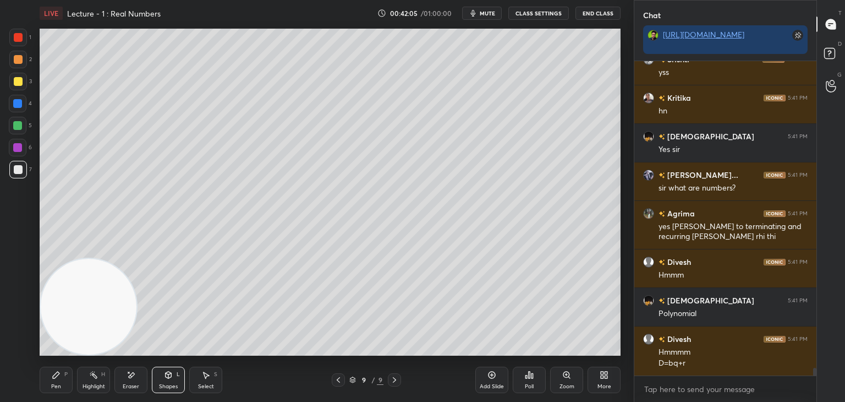
click at [20, 58] on div at bounding box center [18, 59] width 9 height 9
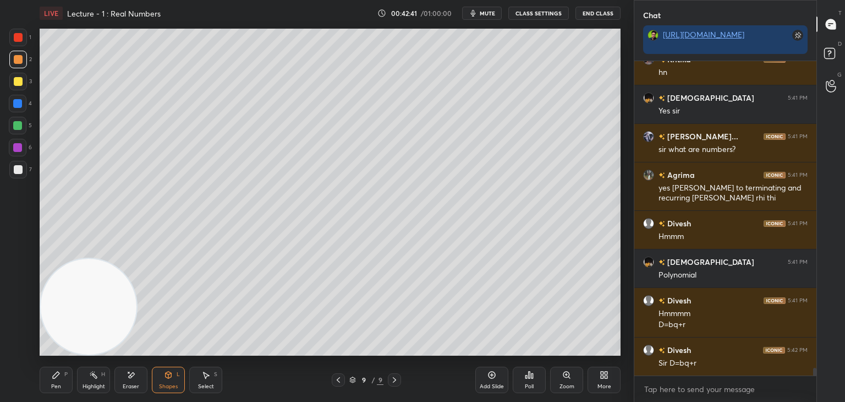
drag, startPoint x: 132, startPoint y: 378, endPoint x: 134, endPoint y: 356, distance: 22.1
click at [125, 377] on div "Eraser" at bounding box center [130, 380] width 33 height 26
click at [61, 377] on div "Pen P" at bounding box center [56, 380] width 33 height 26
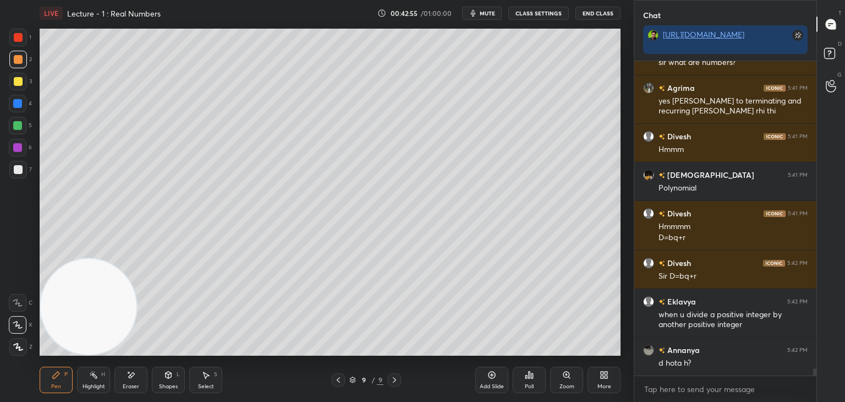
scroll to position [13053, 0]
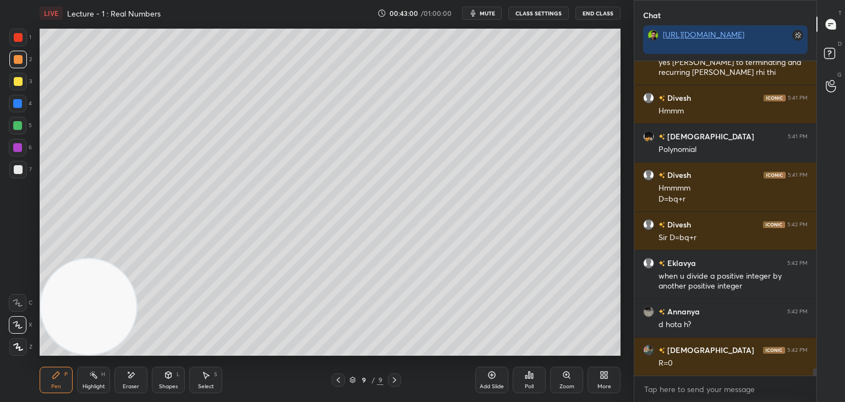
click at [18, 171] on div at bounding box center [18, 169] width 9 height 9
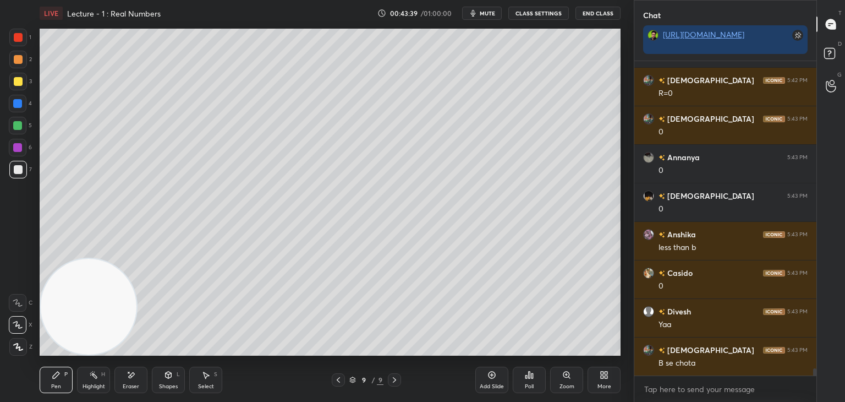
scroll to position [13372, 0]
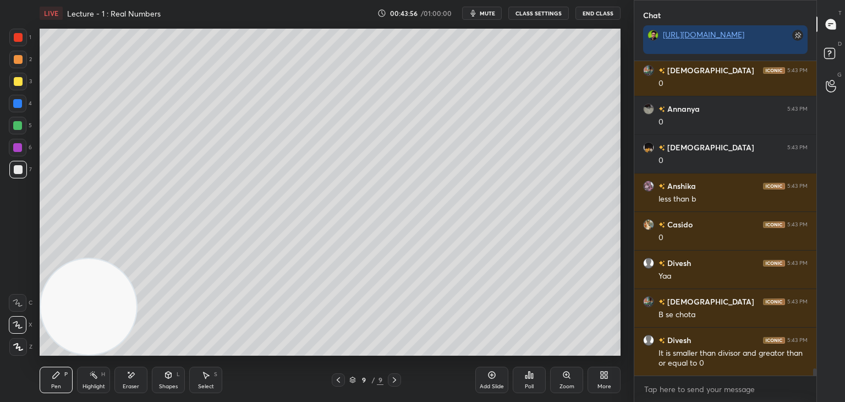
click at [127, 377] on icon at bounding box center [131, 374] width 9 height 9
click at [58, 383] on div "Pen P" at bounding box center [56, 380] width 33 height 26
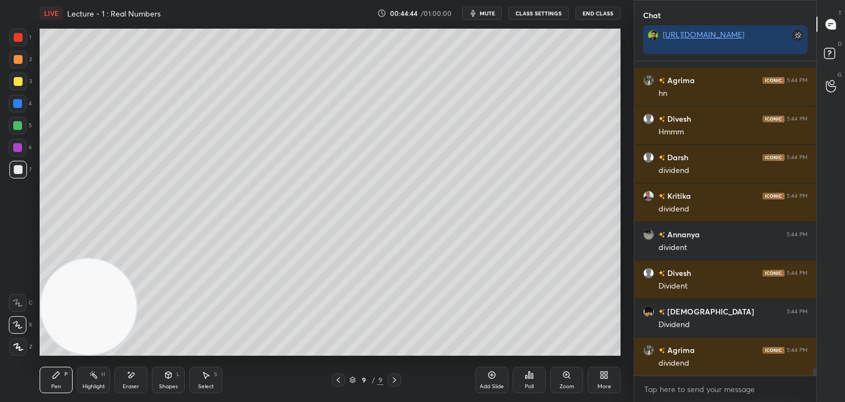
scroll to position [13757, 0]
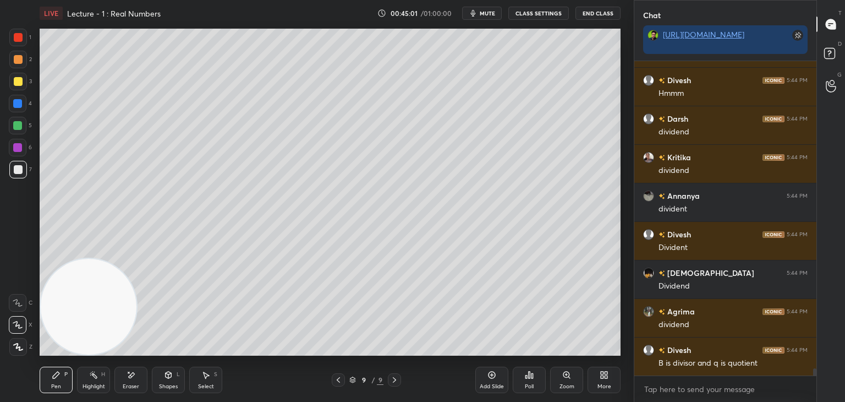
click at [491, 381] on div "Add Slide" at bounding box center [492, 380] width 33 height 26
click at [17, 84] on div at bounding box center [18, 81] width 9 height 9
click at [16, 54] on div at bounding box center [18, 60] width 18 height 18
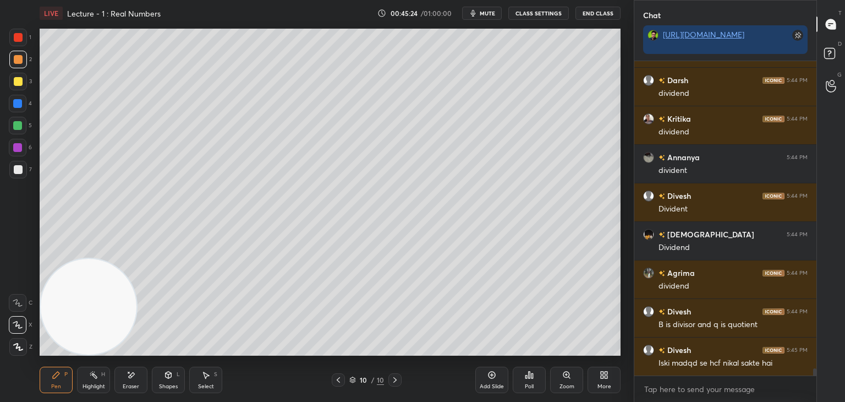
scroll to position [4, 3]
click at [140, 375] on div "Eraser" at bounding box center [130, 380] width 33 height 26
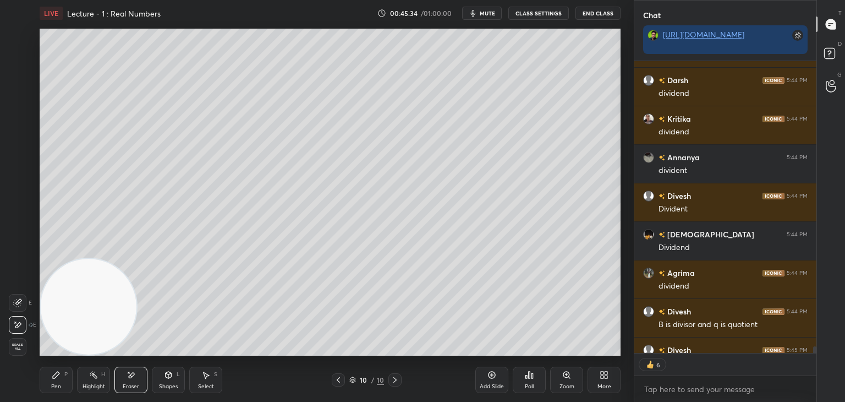
click at [63, 377] on div "Pen P" at bounding box center [56, 380] width 33 height 26
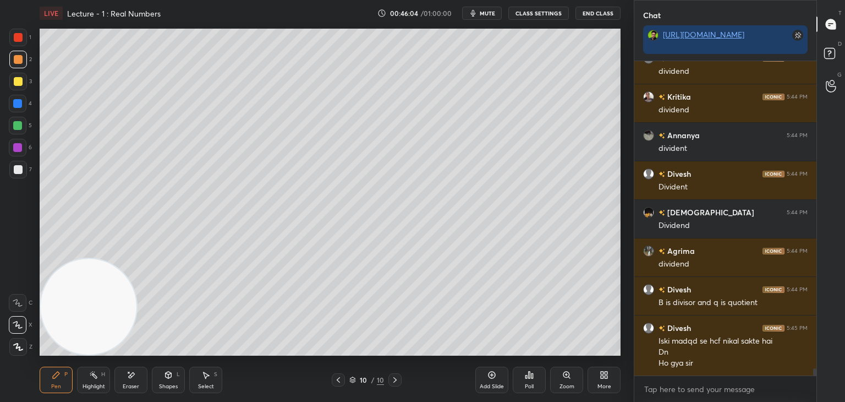
scroll to position [13856, 0]
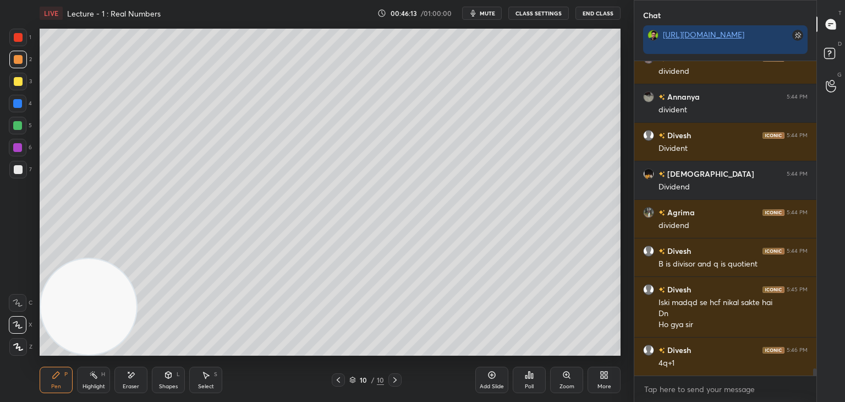
click at [20, 170] on div at bounding box center [18, 169] width 9 height 9
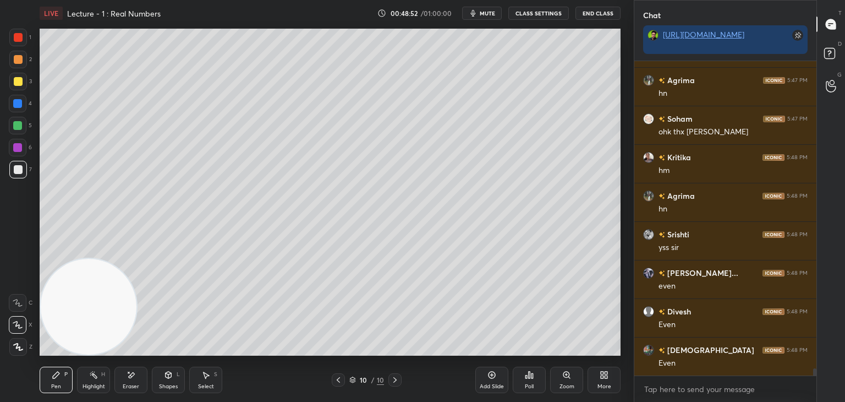
scroll to position [13910, 0]
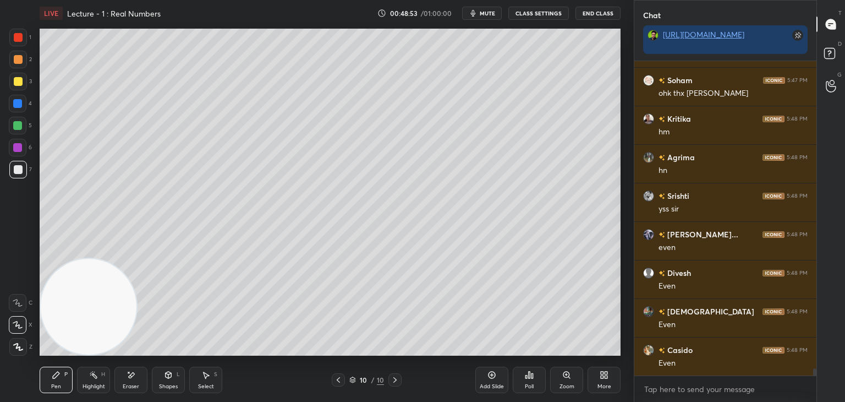
click at [20, 84] on div at bounding box center [18, 82] width 18 height 18
click at [18, 171] on div at bounding box center [18, 169] width 9 height 9
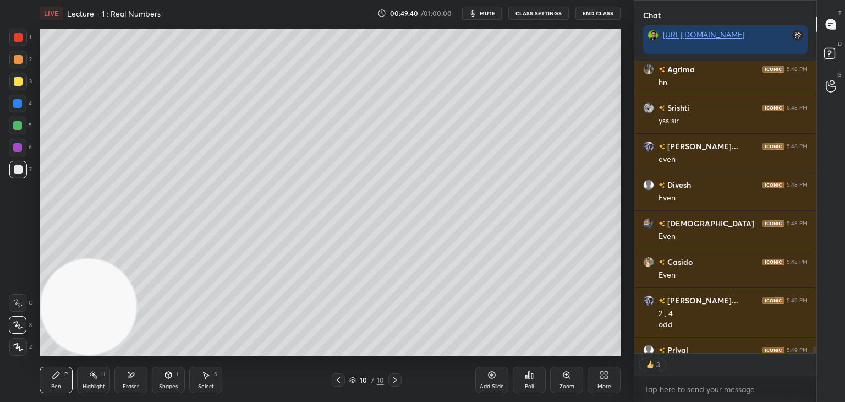
scroll to position [14020, 0]
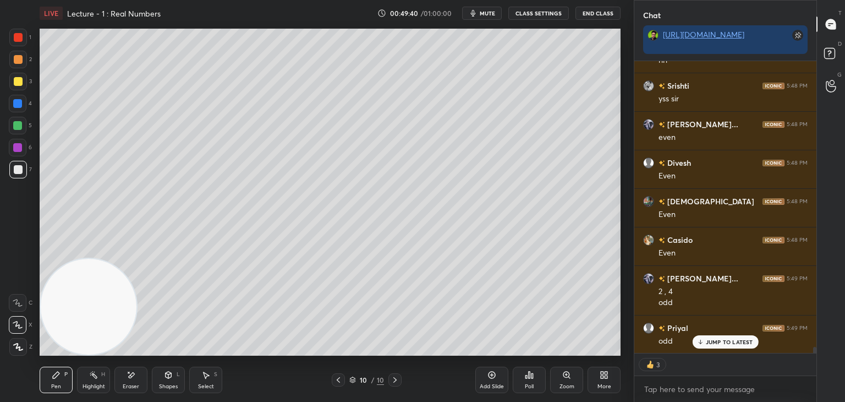
drag, startPoint x: 816, startPoint y: 346, endPoint x: 812, endPoint y: 357, distance: 11.5
click at [816, 359] on div "[PERSON_NAME] 5:48 PM [PERSON_NAME] 5:48 PM hn [PERSON_NAME] 5:48 PM yss [PERSO…" at bounding box center [726, 231] width 182 height 341
click at [735, 342] on p "JUMP TO LATEST" at bounding box center [729, 342] width 47 height 7
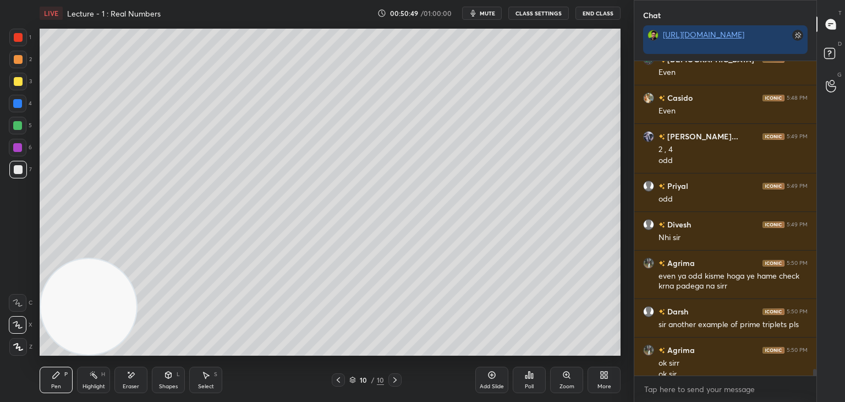
scroll to position [14173, 0]
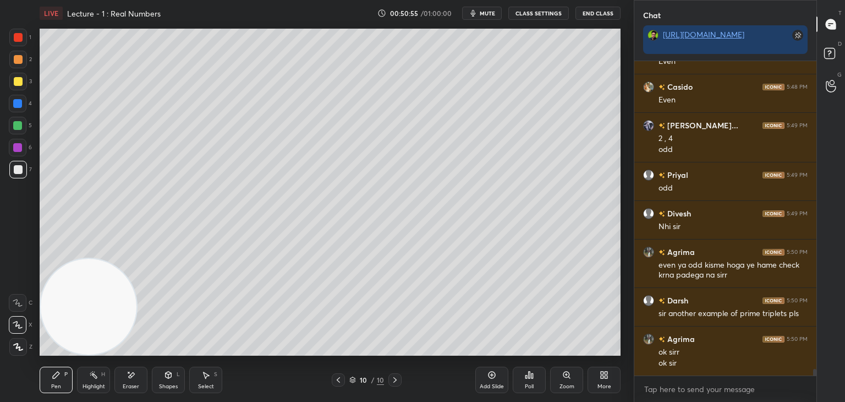
click at [493, 373] on icon at bounding box center [492, 374] width 9 height 9
click at [20, 62] on div at bounding box center [18, 60] width 18 height 18
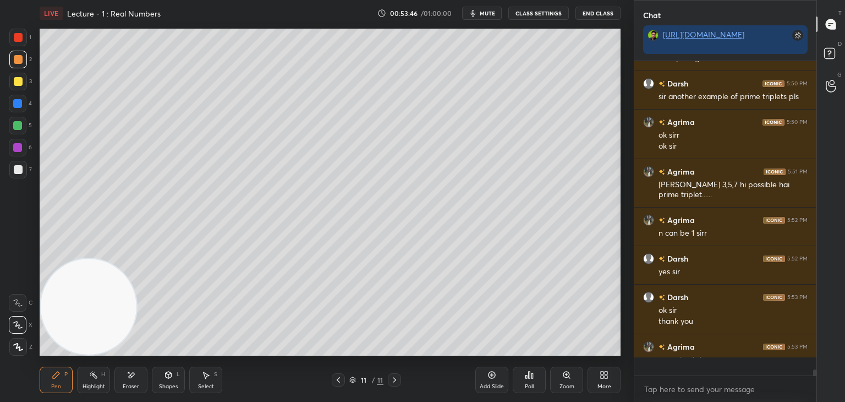
scroll to position [311, 179]
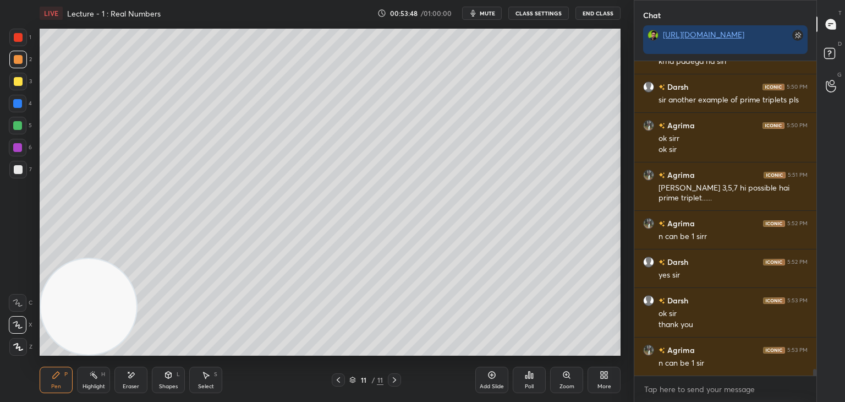
click at [20, 172] on div at bounding box center [18, 169] width 9 height 9
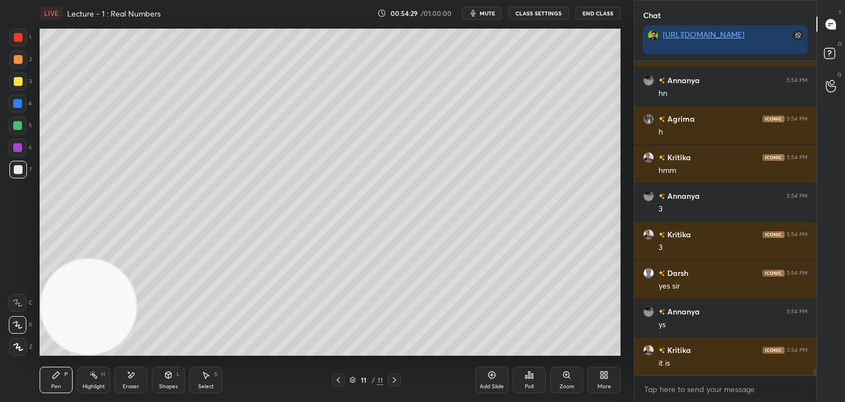
scroll to position [14870, 0]
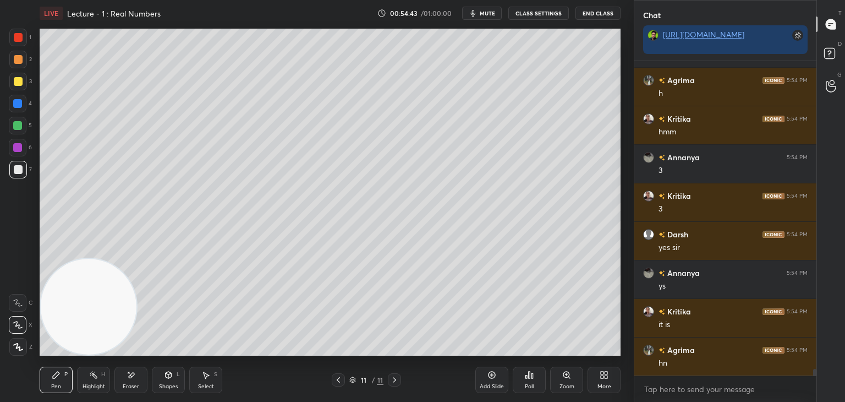
click at [129, 381] on div "Eraser" at bounding box center [130, 380] width 33 height 26
click at [55, 381] on div "Pen P" at bounding box center [56, 380] width 33 height 26
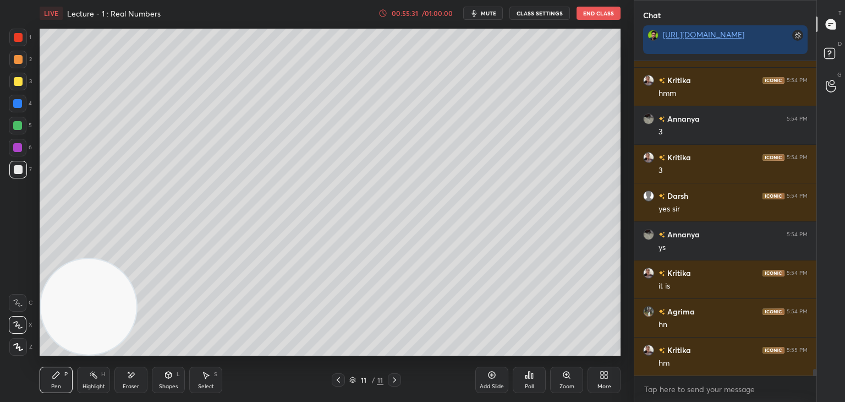
drag, startPoint x: 139, startPoint y: 369, endPoint x: 143, endPoint y: 364, distance: 6.7
click at [139, 370] on div "Eraser" at bounding box center [130, 380] width 33 height 26
click at [62, 384] on div "Pen P" at bounding box center [56, 380] width 33 height 26
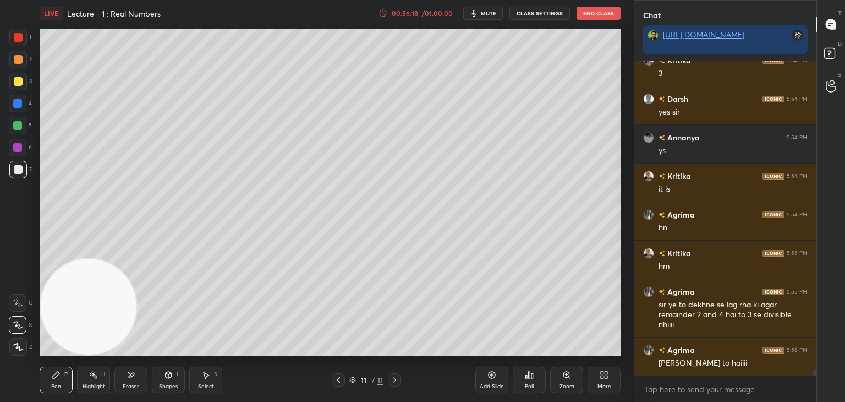
scroll to position [15044, 0]
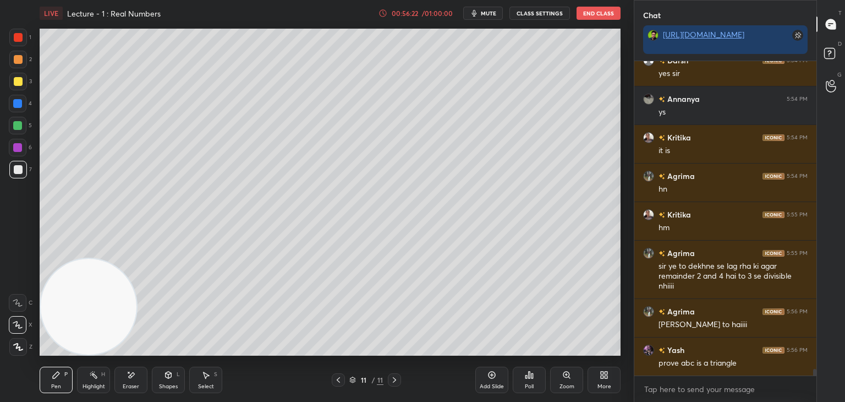
drag, startPoint x: 490, startPoint y: 375, endPoint x: 472, endPoint y: 361, distance: 23.1
click at [486, 377] on div "Add Slide" at bounding box center [492, 380] width 33 height 26
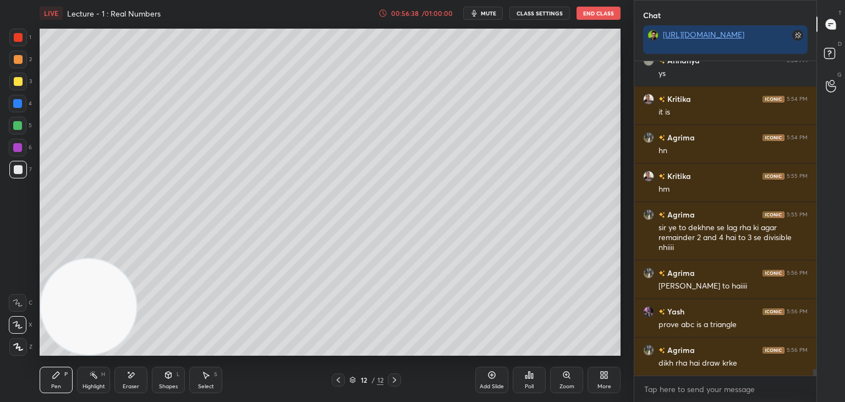
scroll to position [15121, 0]
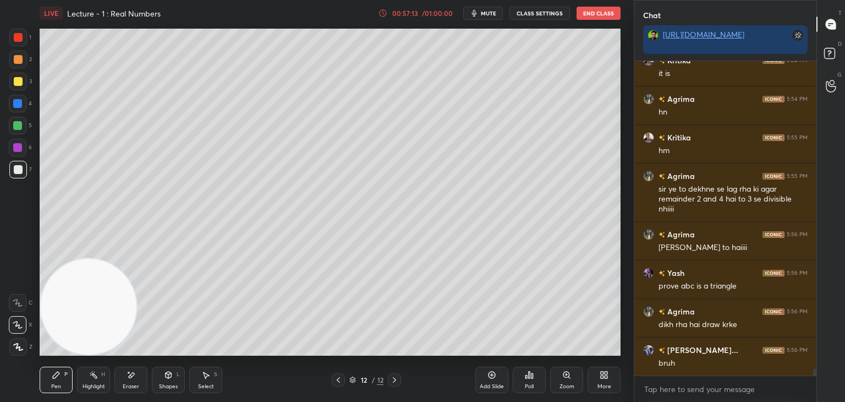
click at [335, 382] on icon at bounding box center [338, 379] width 9 height 9
click at [99, 374] on div "Highlight H" at bounding box center [93, 380] width 33 height 26
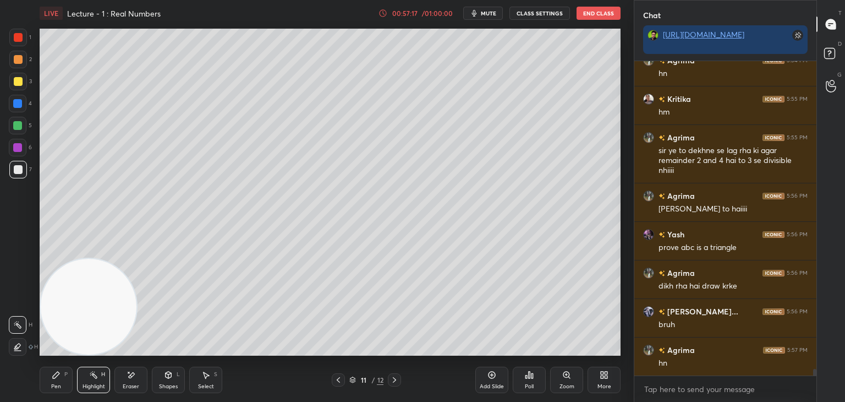
scroll to position [15198, 0]
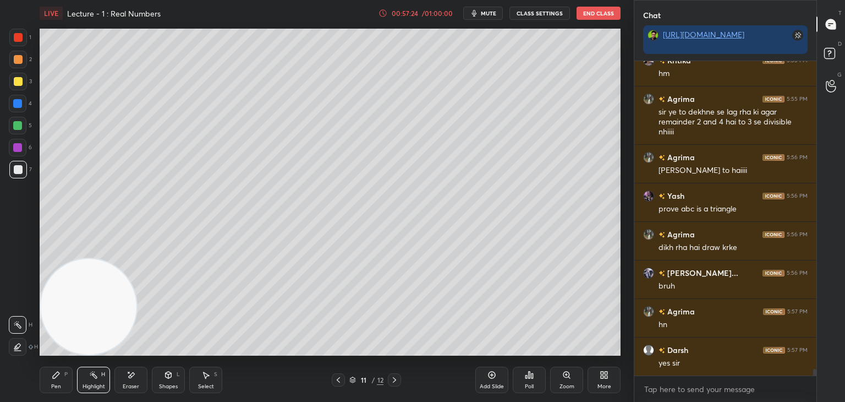
click at [391, 378] on icon at bounding box center [394, 379] width 9 height 9
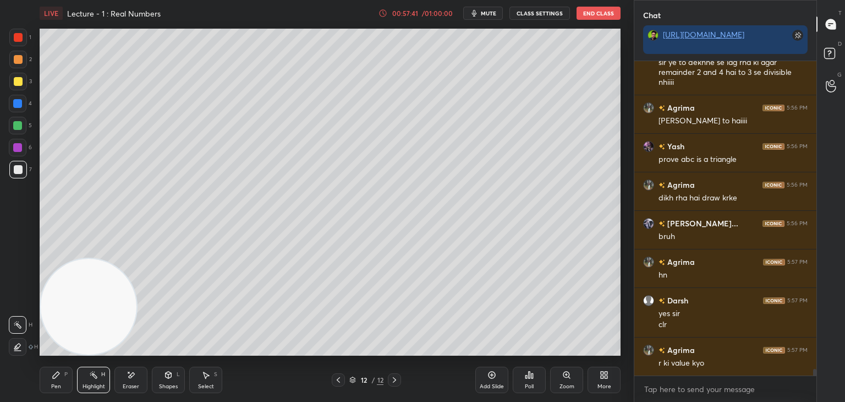
scroll to position [15286, 0]
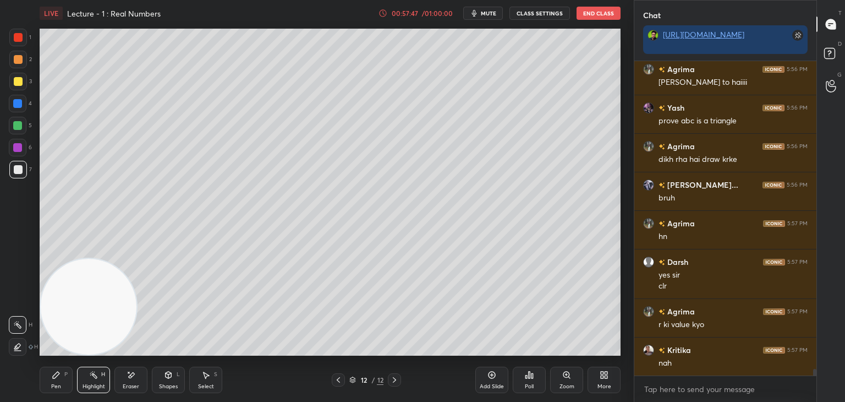
click at [334, 380] on div at bounding box center [338, 379] width 13 height 13
click at [387, 388] on div "Pen P Highlight H Eraser Shapes L Select S 11 / 12 Add Slide Poll Zoom More" at bounding box center [330, 380] width 581 height 44
click at [393, 384] on icon at bounding box center [394, 379] width 9 height 9
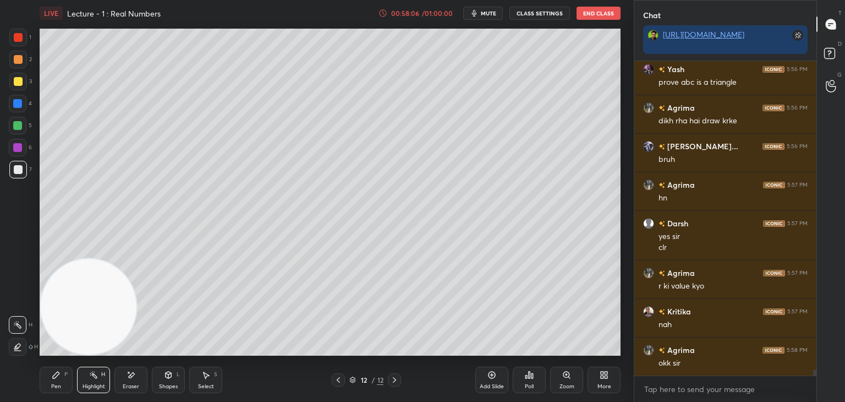
scroll to position [15363, 0]
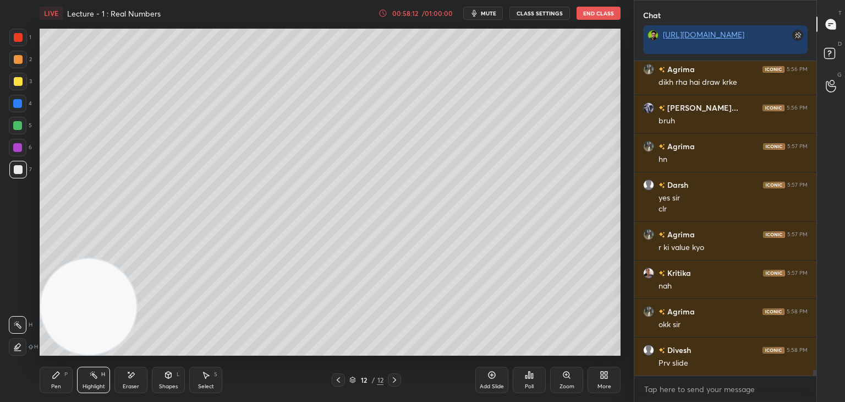
click at [340, 379] on icon at bounding box center [338, 379] width 9 height 9
click at [61, 375] on div "Pen P" at bounding box center [56, 380] width 33 height 26
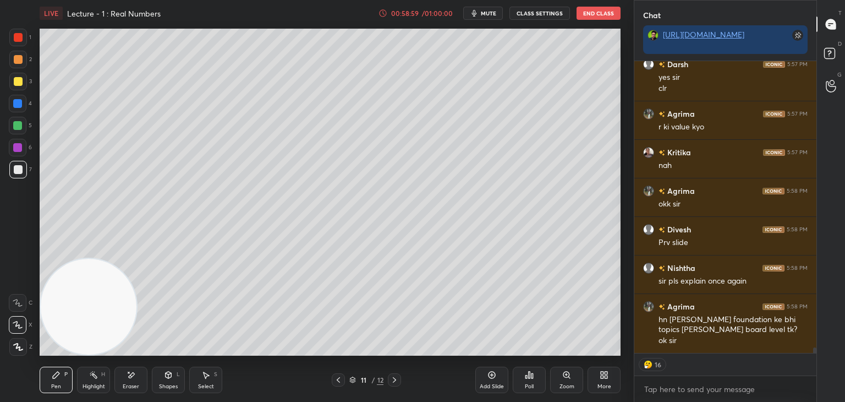
scroll to position [15522, 0]
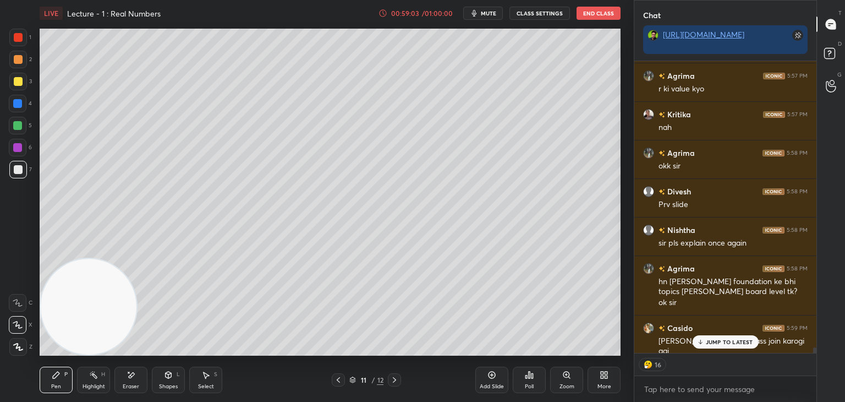
click at [704, 341] on div "JUMP TO LATEST" at bounding box center [725, 341] width 66 height 13
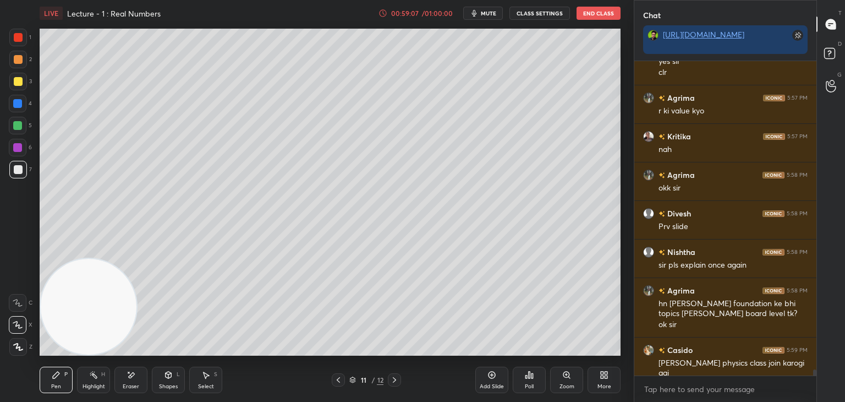
click at [396, 381] on icon at bounding box center [394, 379] width 9 height 9
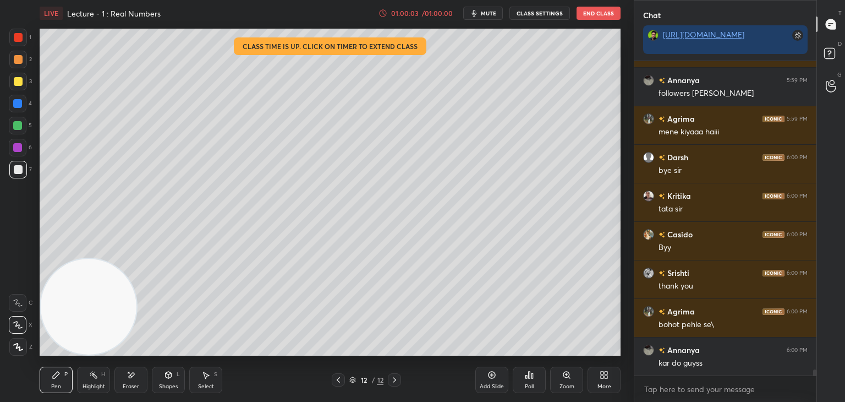
scroll to position [16463, 0]
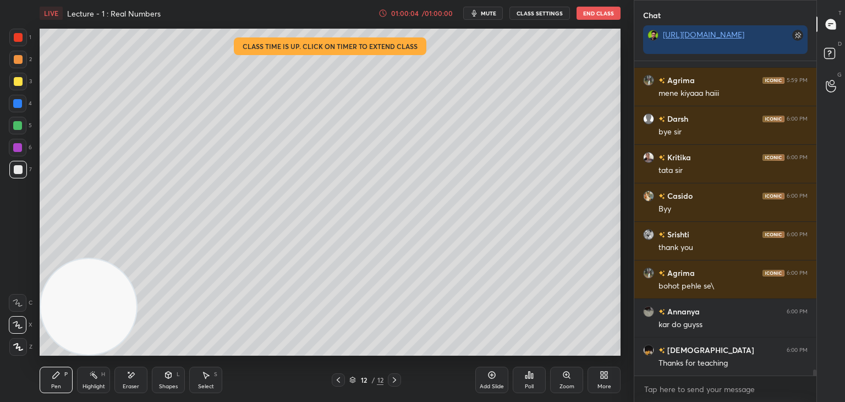
click at [598, 14] on button "End Class" at bounding box center [599, 13] width 44 height 13
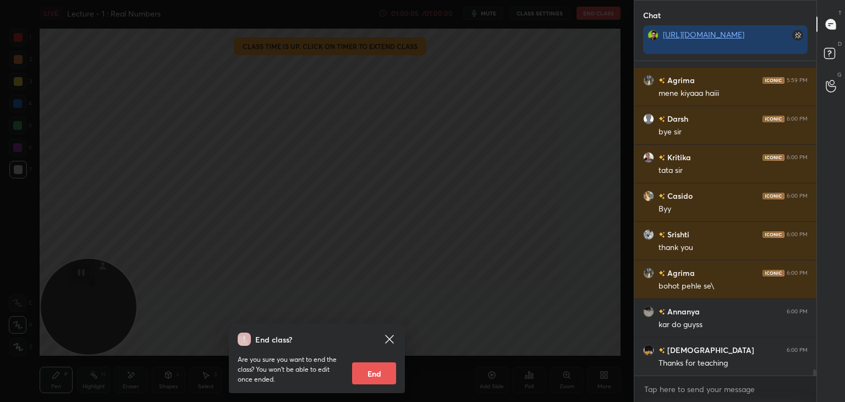
click at [371, 372] on button "End" at bounding box center [374, 373] width 44 height 22
type textarea "x"
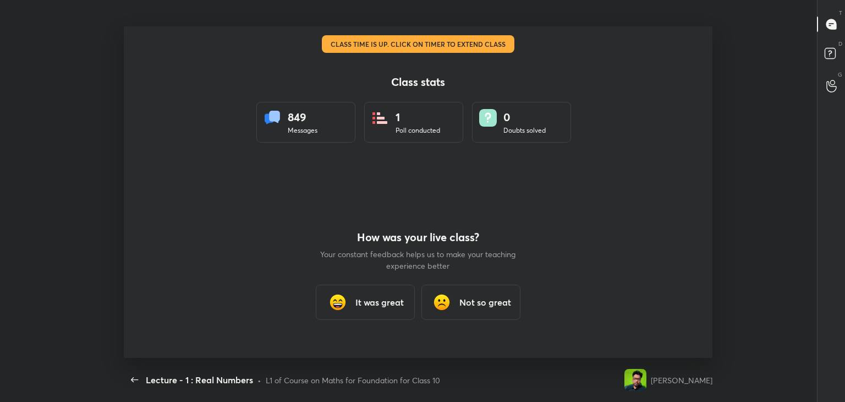
scroll to position [331, 805]
click at [376, 305] on h3 "It was great" at bounding box center [380, 302] width 48 height 13
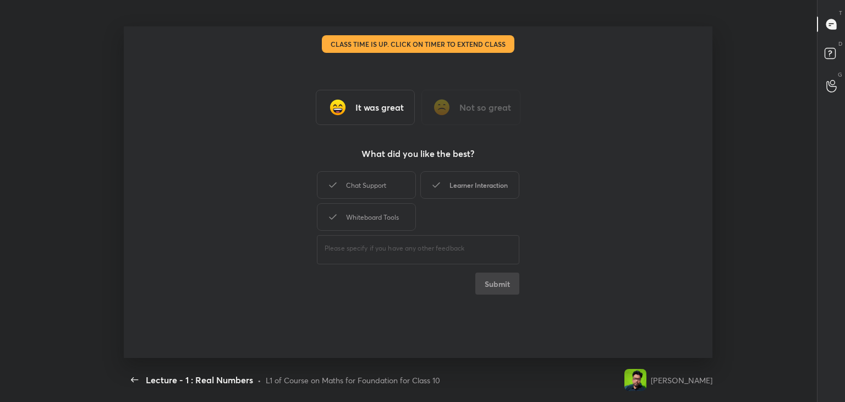
drag, startPoint x: 383, startPoint y: 193, endPoint x: 421, endPoint y: 189, distance: 38.1
click at [383, 193] on div "Chat Support" at bounding box center [366, 185] width 99 height 28
click at [445, 185] on div "Learner Interaction" at bounding box center [470, 185] width 99 height 28
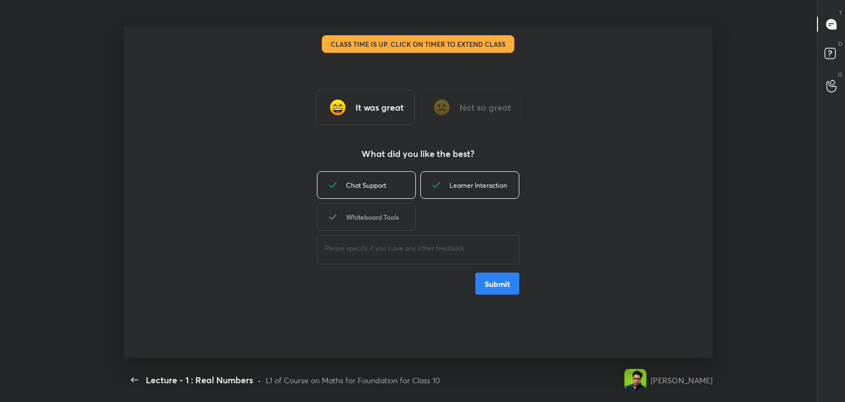
click at [385, 214] on div "Whiteboard Tools" at bounding box center [366, 217] width 99 height 28
drag, startPoint x: 502, startPoint y: 278, endPoint x: 449, endPoint y: 311, distance: 62.8
click at [502, 278] on button "Submit" at bounding box center [498, 283] width 44 height 22
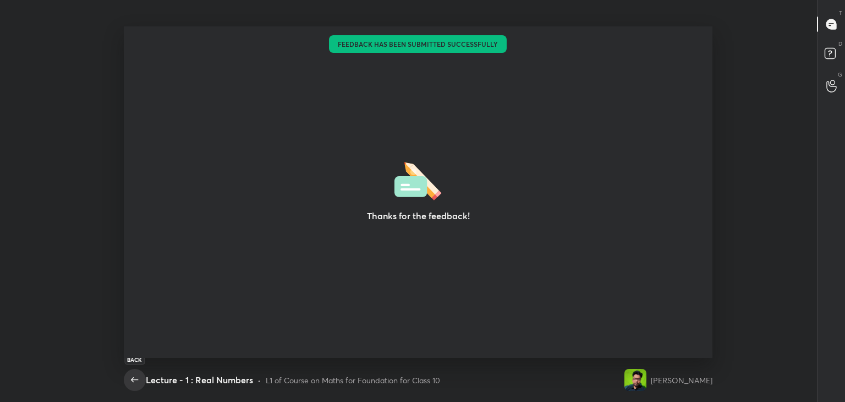
click at [135, 380] on icon "button" at bounding box center [134, 379] width 13 height 13
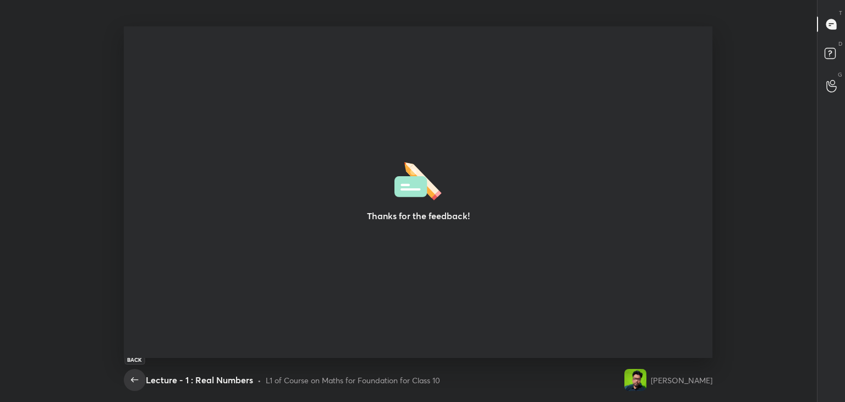
click at [133, 387] on button "button" at bounding box center [135, 380] width 22 height 22
click at [130, 385] on icon "button" at bounding box center [134, 379] width 13 height 13
